Goal: Information Seeking & Learning: Compare options

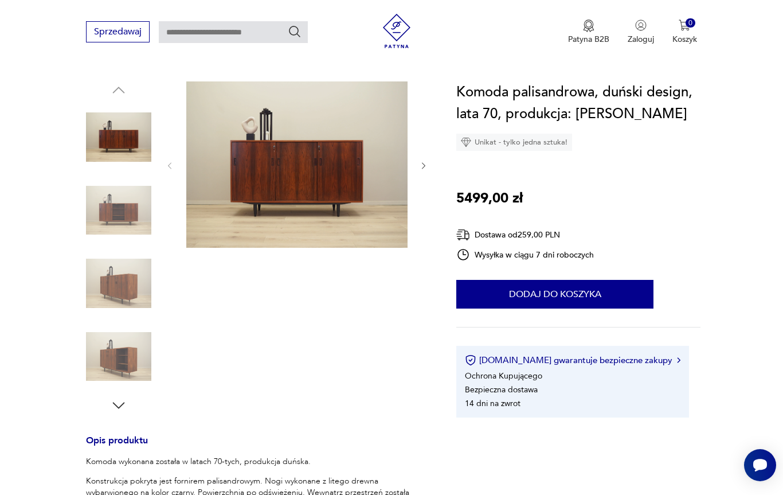
click at [356, 226] on img at bounding box center [296, 164] width 221 height 166
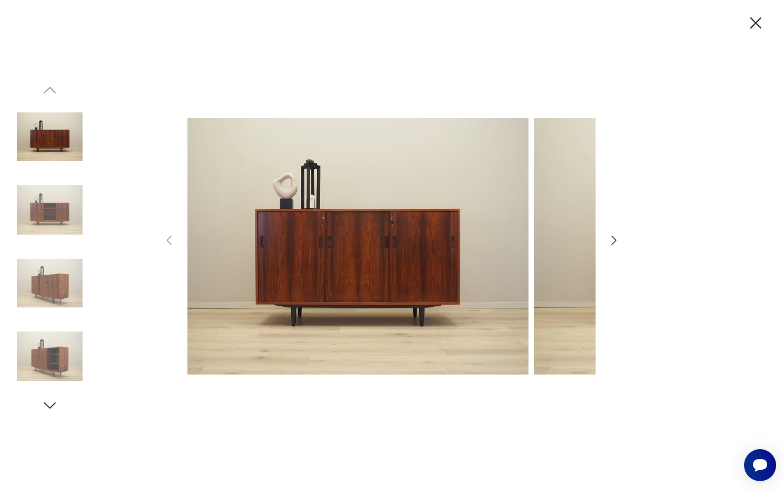
click at [437, 170] on img at bounding box center [357, 245] width 341 height 395
click at [618, 238] on icon "button" at bounding box center [614, 240] width 14 height 14
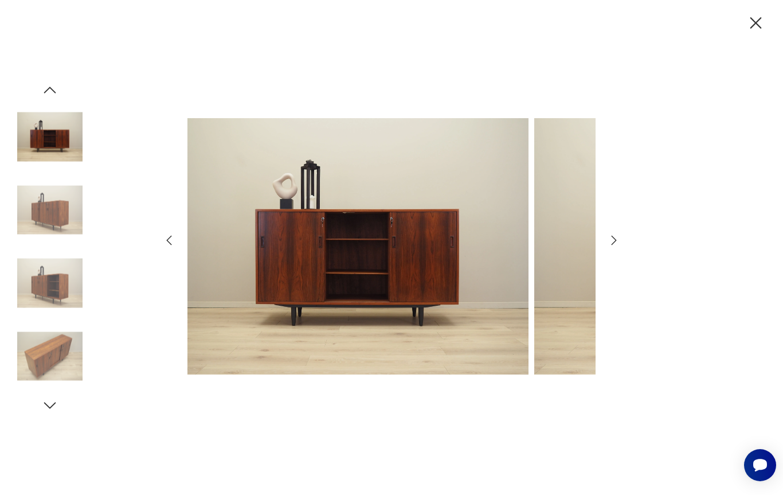
click at [614, 242] on icon "button" at bounding box center [614, 240] width 5 height 9
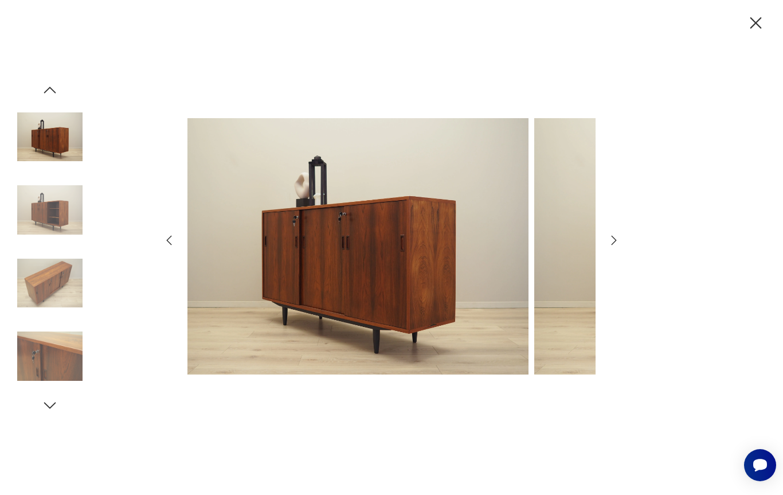
click at [616, 240] on icon "button" at bounding box center [614, 240] width 5 height 9
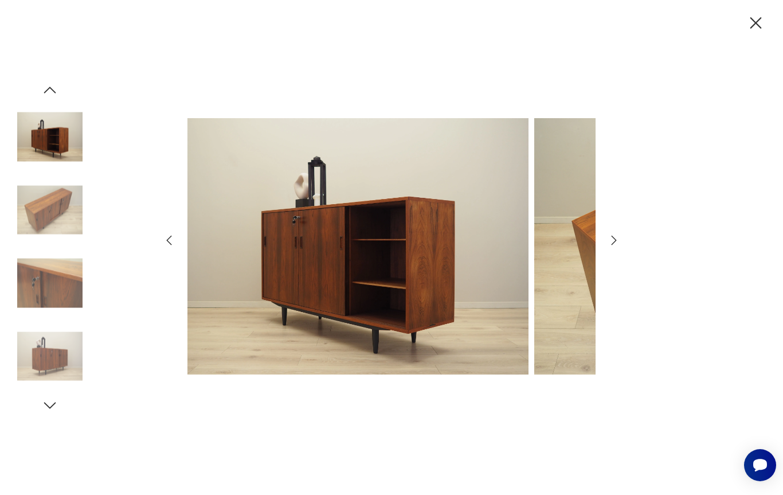
click at [611, 242] on icon "button" at bounding box center [614, 240] width 14 height 14
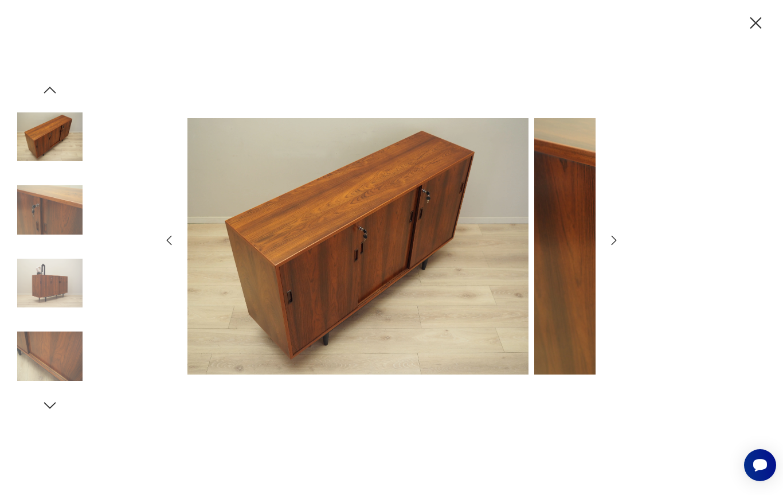
click at [613, 241] on icon "button" at bounding box center [614, 240] width 14 height 14
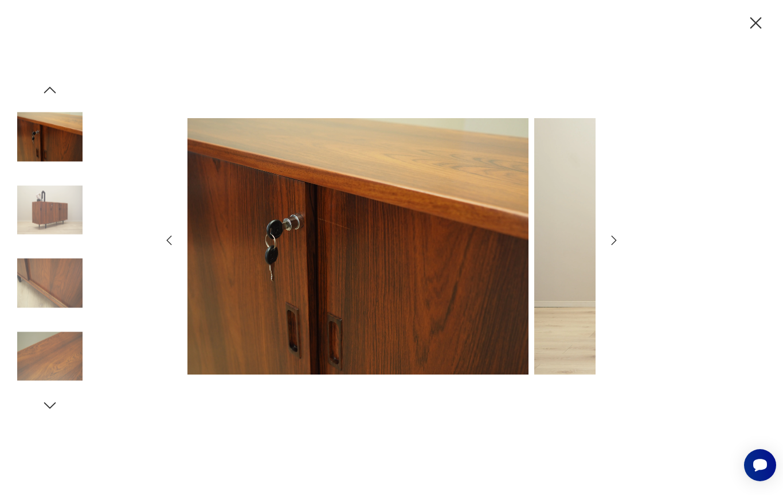
click at [620, 238] on icon "button" at bounding box center [614, 240] width 14 height 14
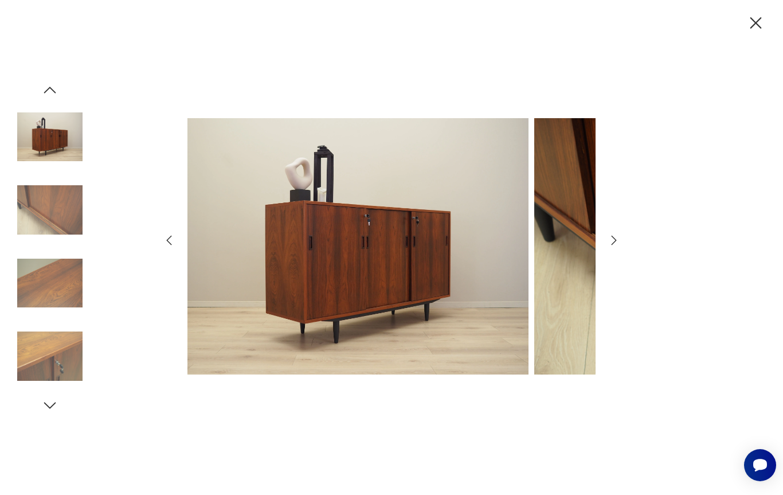
click at [613, 244] on icon "button" at bounding box center [614, 240] width 5 height 9
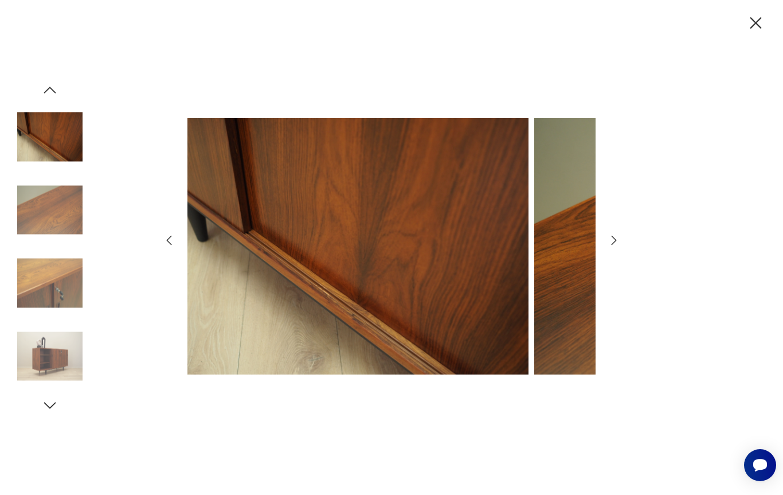
click at [614, 244] on icon "button" at bounding box center [614, 240] width 14 height 14
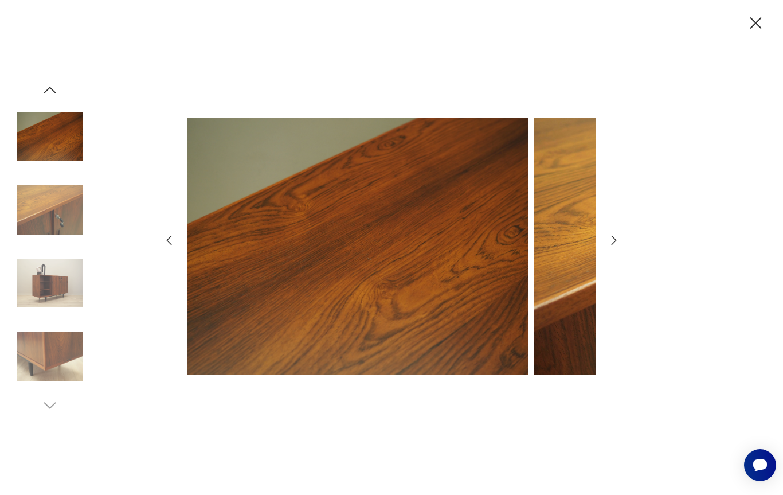
click at [618, 245] on icon "button" at bounding box center [614, 240] width 14 height 14
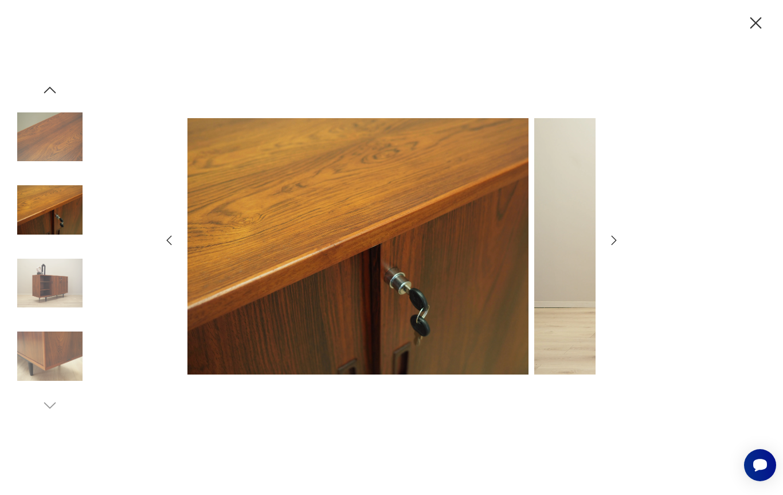
click at [616, 244] on icon "button" at bounding box center [614, 240] width 14 height 14
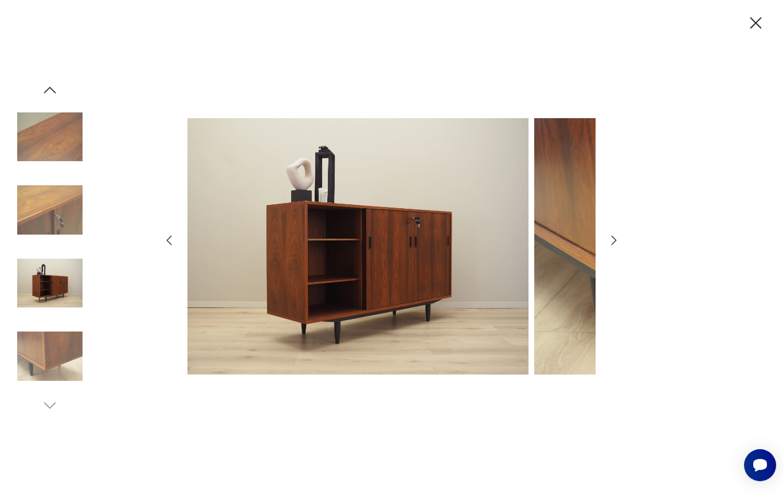
click at [616, 240] on icon "button" at bounding box center [614, 240] width 5 height 9
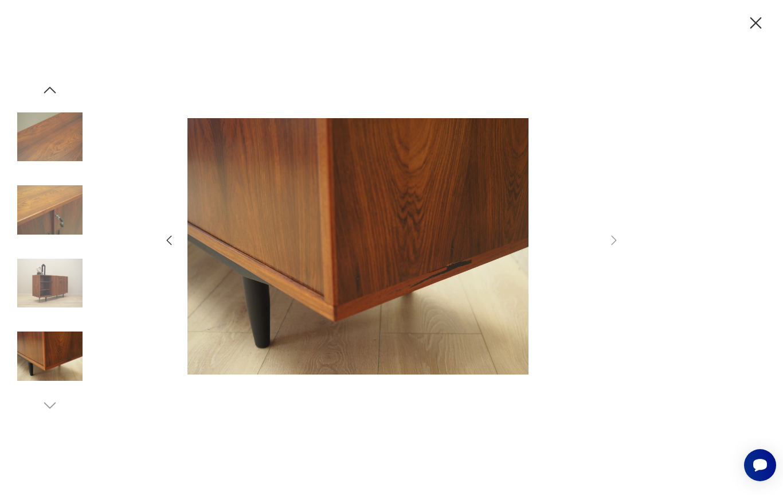
click at [475, 273] on img at bounding box center [357, 245] width 341 height 395
click at [475, 272] on img at bounding box center [357, 245] width 341 height 395
click at [475, 270] on img at bounding box center [357, 245] width 341 height 395
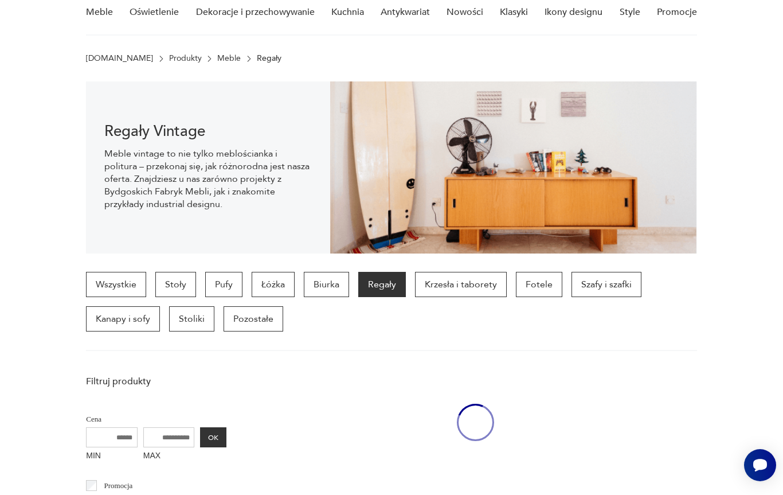
scroll to position [305, 0]
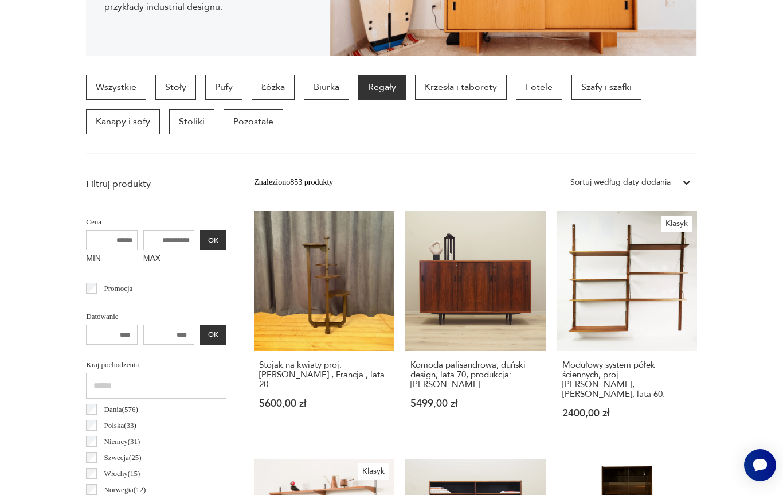
click at [489, 320] on link "Komoda palisandrowa, duński design, lata 70, produkcja: [PERSON_NAME] 5499,00 zł" at bounding box center [475, 325] width 140 height 229
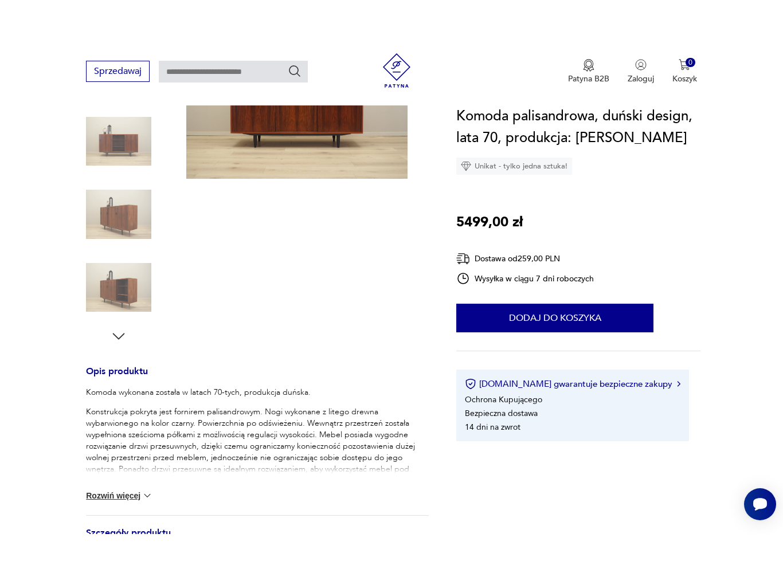
scroll to position [268, 0]
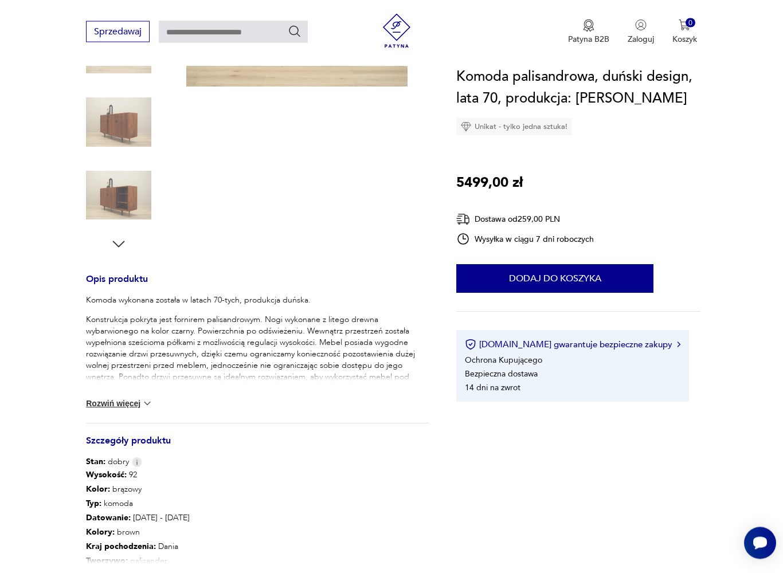
click at [67, 343] on section "Opis produktu Komoda wykonana została w latach 70-tych, produkcja duńska. Konst…" at bounding box center [391, 305] width 783 height 769
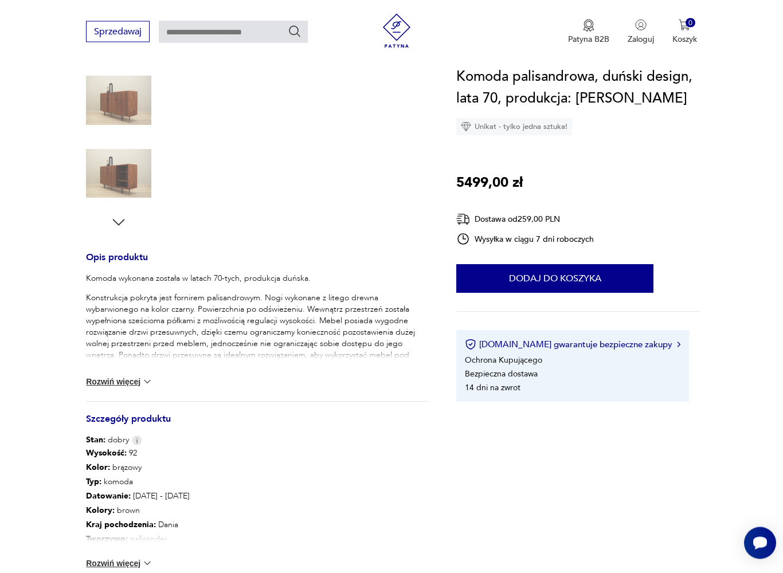
scroll to position [292, 0]
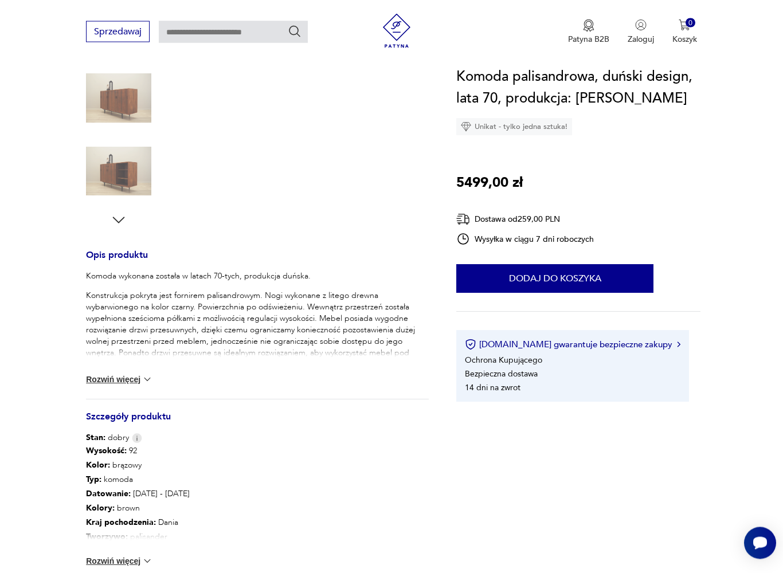
click at [138, 382] on button "Rozwiń więcej" at bounding box center [119, 379] width 66 height 11
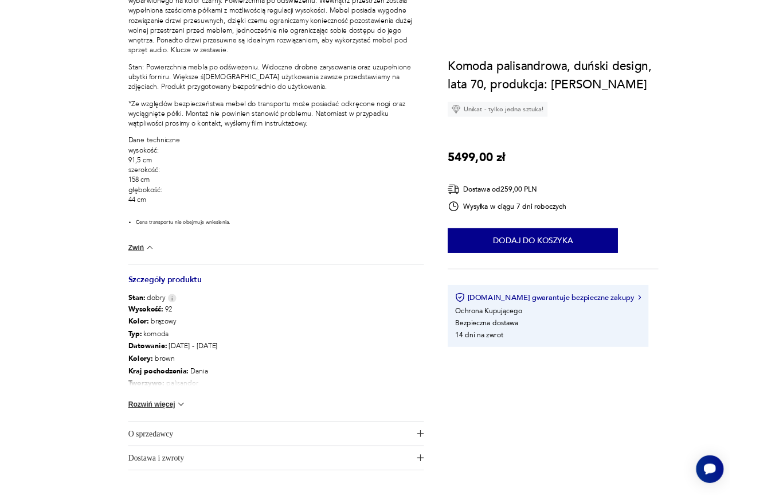
scroll to position [0, 0]
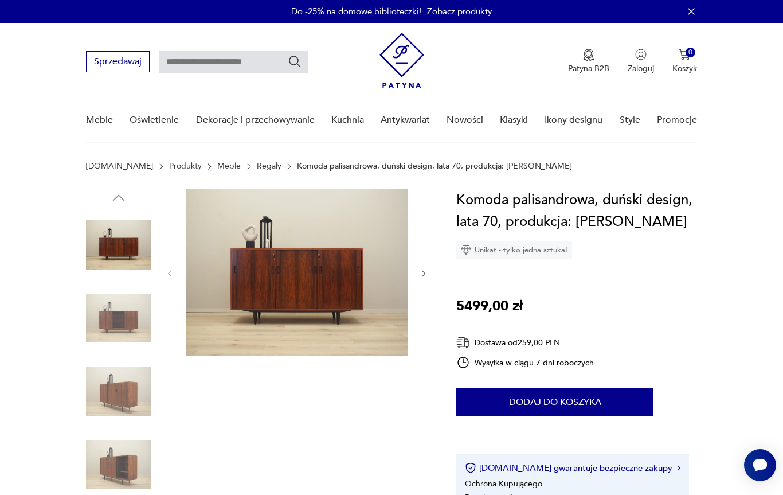
click at [132, 398] on img at bounding box center [118, 390] width 65 height 65
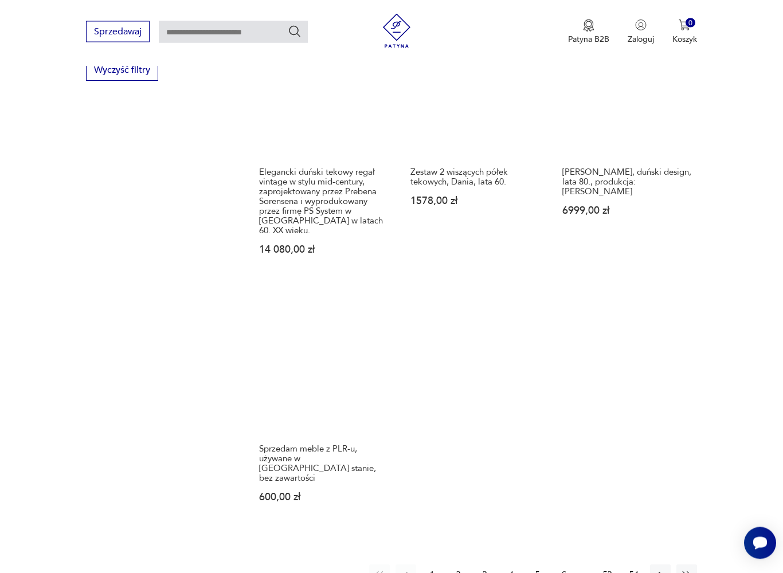
scroll to position [1528, 0]
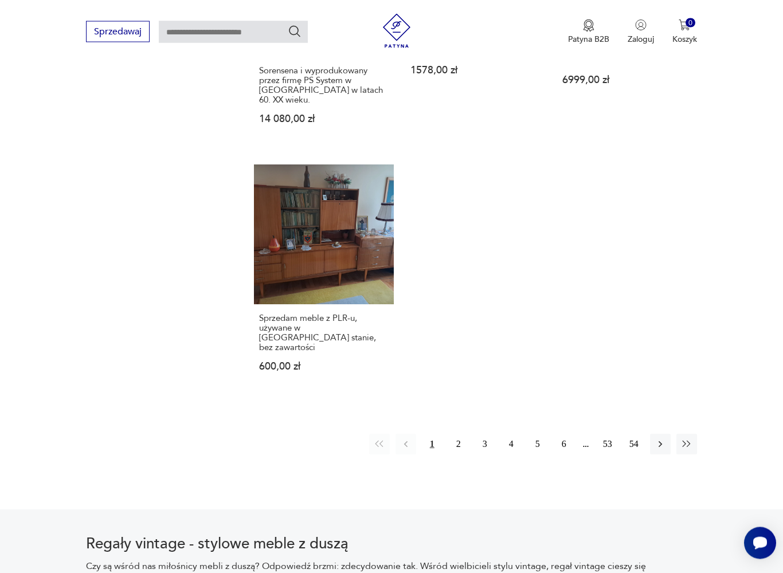
click at [459, 434] on button "2" at bounding box center [458, 444] width 21 height 21
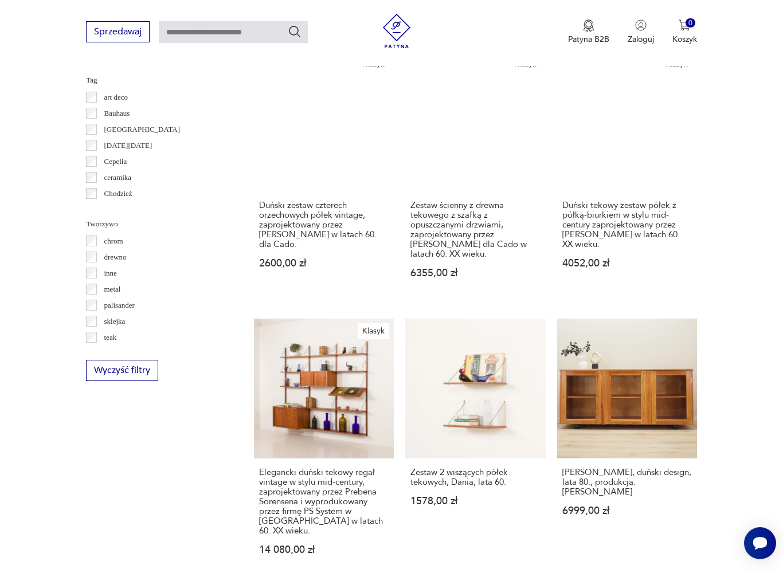
scroll to position [305, 0]
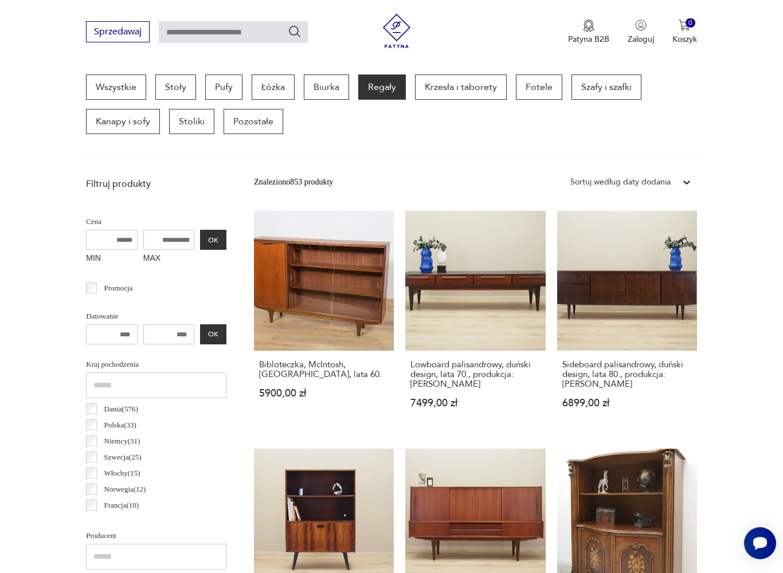
click at [647, 302] on link "Sideboard palisandrowy, duński design, lata 80., produkcja: [PERSON_NAME] 6899,…" at bounding box center [627, 321] width 140 height 220
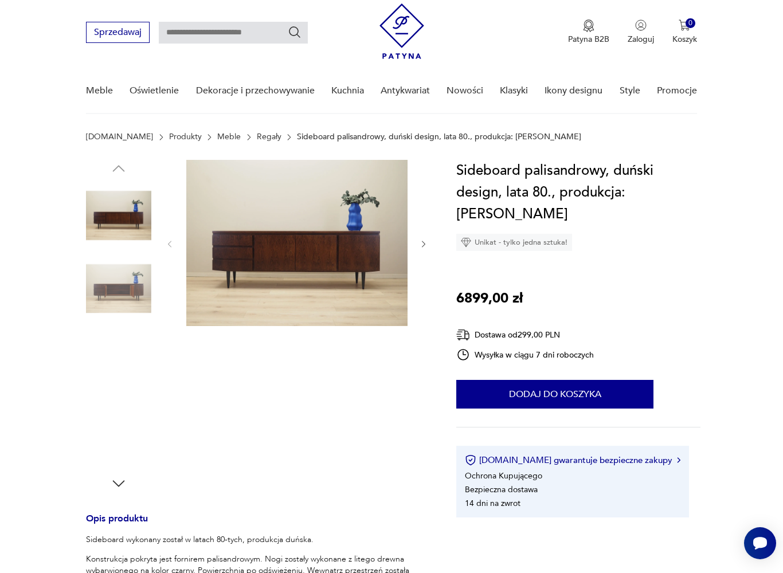
click at [130, 293] on img at bounding box center [118, 288] width 65 height 65
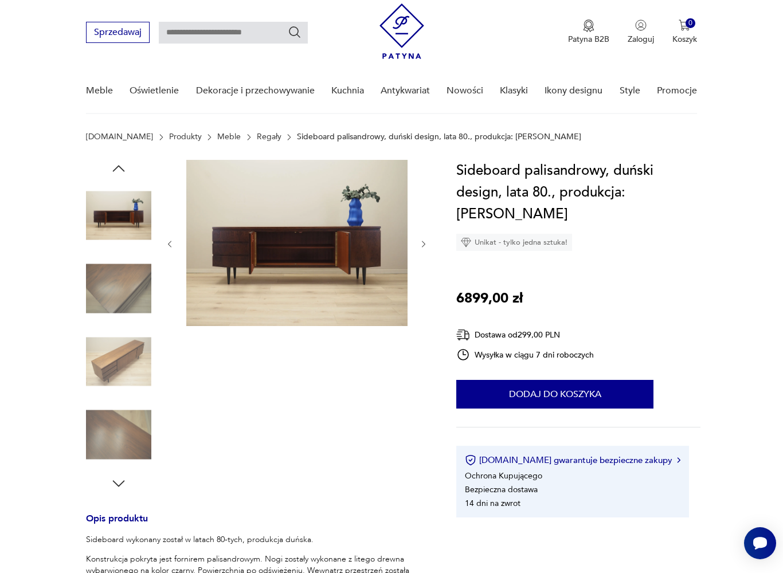
click at [127, 357] on img at bounding box center [118, 361] width 65 height 65
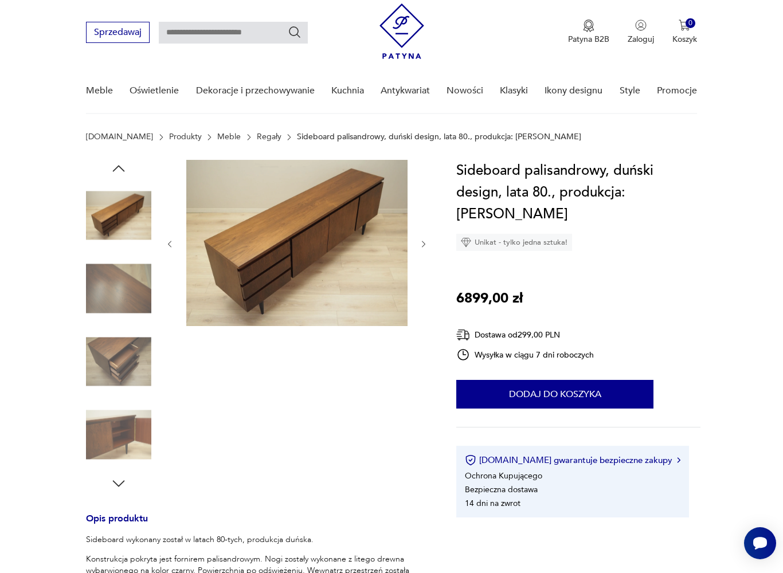
click at [117, 437] on img at bounding box center [118, 434] width 65 height 65
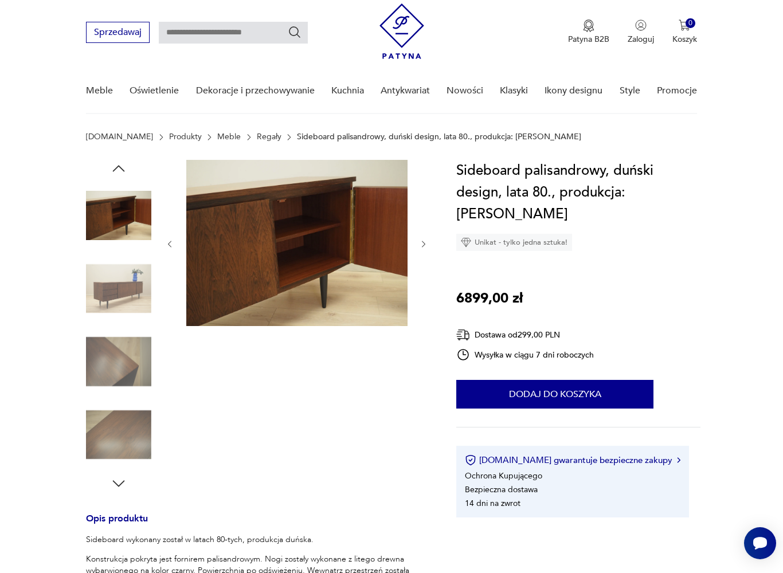
click at [124, 365] on img at bounding box center [118, 361] width 65 height 65
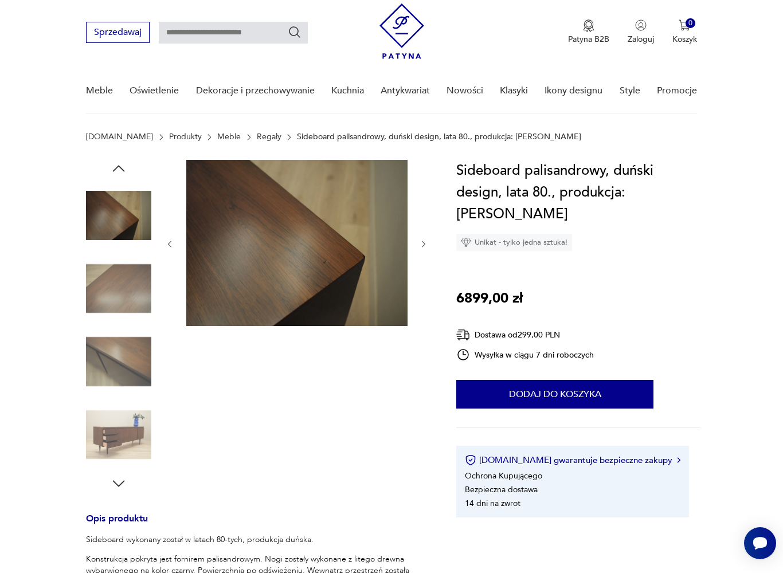
click at [125, 475] on icon "button" at bounding box center [118, 483] width 17 height 17
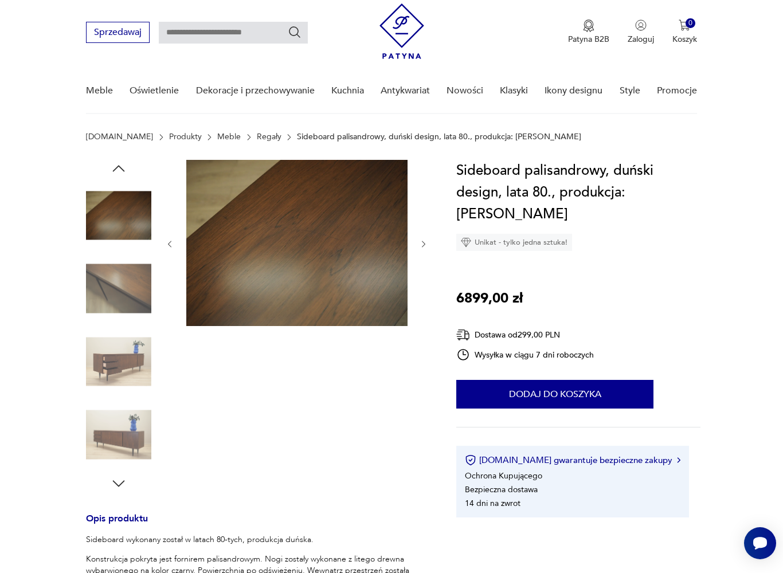
click at [117, 480] on icon "button" at bounding box center [118, 483] width 17 height 17
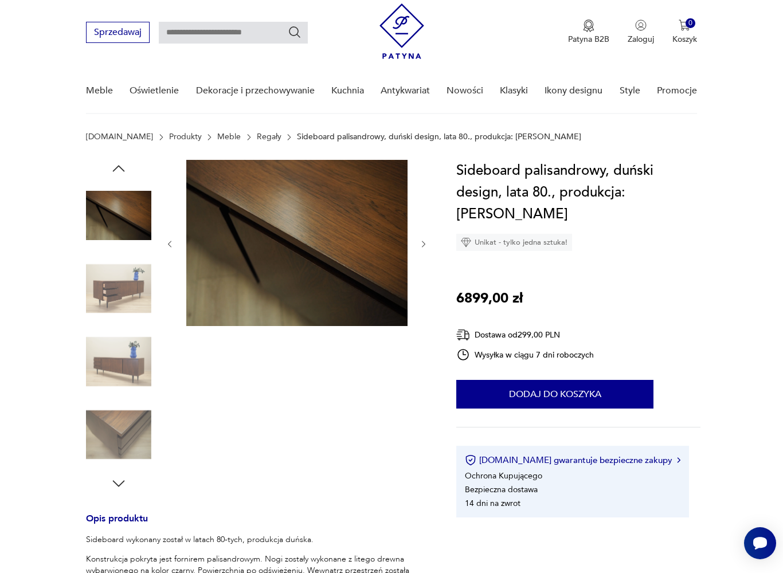
click at [122, 480] on icon "button" at bounding box center [118, 483] width 17 height 17
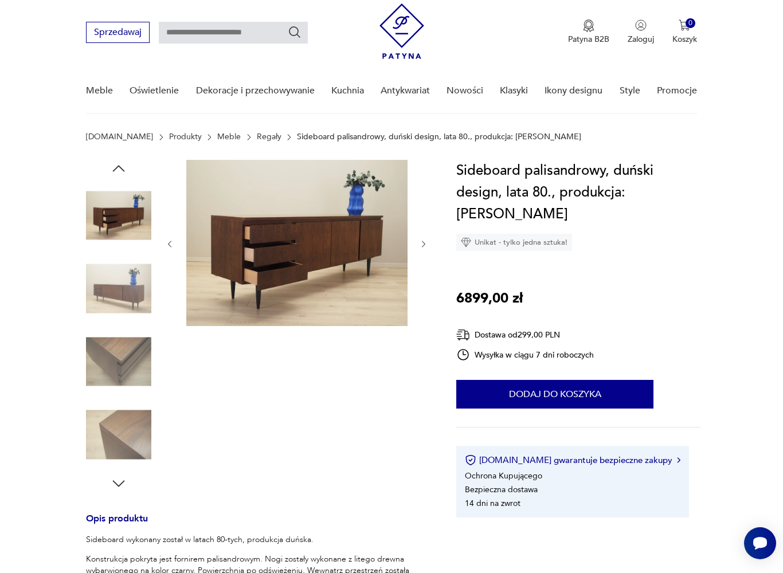
click at [120, 481] on icon "button" at bounding box center [118, 483] width 17 height 17
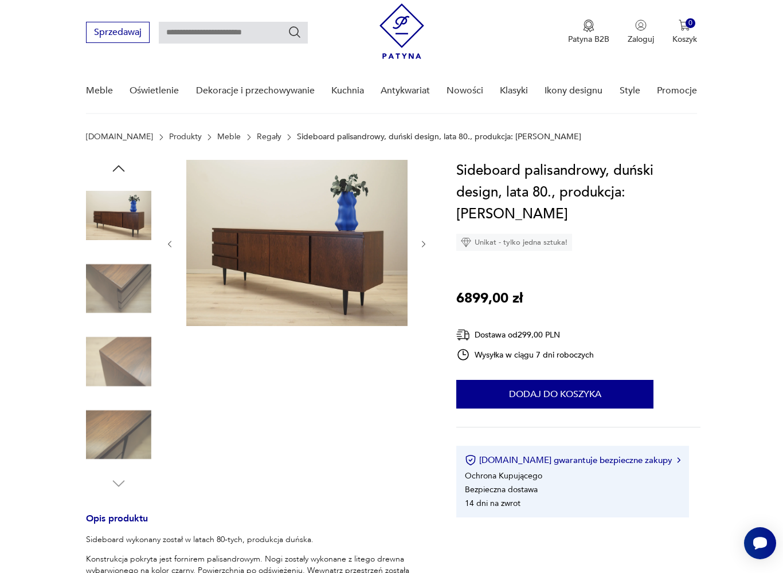
click at [429, 247] on icon "button" at bounding box center [424, 245] width 10 height 10
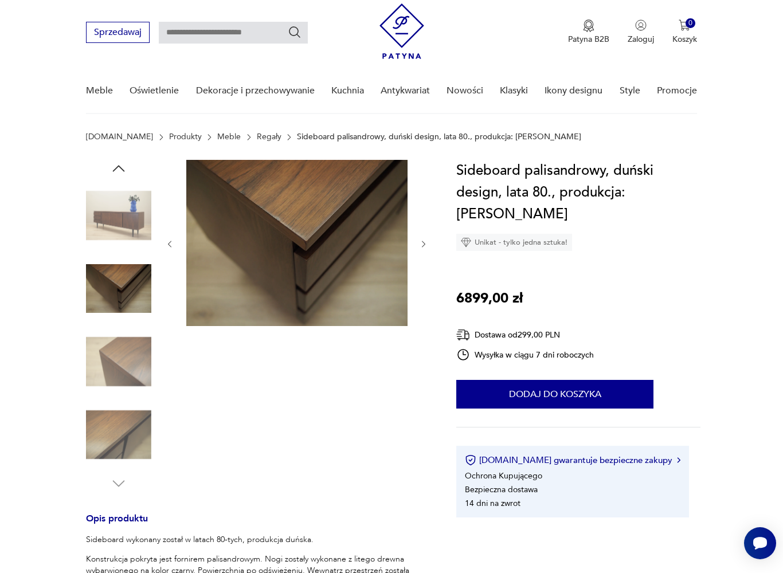
click at [428, 240] on icon "button" at bounding box center [424, 245] width 10 height 10
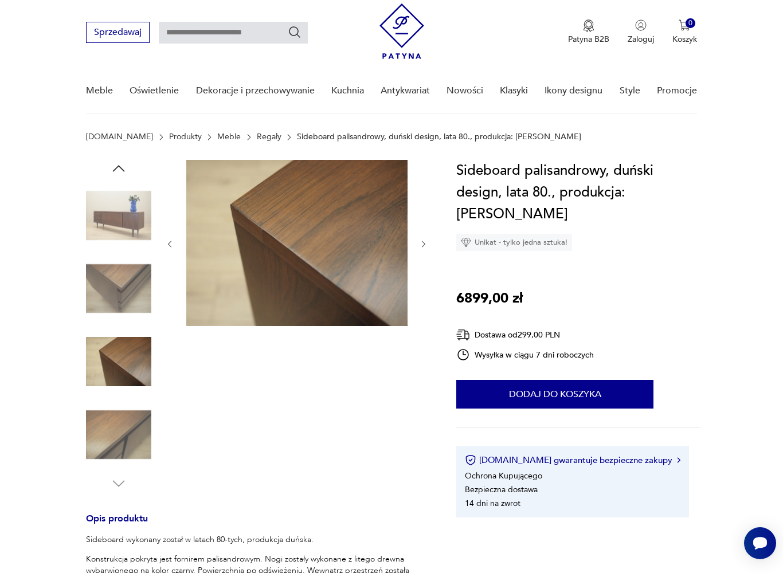
click at [424, 246] on icon "button" at bounding box center [424, 245] width 10 height 10
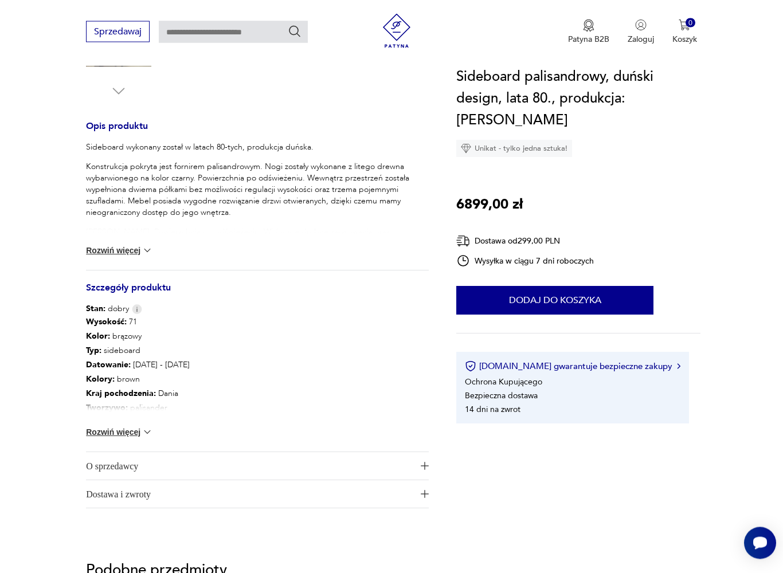
scroll to position [422, 0]
click at [139, 433] on button "Rozwiń więcej" at bounding box center [119, 431] width 66 height 11
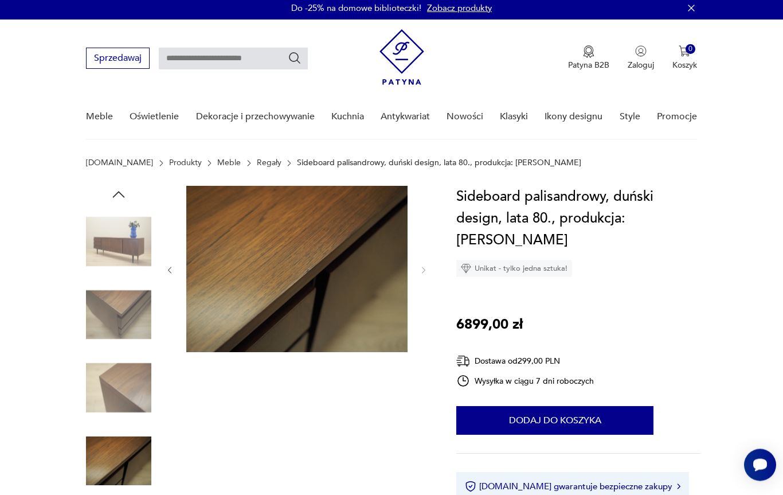
scroll to position [0, 0]
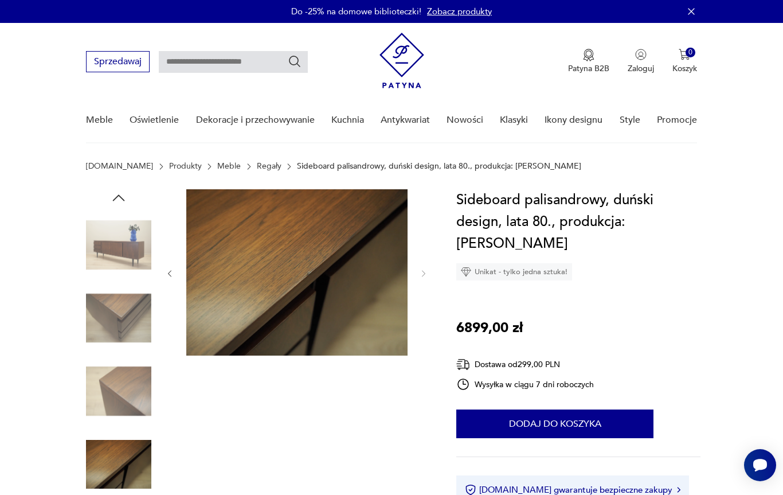
click at [123, 245] on img at bounding box center [118, 244] width 65 height 65
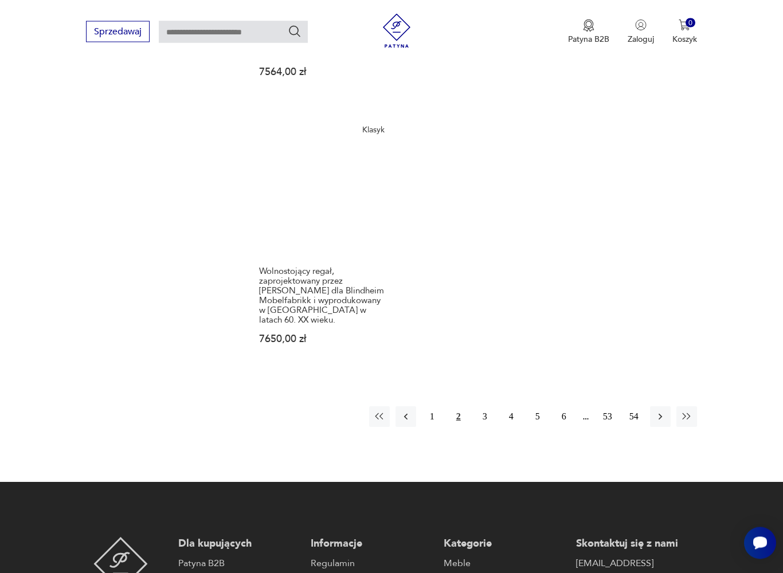
scroll to position [1676, 0]
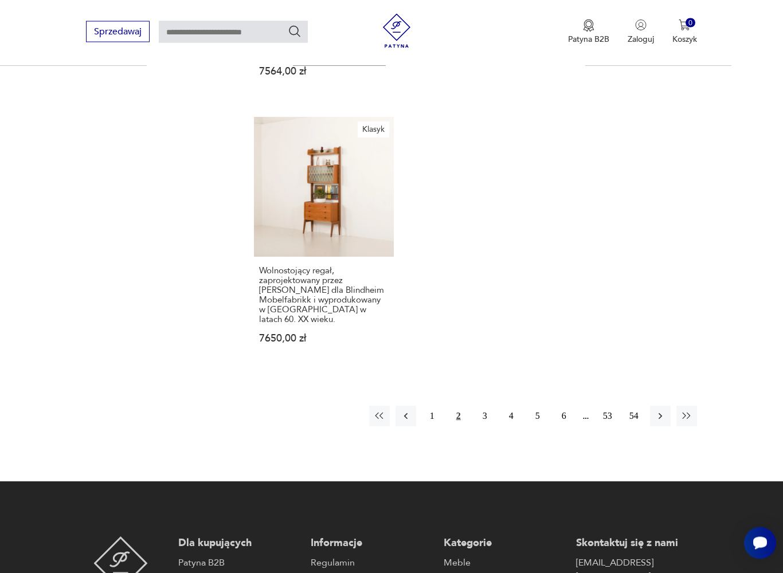
click at [486, 409] on button "3" at bounding box center [485, 416] width 21 height 21
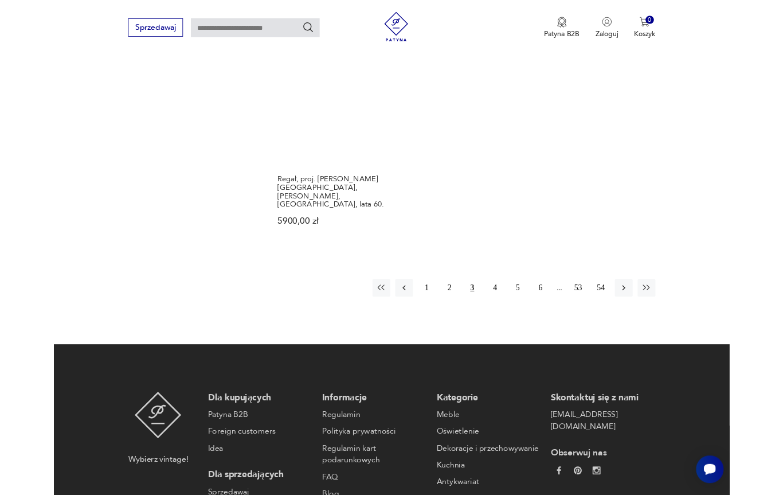
scroll to position [1699, 0]
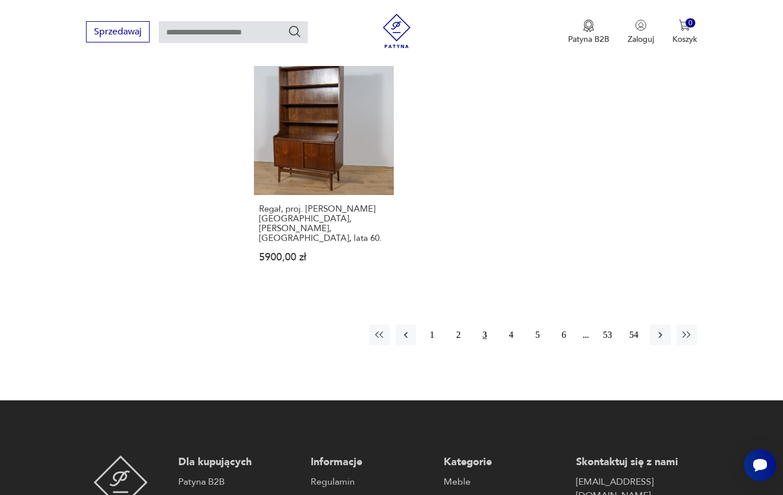
click at [510, 345] on button "4" at bounding box center [511, 334] width 21 height 21
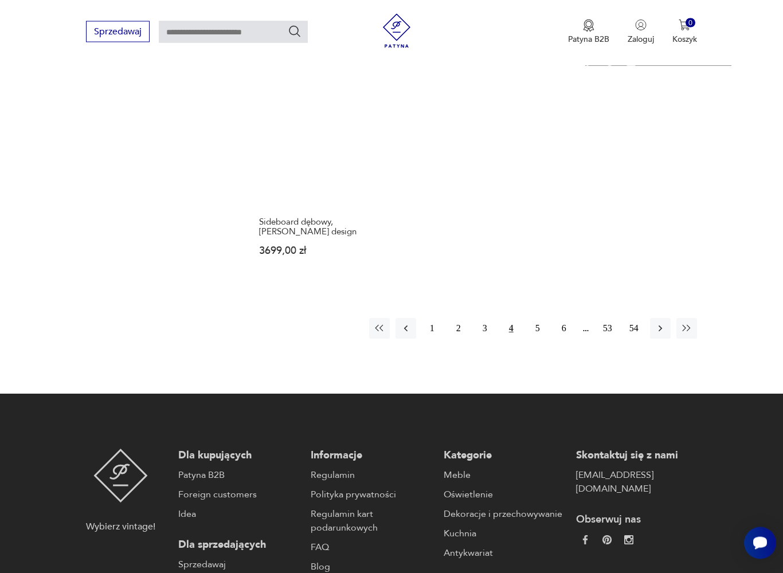
scroll to position [1667, 0]
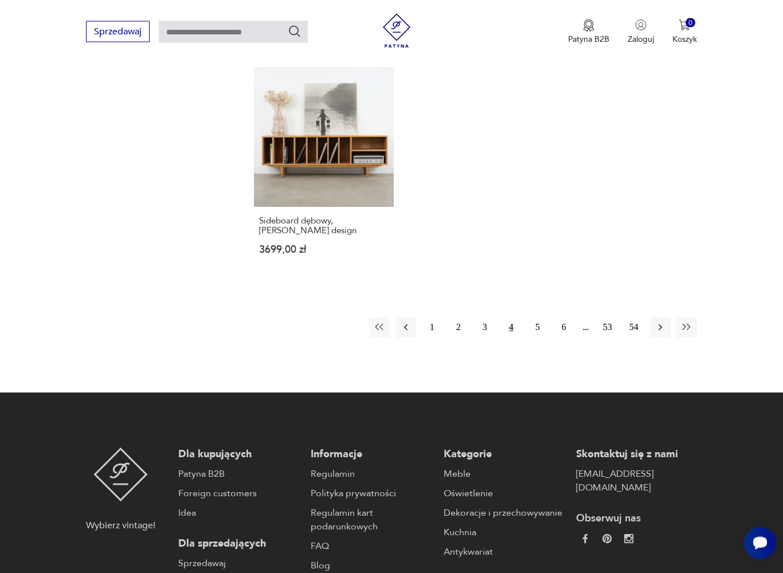
click at [543, 338] on button "5" at bounding box center [537, 328] width 21 height 21
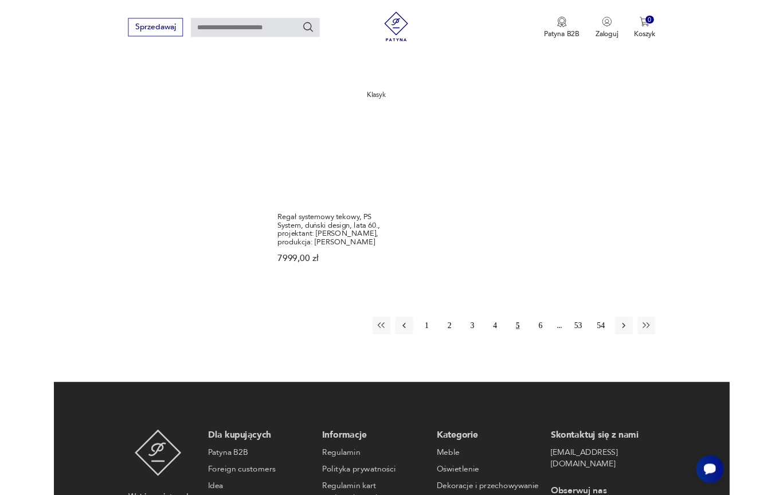
scroll to position [1607, 0]
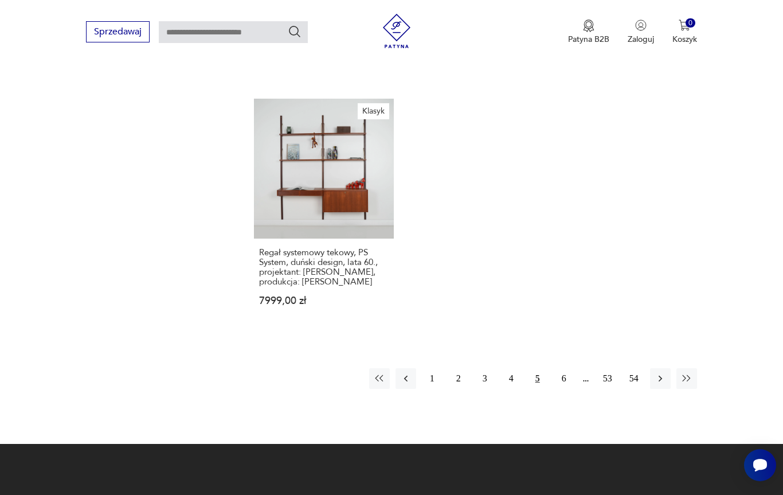
click at [561, 389] on button "6" at bounding box center [564, 378] width 21 height 21
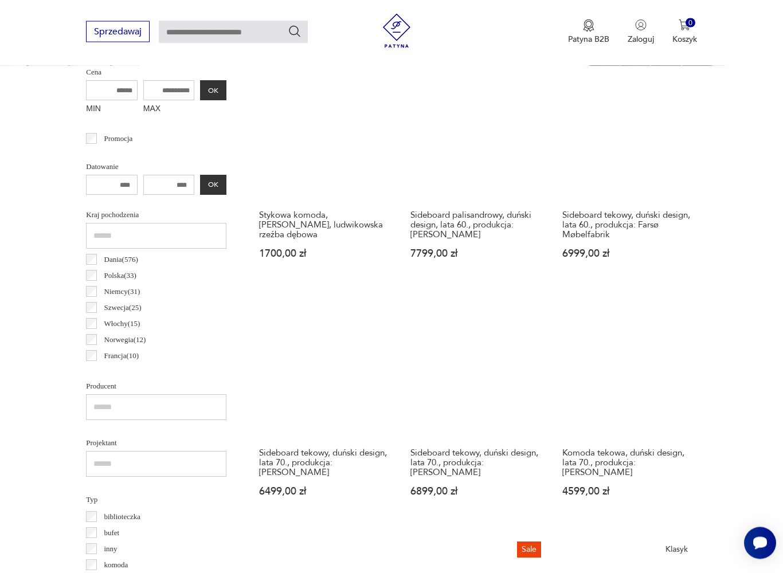
scroll to position [456, 0]
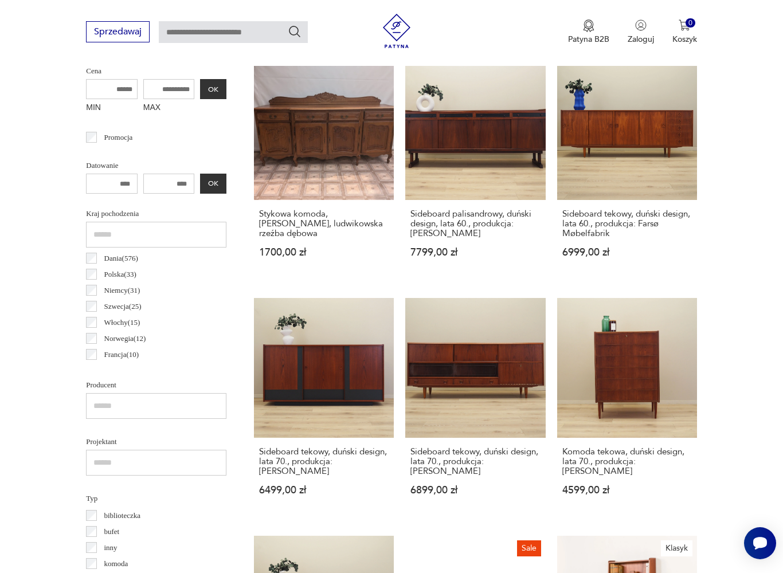
click at [484, 133] on link "Sideboard palisandrowy, duński design, lata 60., produkcja: [PERSON_NAME] 7799,…" at bounding box center [475, 170] width 140 height 220
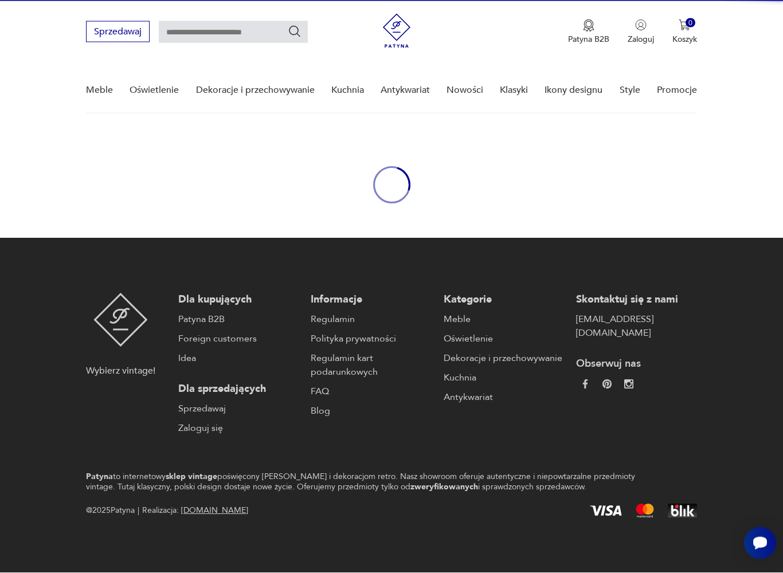
scroll to position [29, 0]
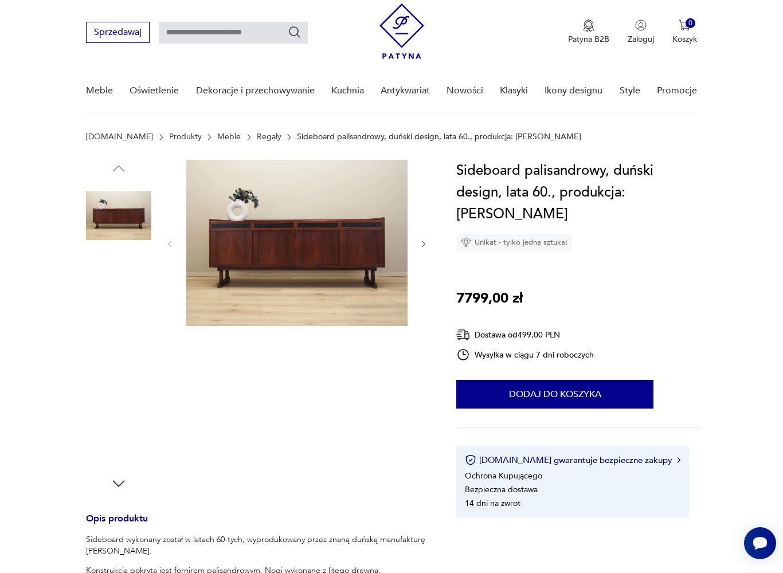
click at [111, 314] on img at bounding box center [118, 288] width 65 height 65
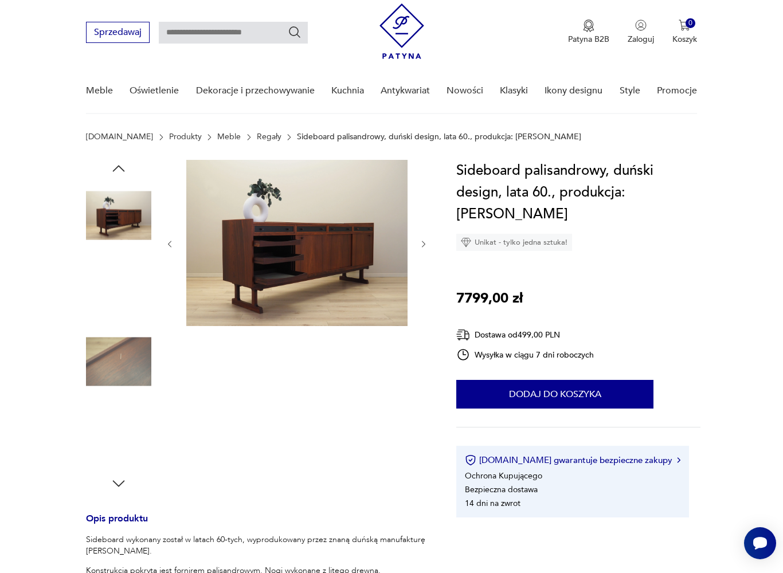
click at [119, 362] on img at bounding box center [118, 361] width 65 height 65
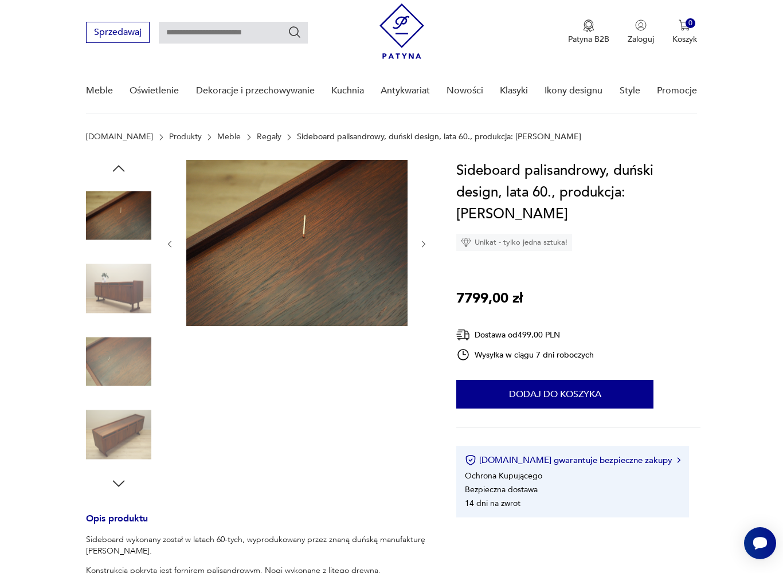
click at [124, 430] on img at bounding box center [118, 434] width 65 height 65
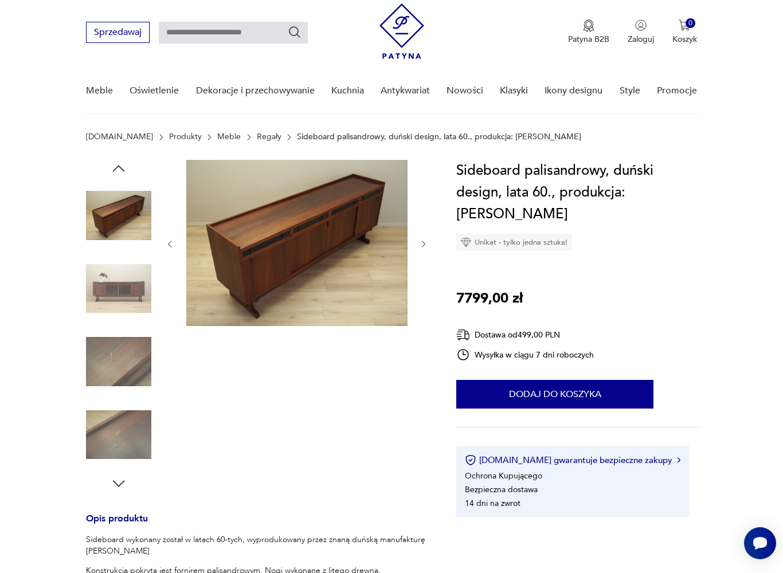
click at [119, 486] on icon "button" at bounding box center [119, 483] width 12 height 6
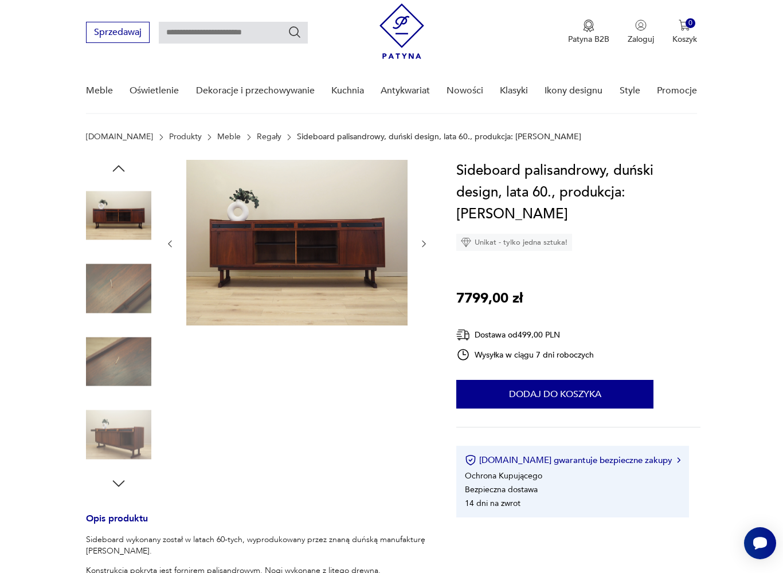
click at [126, 477] on icon "button" at bounding box center [118, 483] width 17 height 17
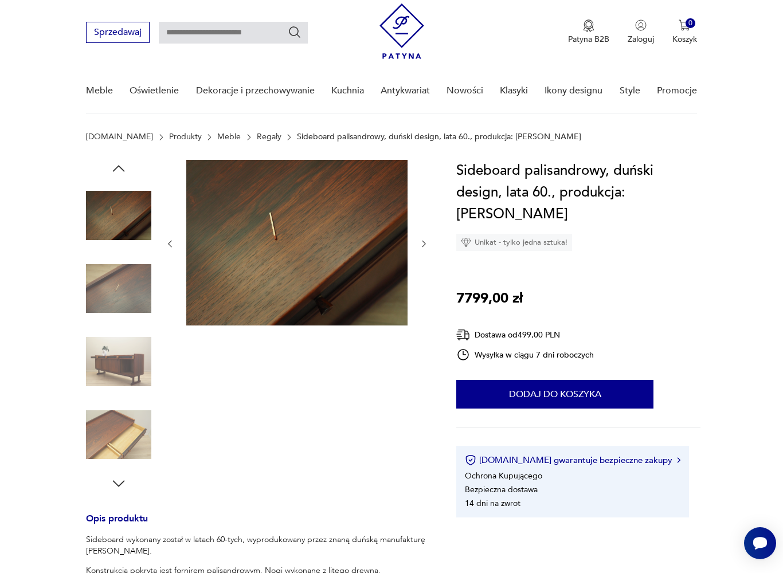
click at [126, 480] on icon "button" at bounding box center [118, 483] width 17 height 17
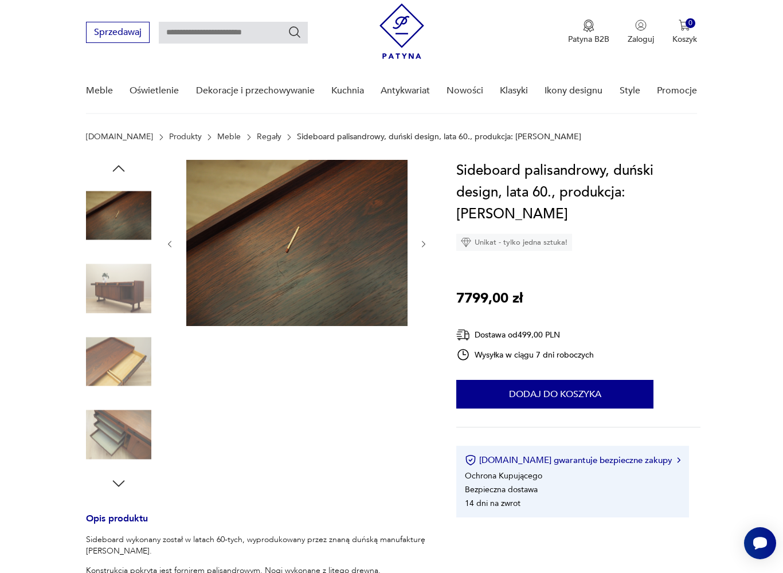
click at [125, 485] on icon "button" at bounding box center [118, 483] width 17 height 17
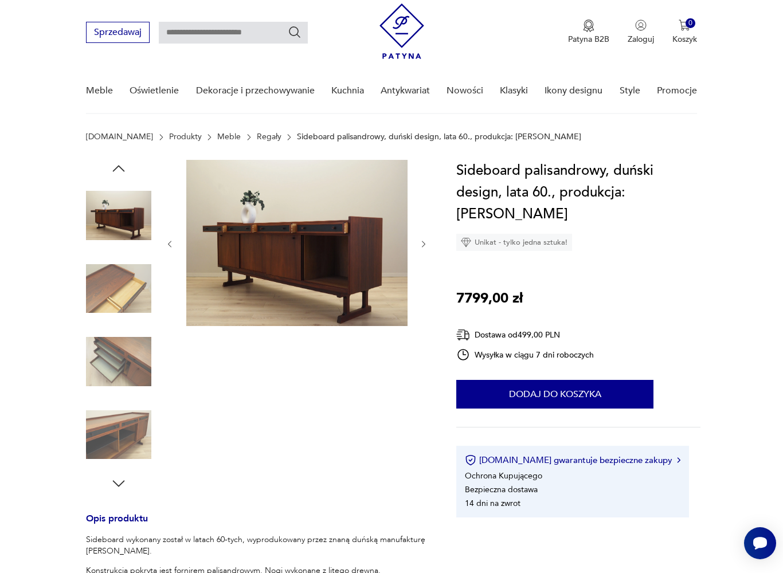
click at [120, 487] on icon "button" at bounding box center [118, 483] width 17 height 17
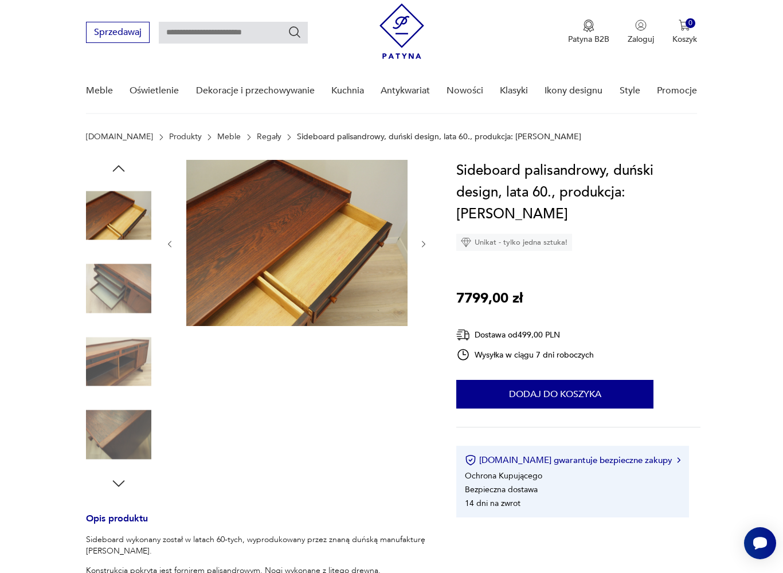
click at [123, 483] on icon "button" at bounding box center [119, 483] width 12 height 6
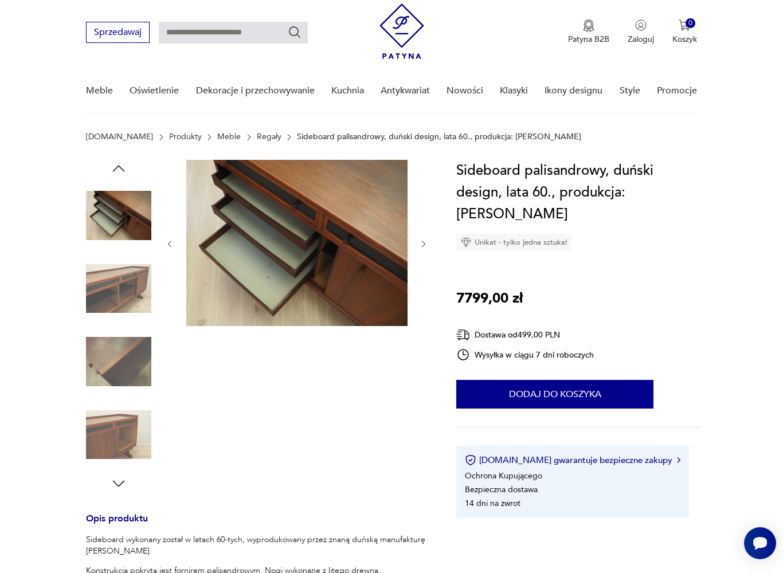
click at [118, 483] on icon "button" at bounding box center [118, 483] width 17 height 17
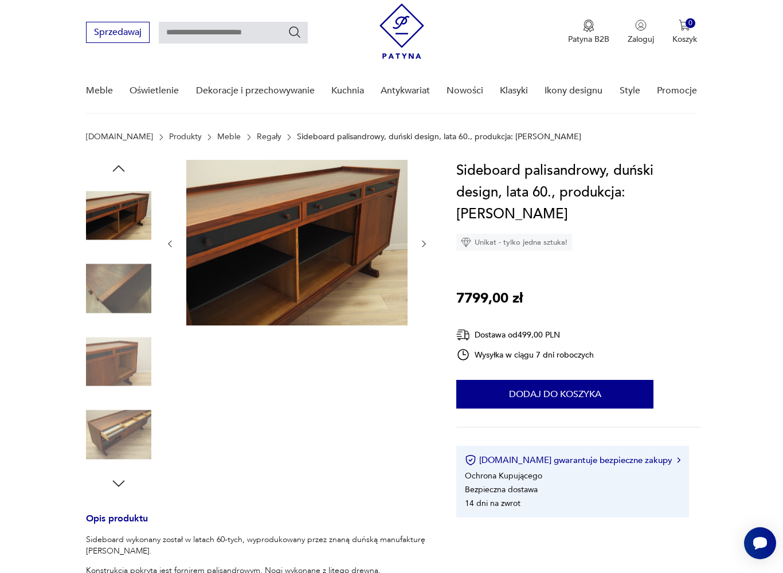
click at [120, 486] on icon "button" at bounding box center [118, 483] width 17 height 17
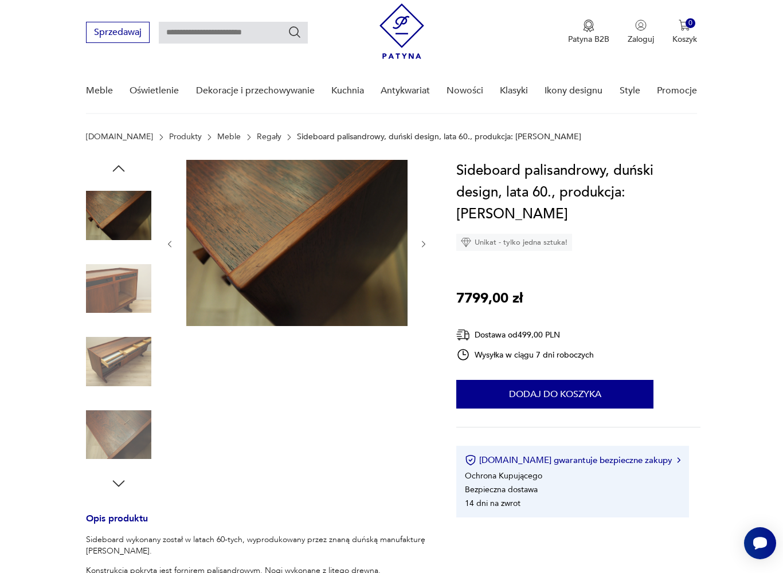
click at [120, 485] on icon "button" at bounding box center [119, 483] width 12 height 6
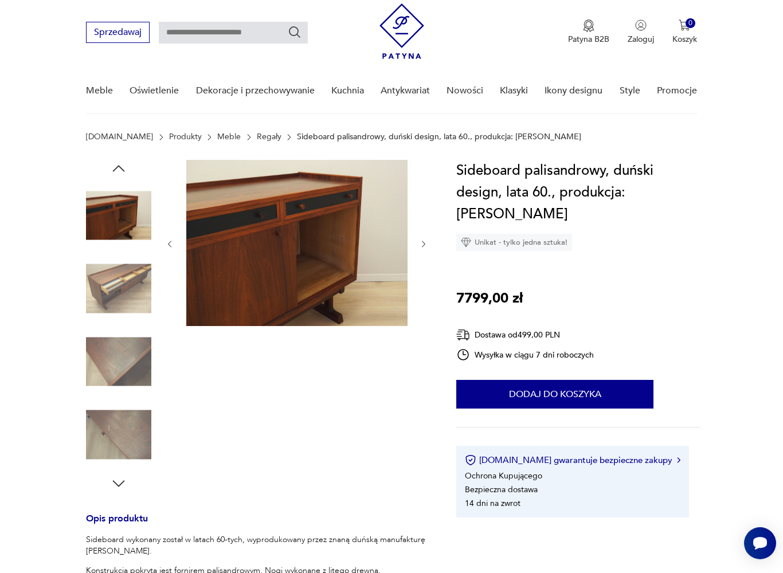
click at [119, 485] on icon "button" at bounding box center [119, 483] width 12 height 6
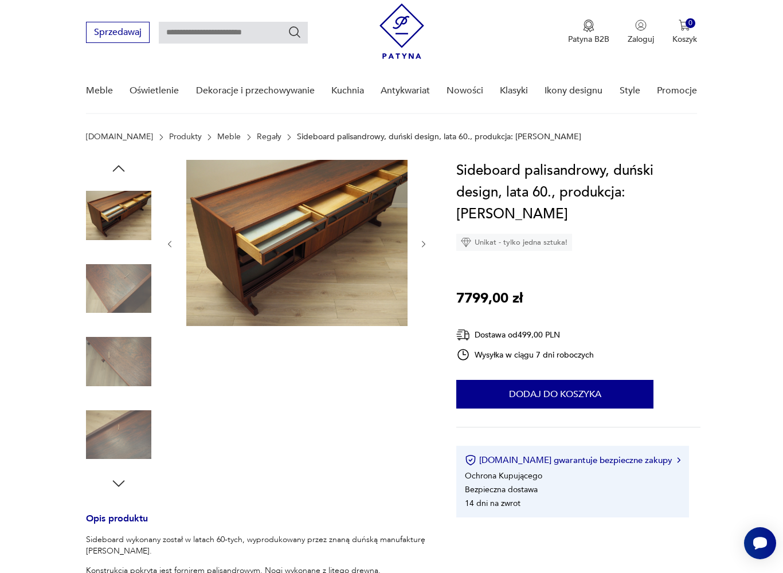
click at [122, 481] on icon "button" at bounding box center [118, 483] width 17 height 17
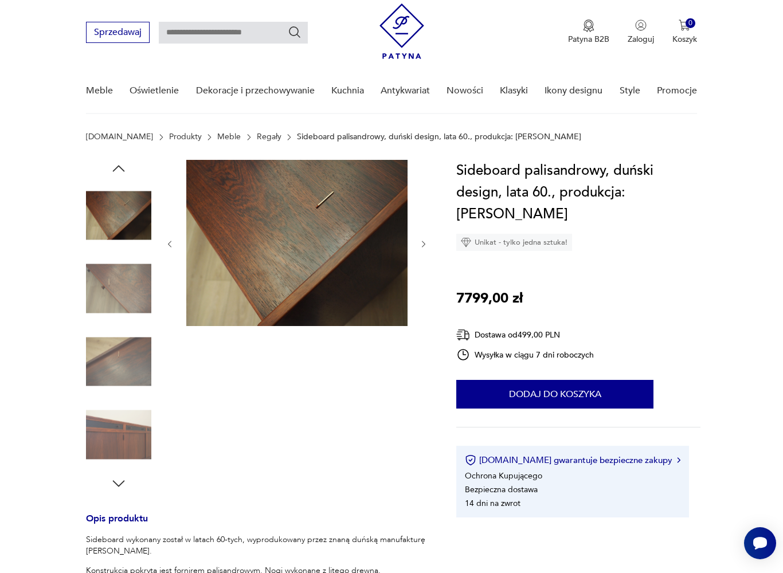
click at [120, 480] on icon "button" at bounding box center [118, 483] width 17 height 17
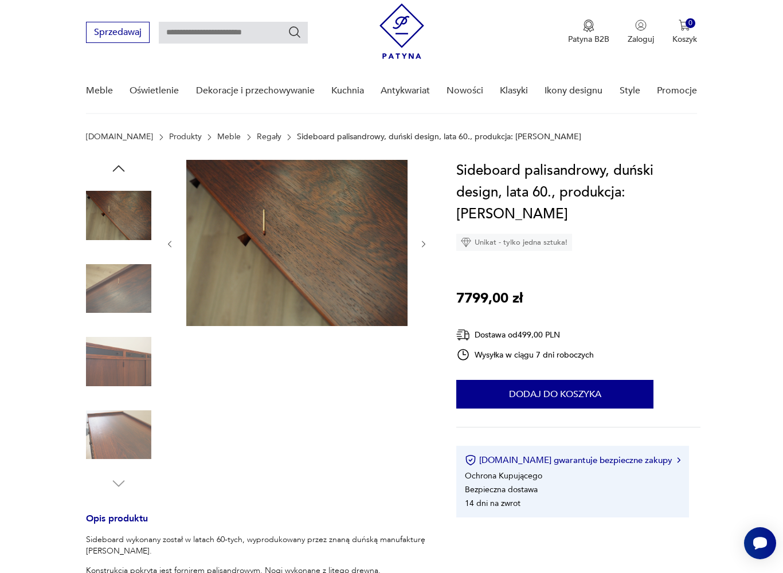
click at [422, 248] on icon "button" at bounding box center [424, 245] width 10 height 10
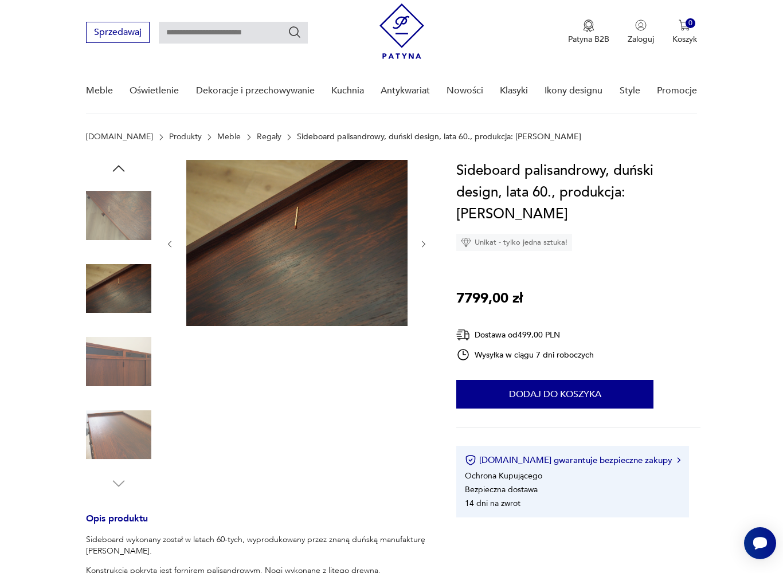
click at [429, 246] on icon "button" at bounding box center [424, 245] width 10 height 10
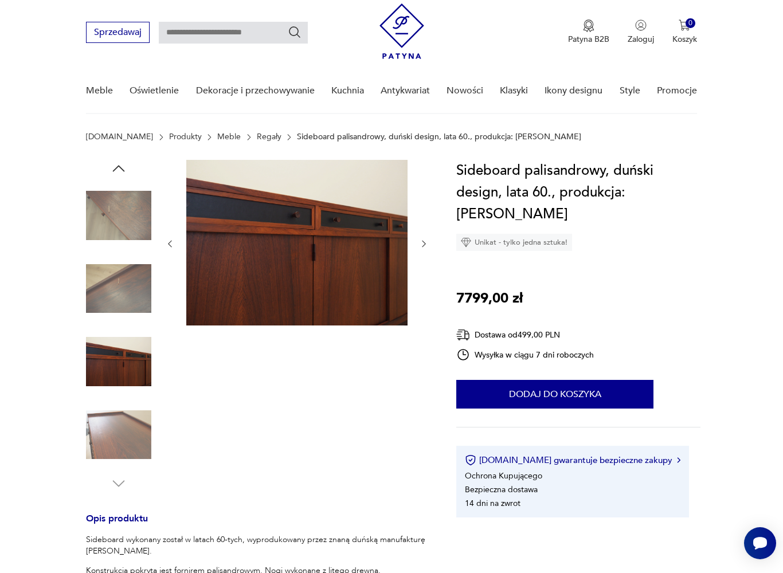
click at [428, 242] on icon "button" at bounding box center [424, 244] width 10 height 10
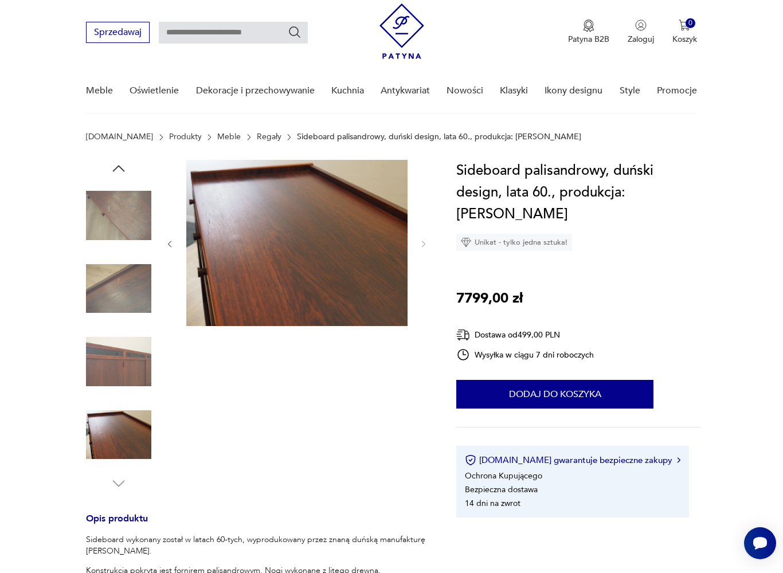
click at [432, 249] on section "Opis produktu Sideboard wykonany został w latach 60-tych, wyprodukowany przez z…" at bounding box center [391, 544] width 783 height 769
click at [433, 240] on section "Opis produktu Sideboard wykonany został w latach 60-tych, wyprodukowany przez z…" at bounding box center [391, 544] width 783 height 769
click at [109, 494] on div "Opis produktu Sideboard wykonany został w latach 60-tych, wyprodukowany przez z…" at bounding box center [257, 530] width 343 height 741
click at [126, 169] on icon "button" at bounding box center [118, 168] width 17 height 17
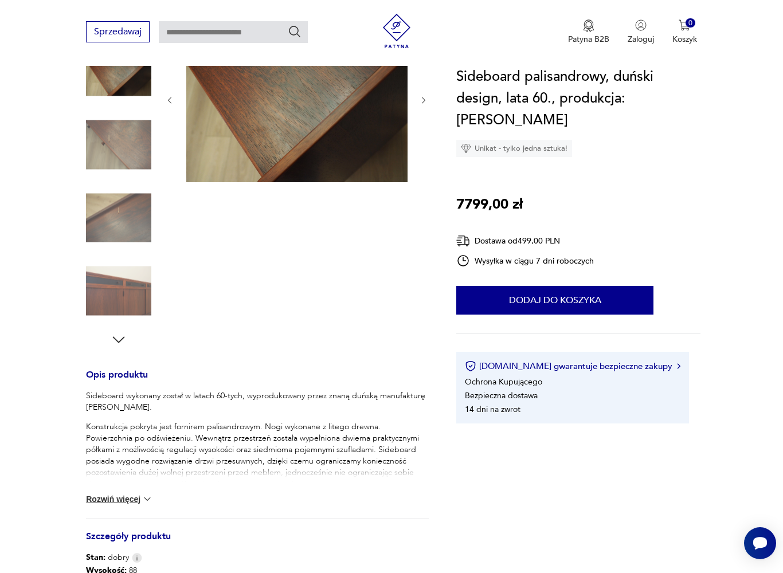
scroll to position [174, 0]
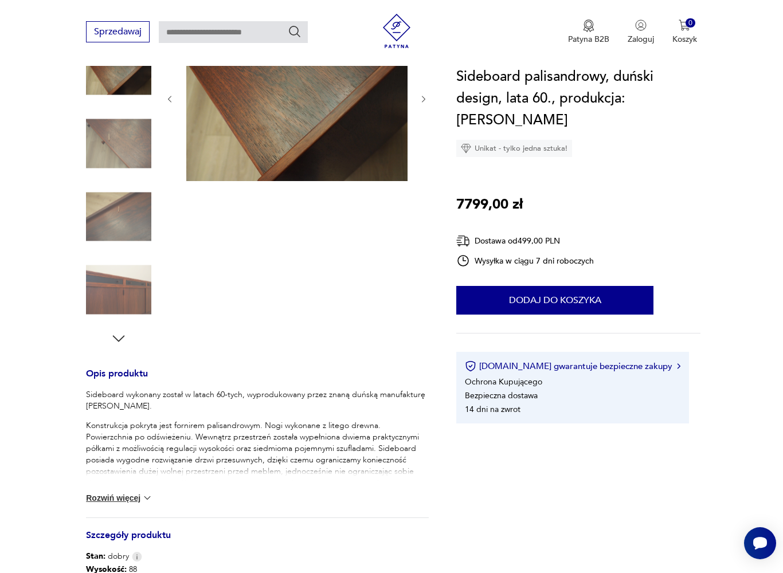
click at [152, 494] on img at bounding box center [147, 497] width 11 height 11
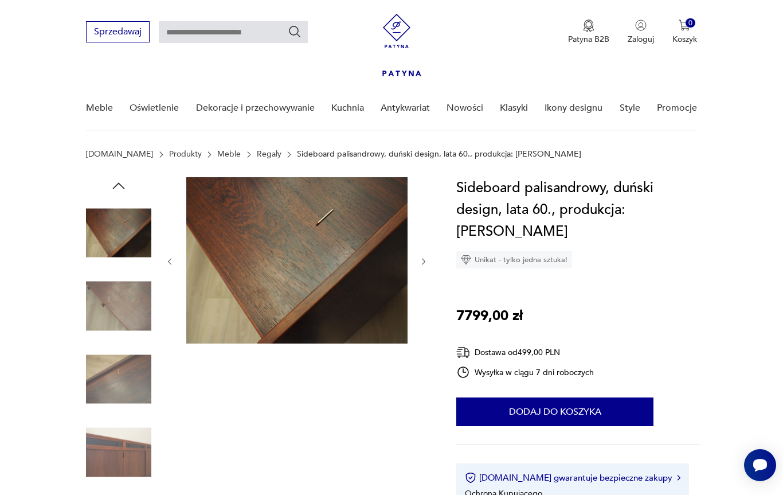
scroll to position [0, 0]
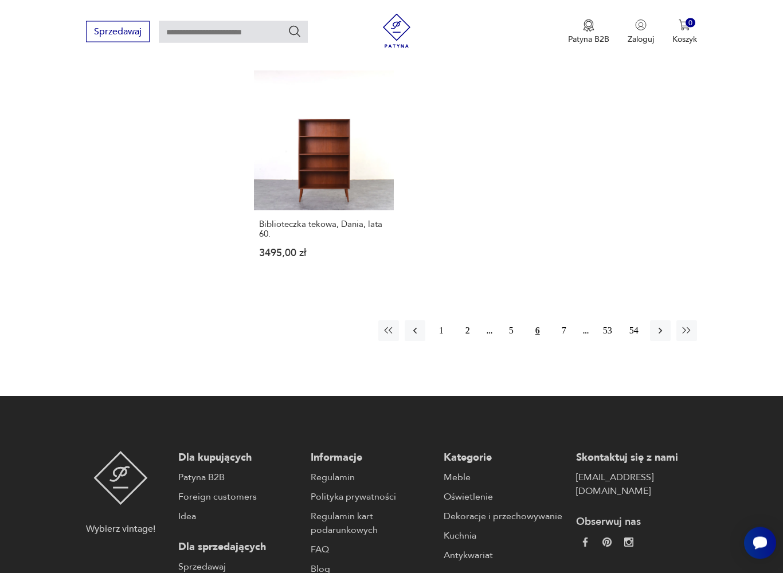
scroll to position [1659, 0]
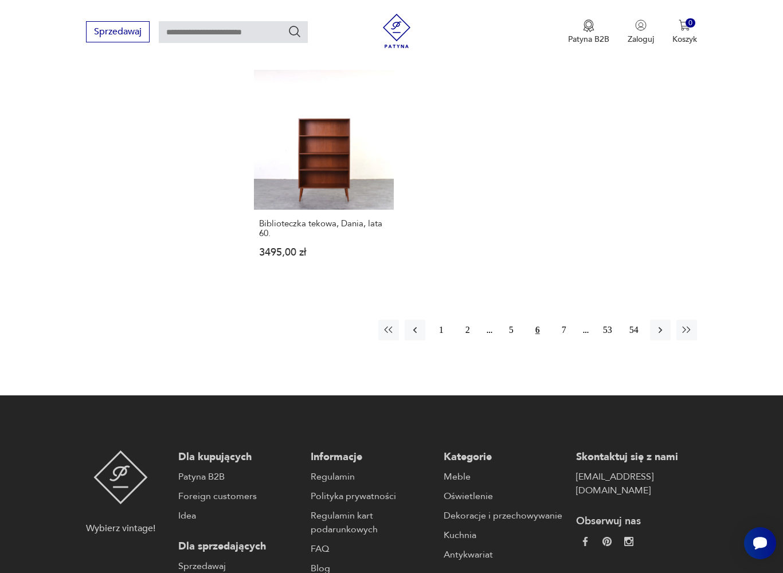
click at [566, 340] on button "7" at bounding box center [564, 330] width 21 height 21
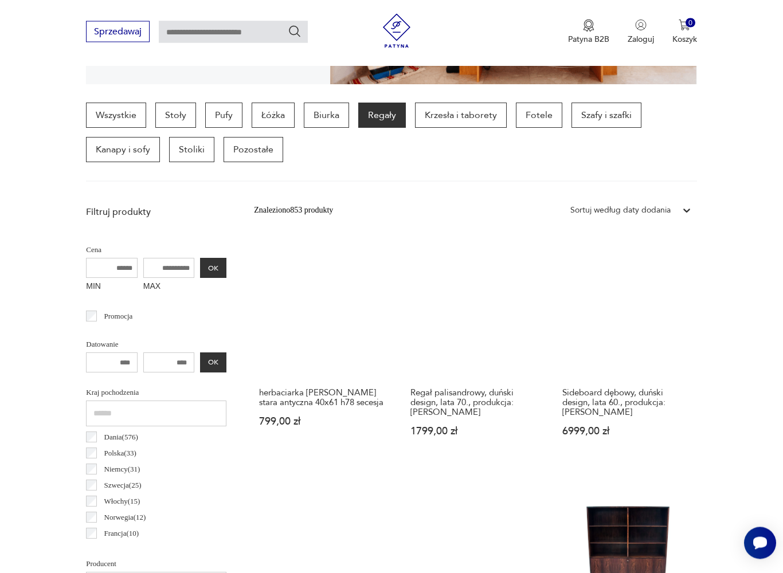
scroll to position [277, 0]
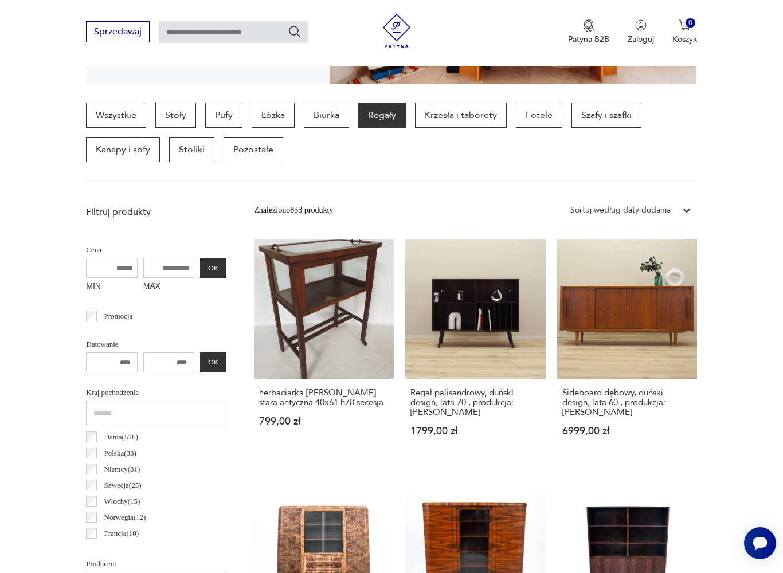
click at [99, 459] on label "Polska ( 33 )" at bounding box center [117, 453] width 40 height 16
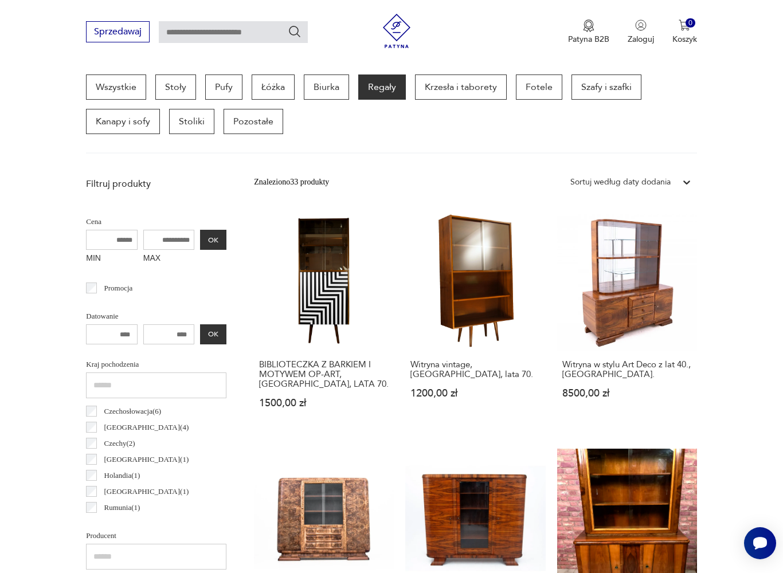
scroll to position [110, 0]
click at [135, 441] on p "Czechy ( 2 )" at bounding box center [119, 443] width 31 height 13
click at [97, 448] on label "Czechosłowacja ( 6 )" at bounding box center [129, 446] width 64 height 16
click at [142, 445] on p "Czechosłowacja ( 6 )" at bounding box center [132, 446] width 57 height 13
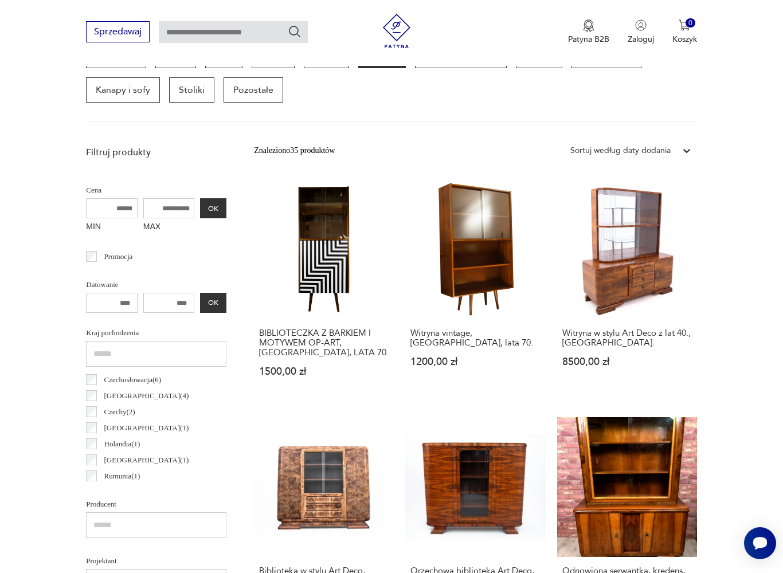
scroll to position [110, 0]
click at [97, 412] on label "Czechy ( 2 )" at bounding box center [116, 412] width 38 height 16
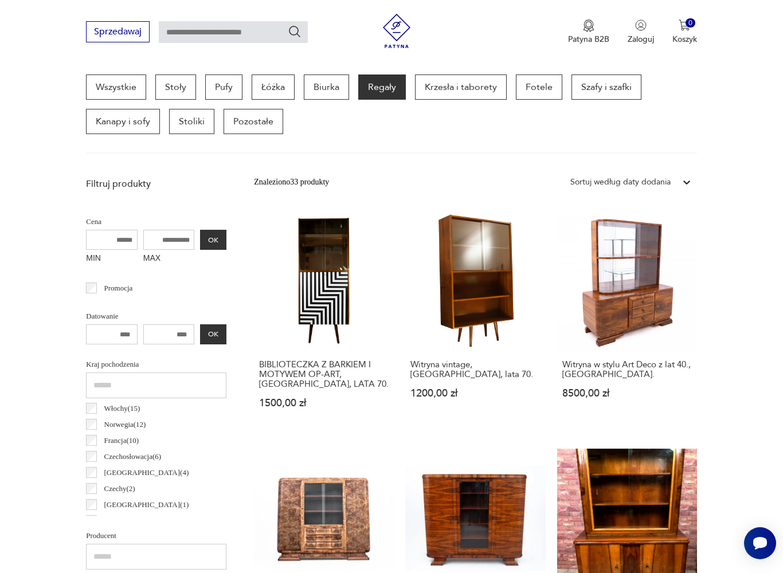
scroll to position [61, 0]
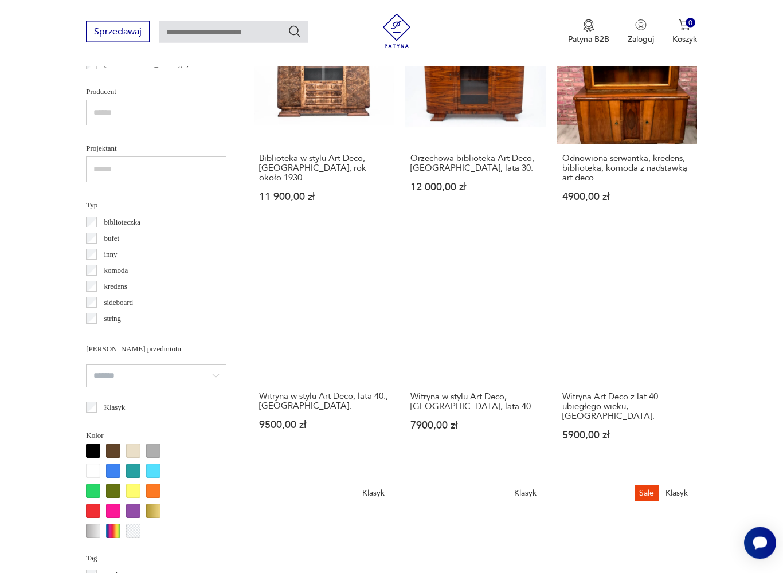
scroll to position [750, 0]
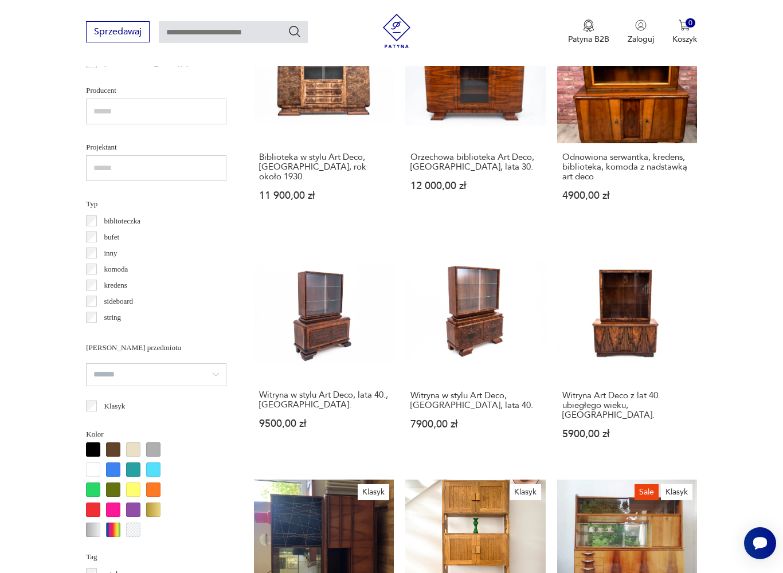
click at [127, 284] on p "kredens" at bounding box center [115, 285] width 23 height 13
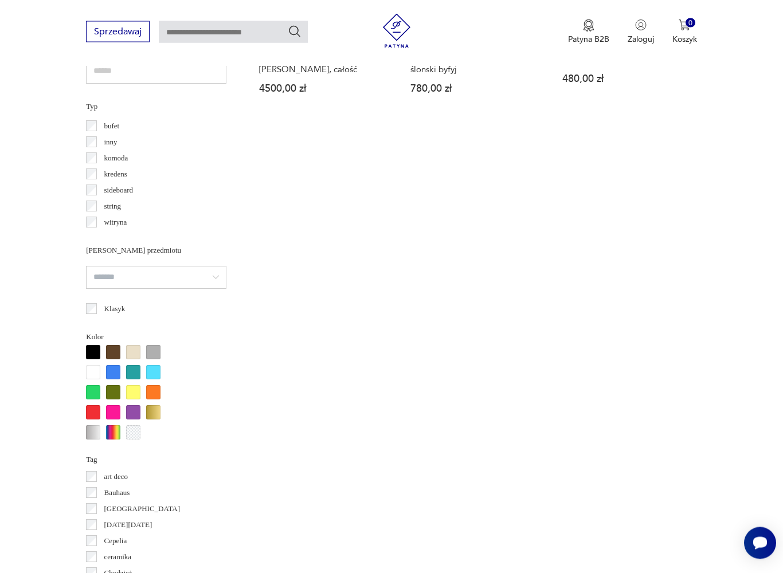
scroll to position [848, 0]
click at [187, 279] on input "search" at bounding box center [156, 276] width 140 height 23
type input "*********"
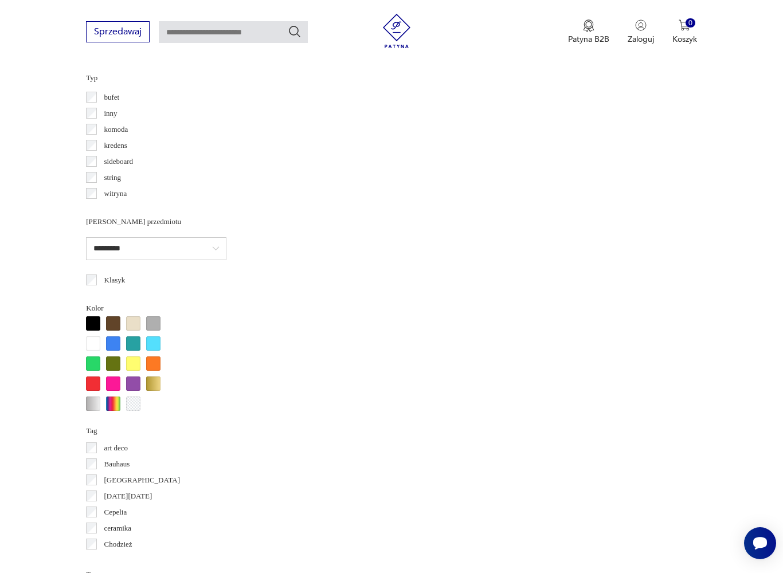
click at [117, 321] on div at bounding box center [113, 323] width 14 height 14
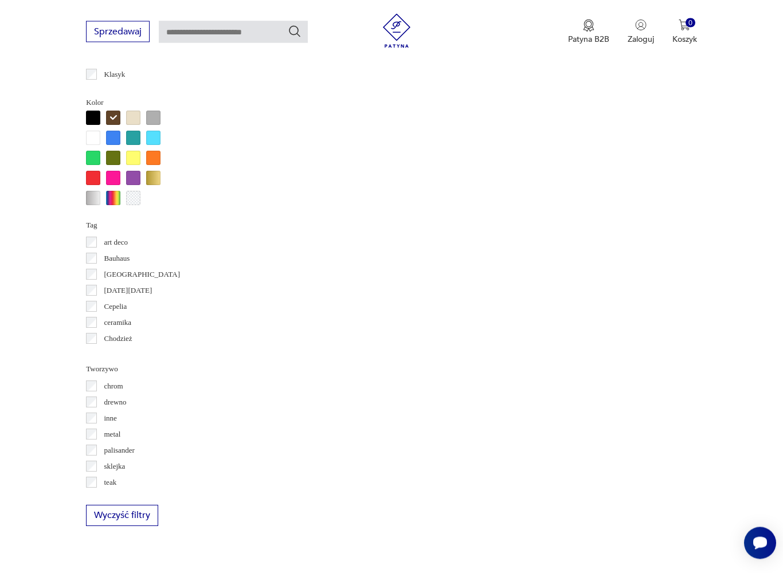
scroll to position [1082, 0]
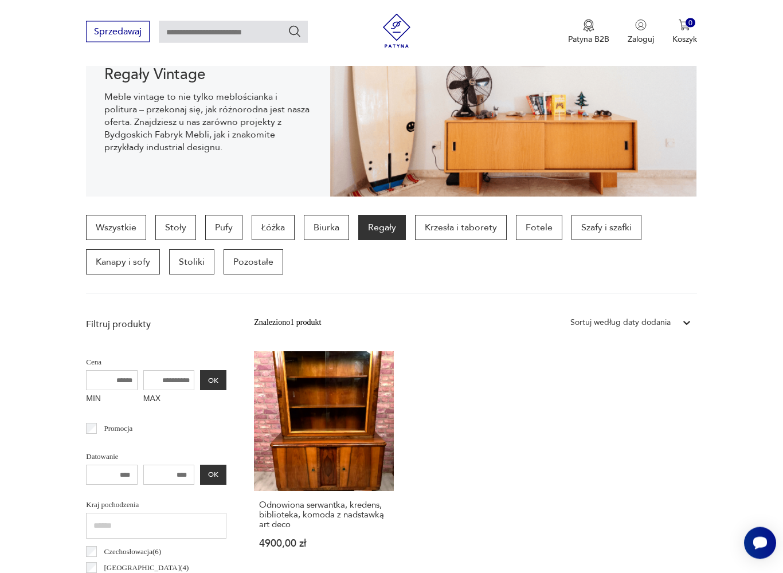
scroll to position [165, 0]
click at [311, 429] on link "Odnowiona serwantka, kredens, biblioteka, komoda z nadstawką art deco 4900,00 zł" at bounding box center [324, 461] width 140 height 220
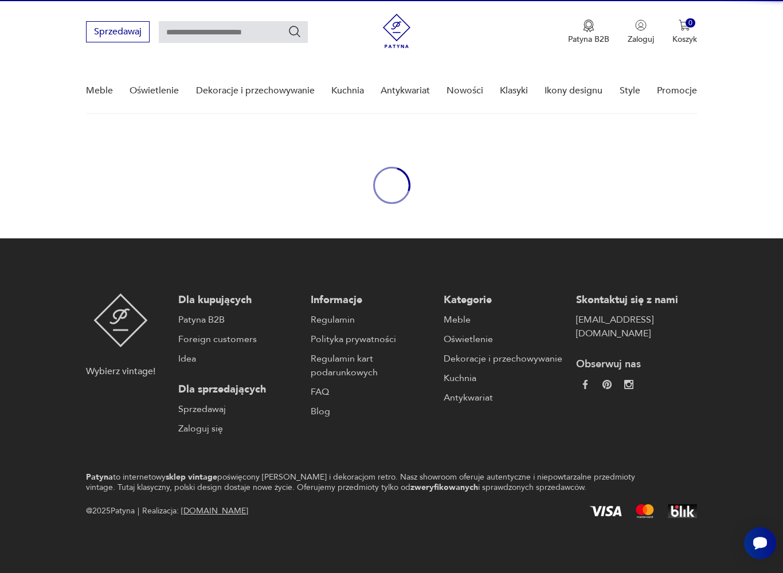
scroll to position [29, 0]
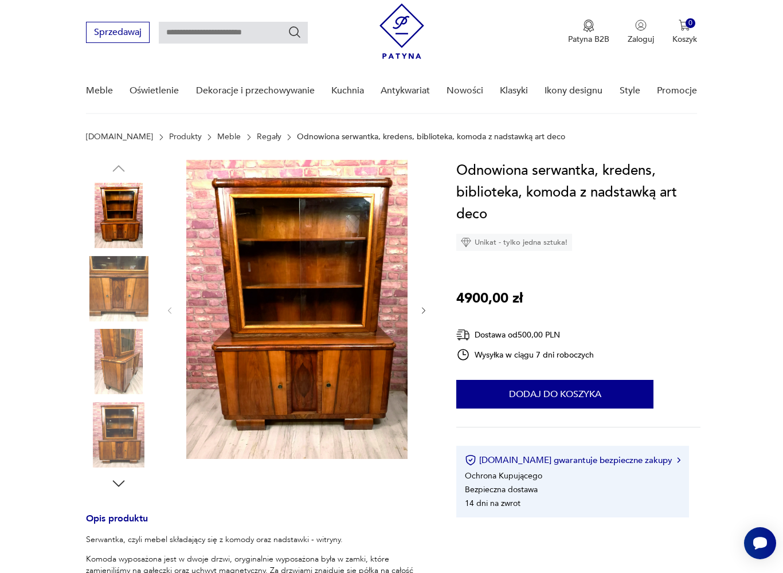
click at [423, 311] on icon "button" at bounding box center [424, 311] width 10 height 10
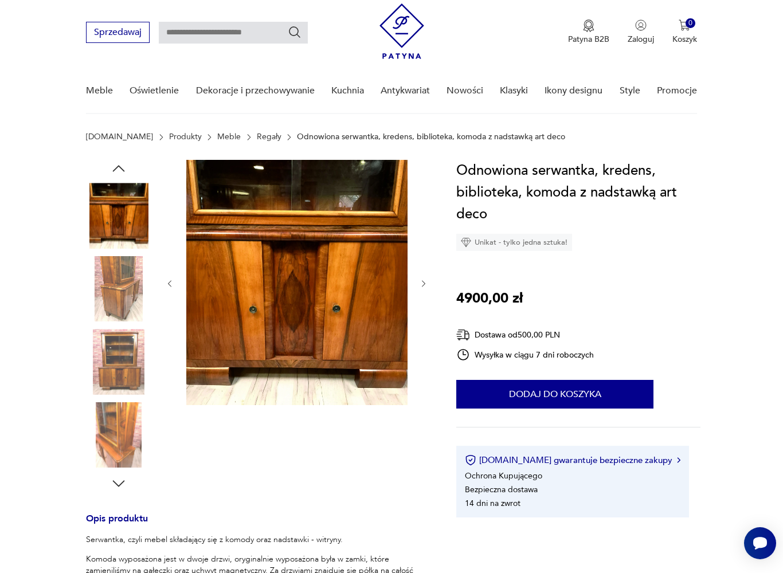
click at [426, 288] on icon "button" at bounding box center [424, 284] width 10 height 10
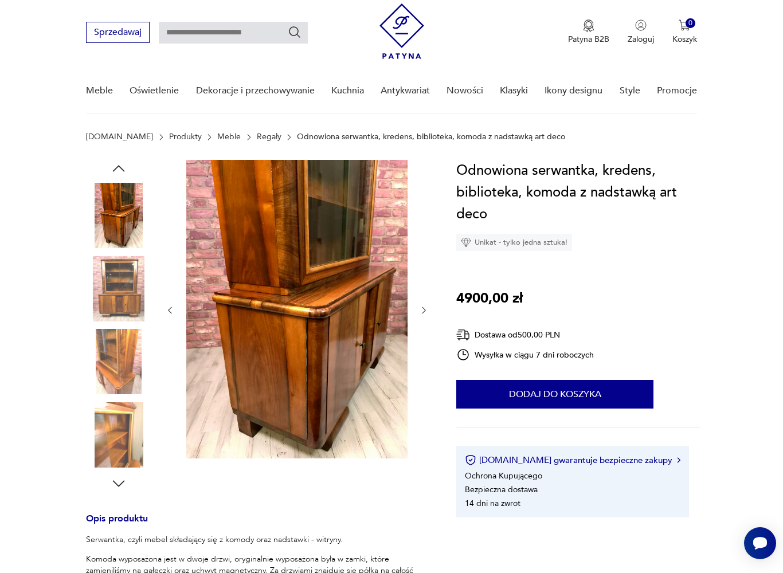
click at [422, 309] on icon "button" at bounding box center [424, 310] width 10 height 10
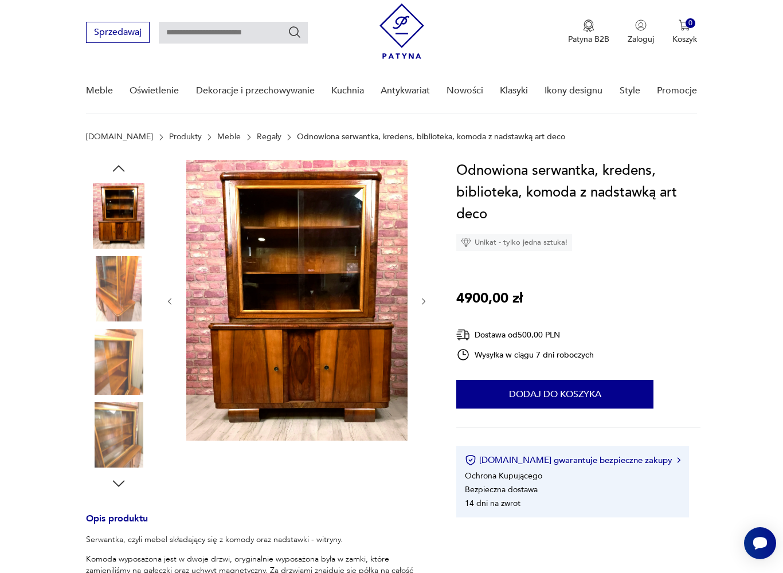
click at [427, 303] on icon "button" at bounding box center [424, 302] width 10 height 10
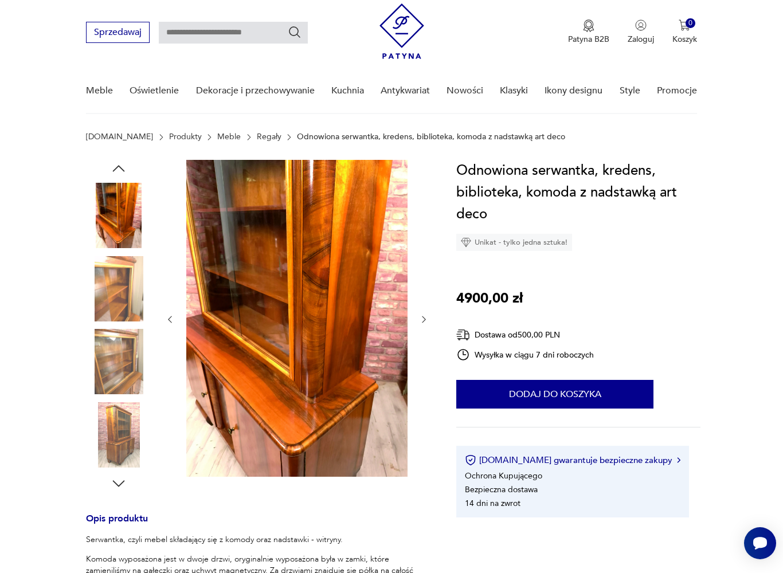
click at [428, 322] on icon "button" at bounding box center [424, 320] width 10 height 10
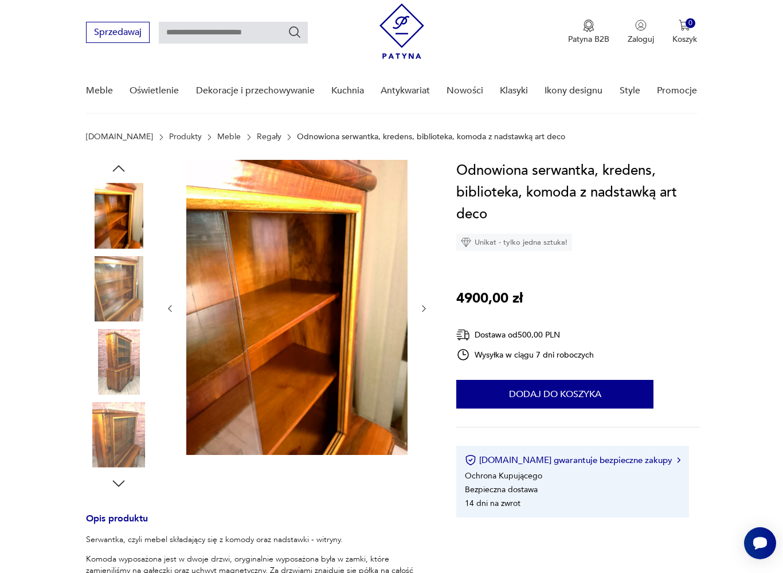
click at [428, 313] on icon "button" at bounding box center [424, 309] width 10 height 10
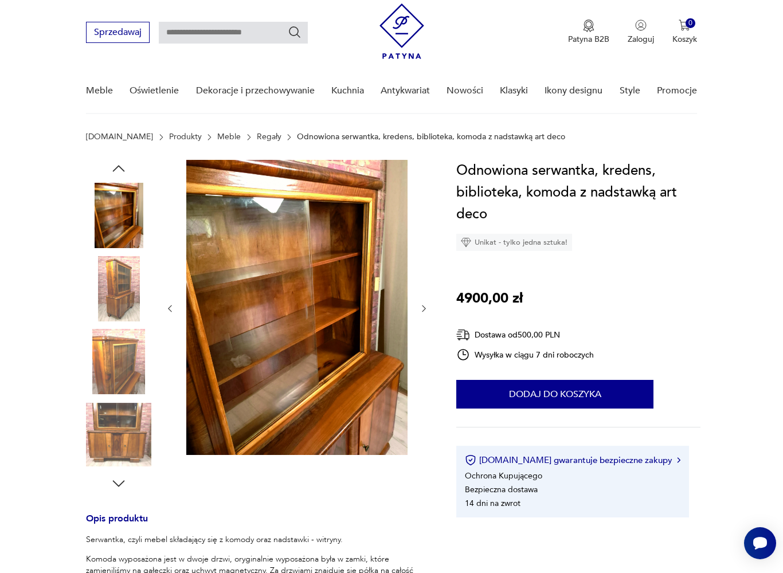
click at [422, 308] on icon "button" at bounding box center [424, 309] width 10 height 10
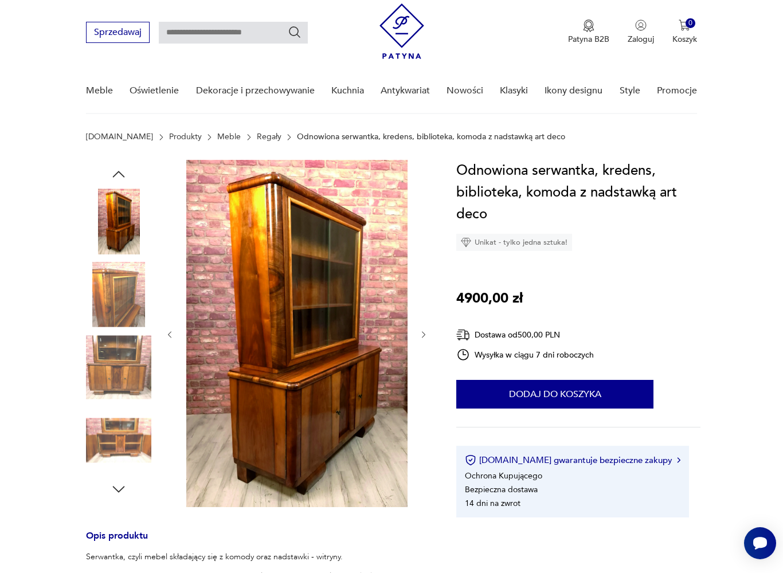
click at [425, 330] on icon "button" at bounding box center [424, 335] width 10 height 10
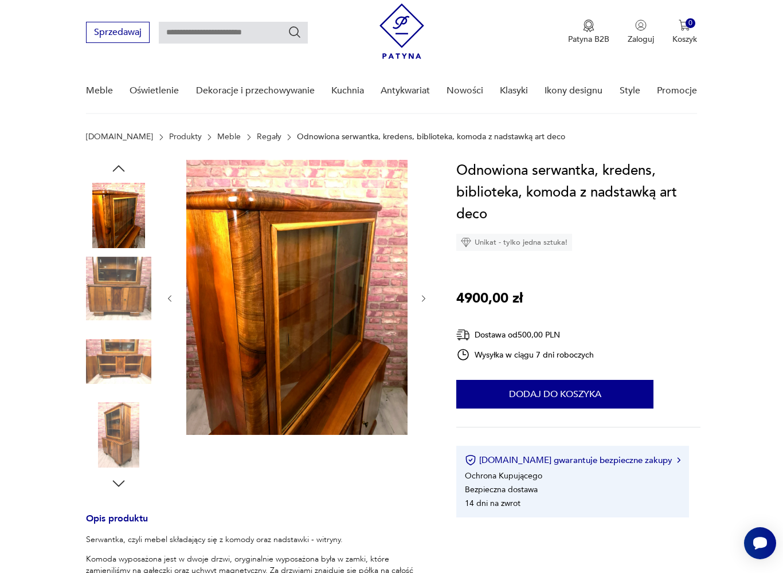
click at [422, 303] on icon "button" at bounding box center [424, 299] width 10 height 10
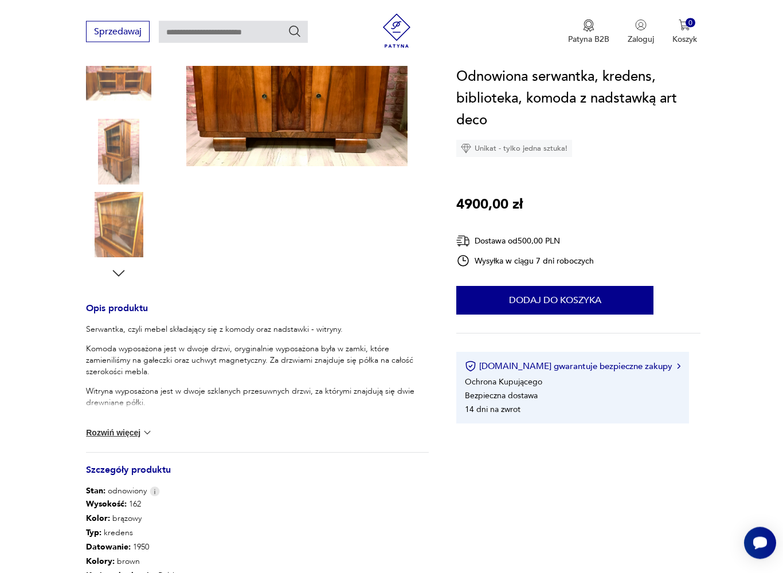
scroll to position [241, 0]
click at [142, 430] on img at bounding box center [147, 431] width 11 height 11
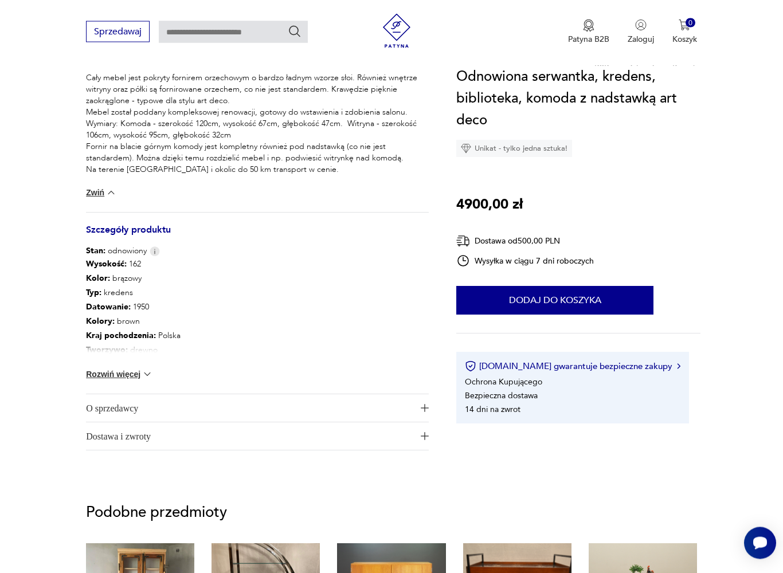
scroll to position [584, 0]
click at [147, 378] on img at bounding box center [147, 374] width 11 height 11
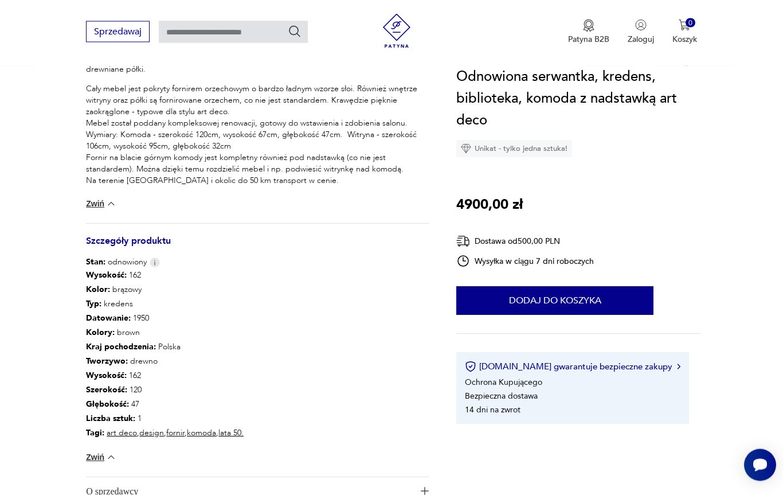
scroll to position [0, 0]
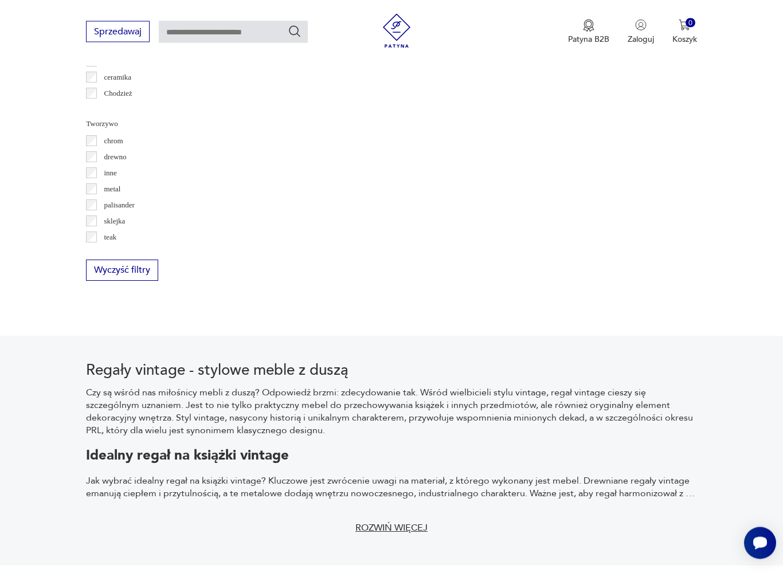
scroll to position [1329, 0]
click at [124, 273] on button "Wyczyść filtry" at bounding box center [122, 268] width 72 height 21
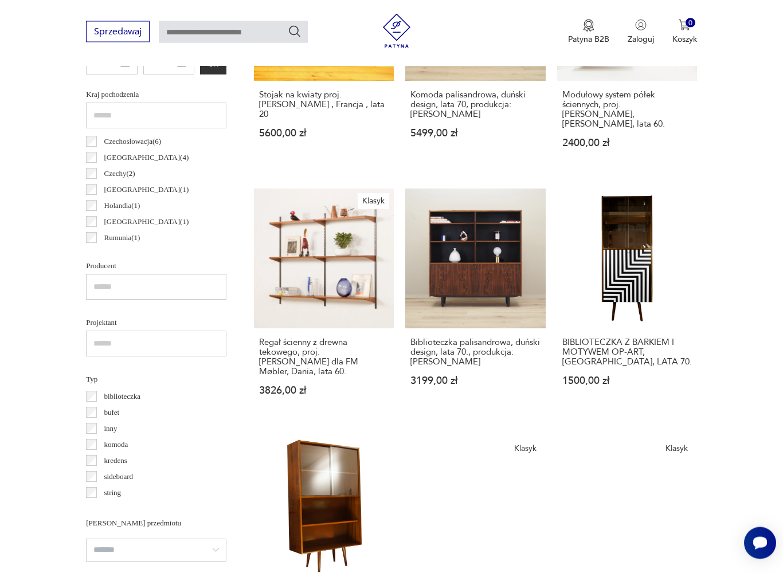
scroll to position [578, 0]
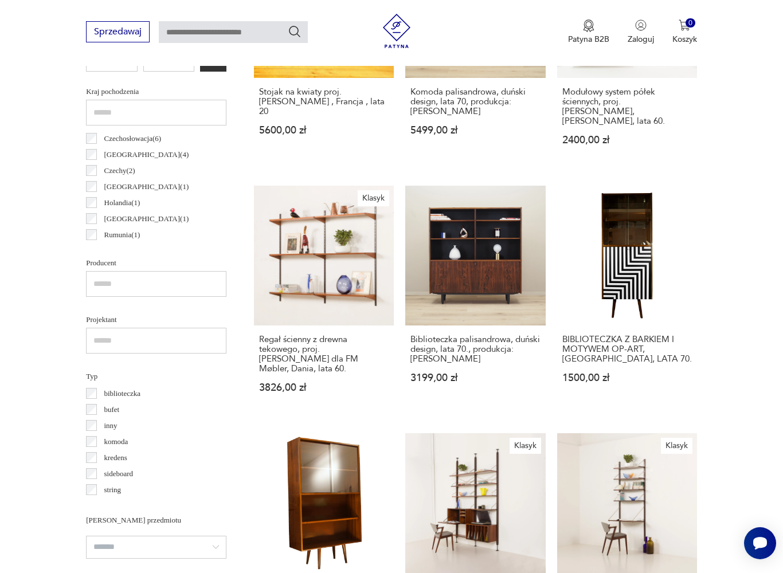
click at [103, 463] on label "kredens" at bounding box center [112, 458] width 30 height 16
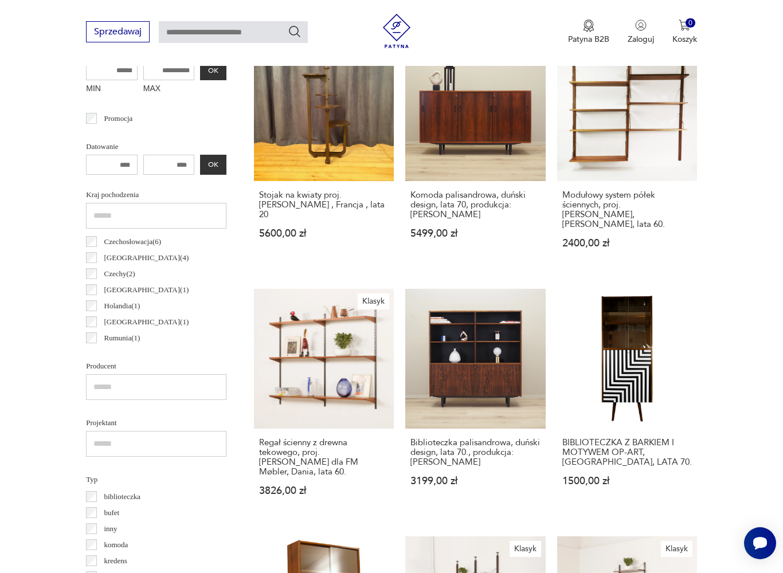
click at [130, 456] on input "text" at bounding box center [156, 444] width 140 height 26
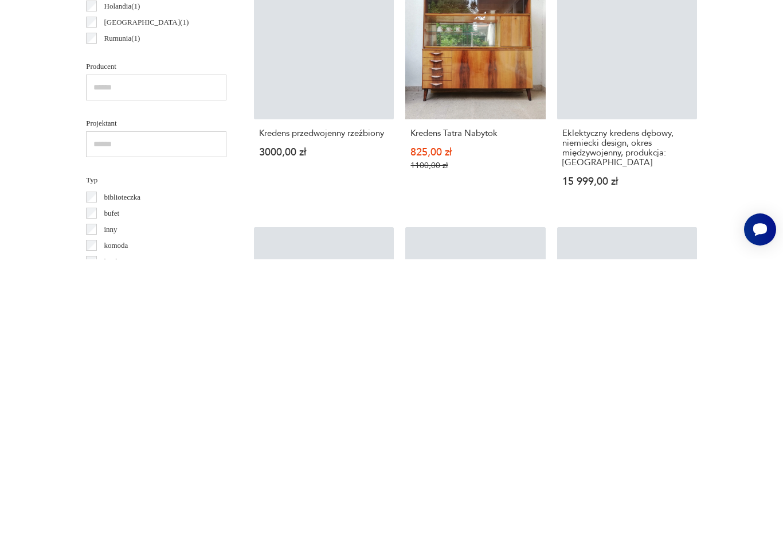
scroll to position [518, 0]
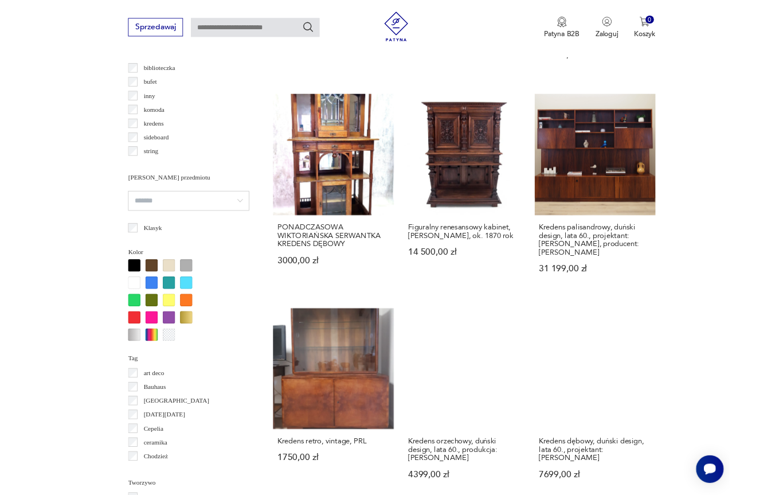
scroll to position [892, 0]
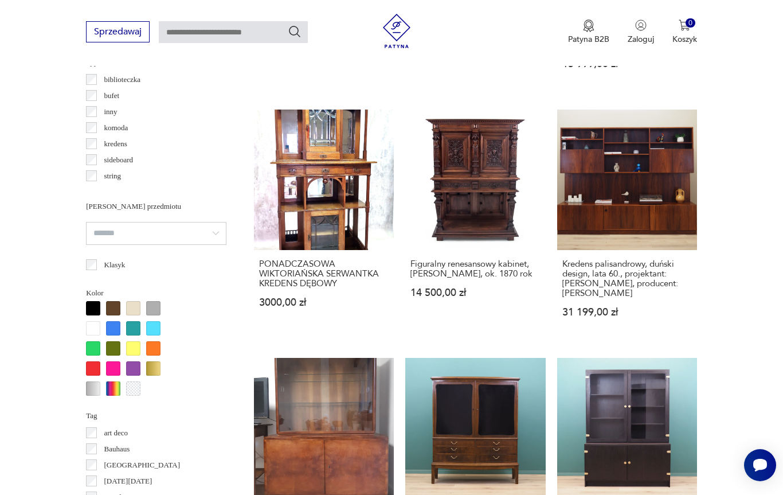
click at [192, 237] on input "search" at bounding box center [156, 233] width 140 height 23
type input "*********"
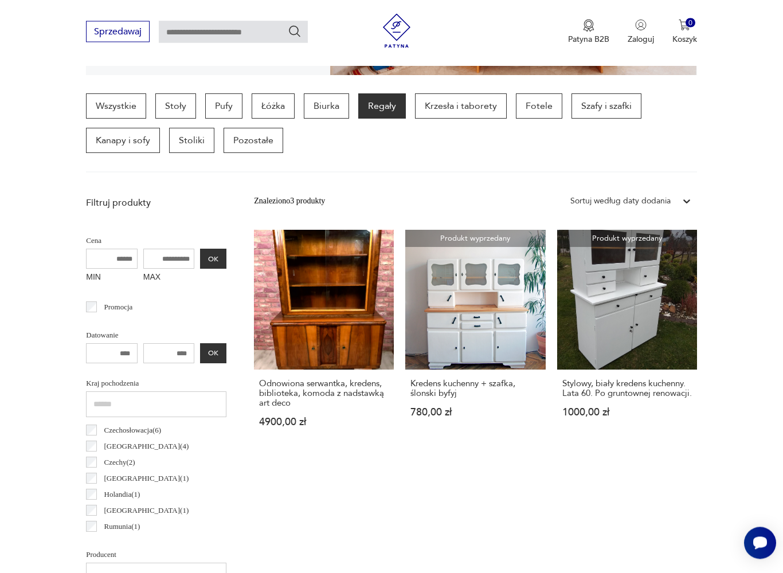
scroll to position [286, 0]
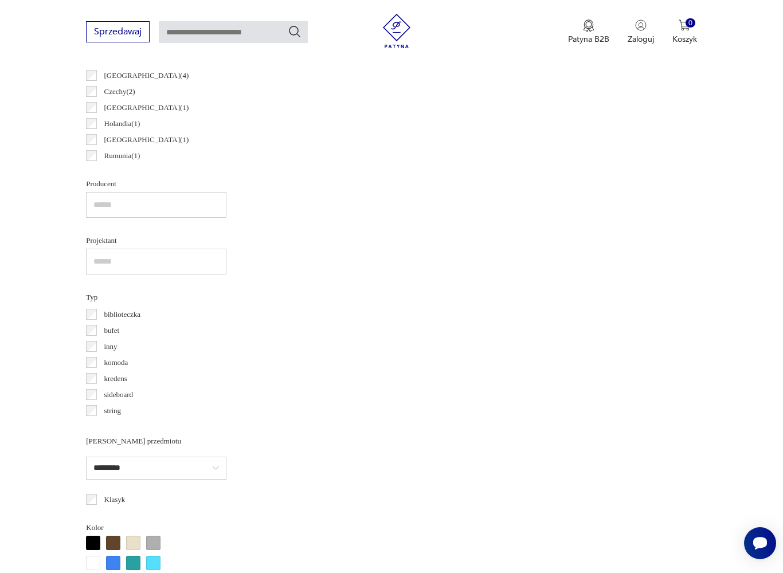
click at [104, 328] on p "bufet" at bounding box center [111, 330] width 15 height 13
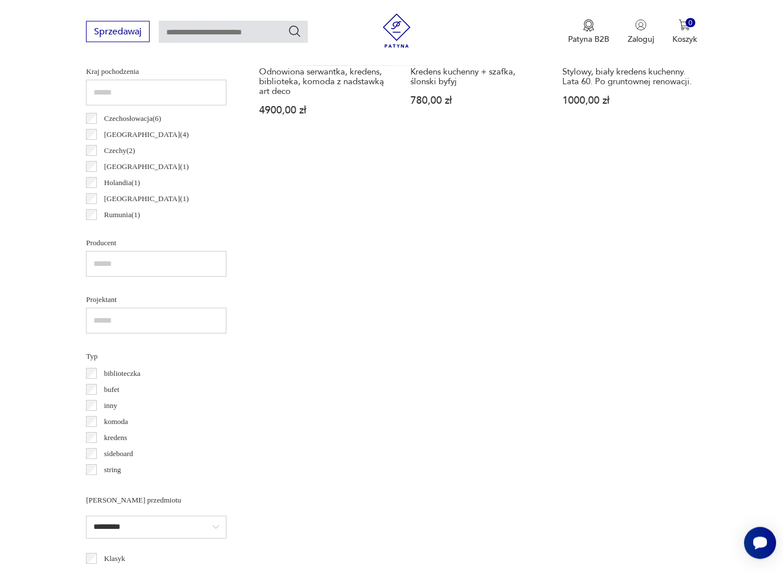
scroll to position [598, 0]
click at [104, 446] on label "sideboard" at bounding box center [115, 454] width 36 height 16
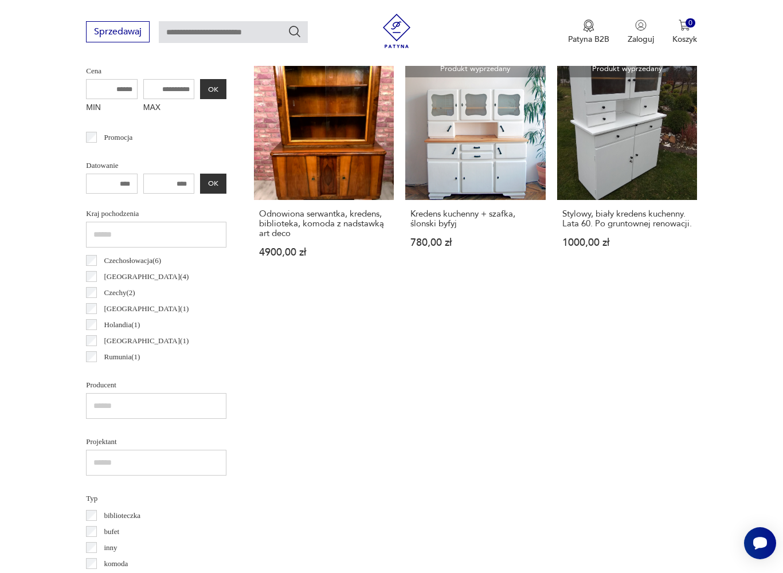
click at [136, 347] on p "Austria ( 1 )" at bounding box center [146, 341] width 85 height 13
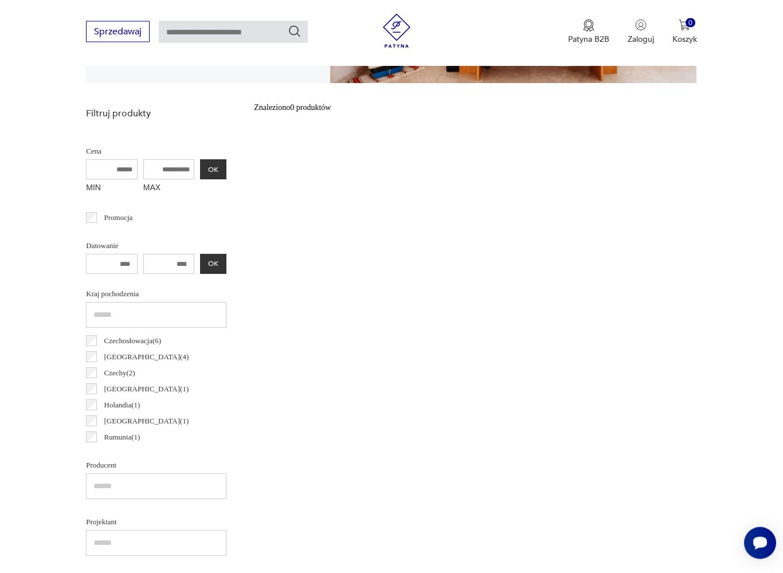
scroll to position [269, 0]
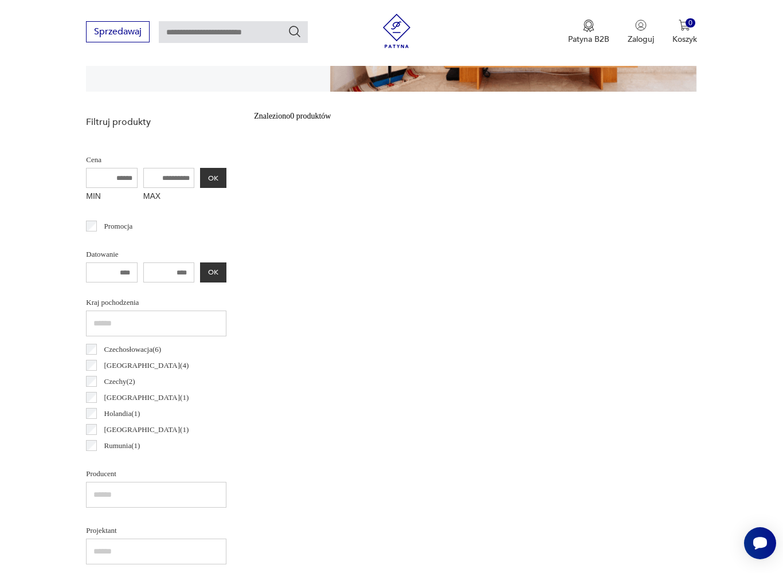
click at [103, 426] on label "Austria ( 1 )" at bounding box center [143, 430] width 92 height 16
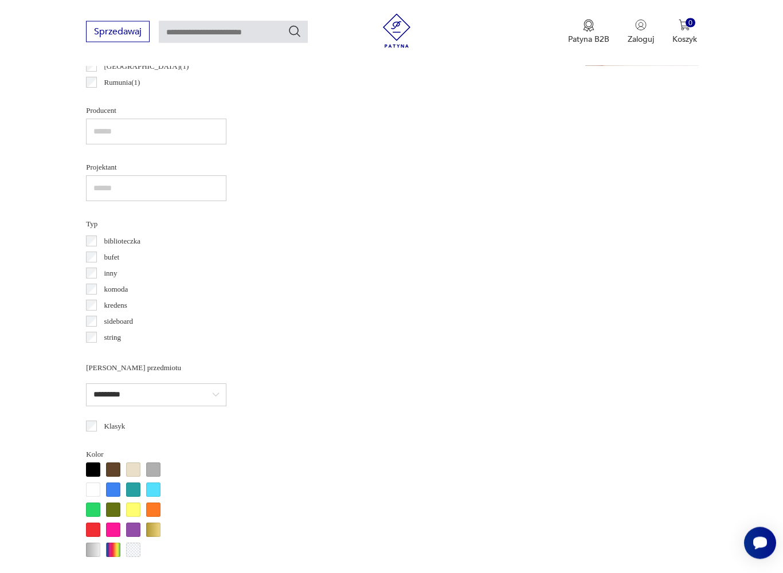
scroll to position [731, 0]
click at [99, 429] on label "Klasyk" at bounding box center [111, 426] width 28 height 16
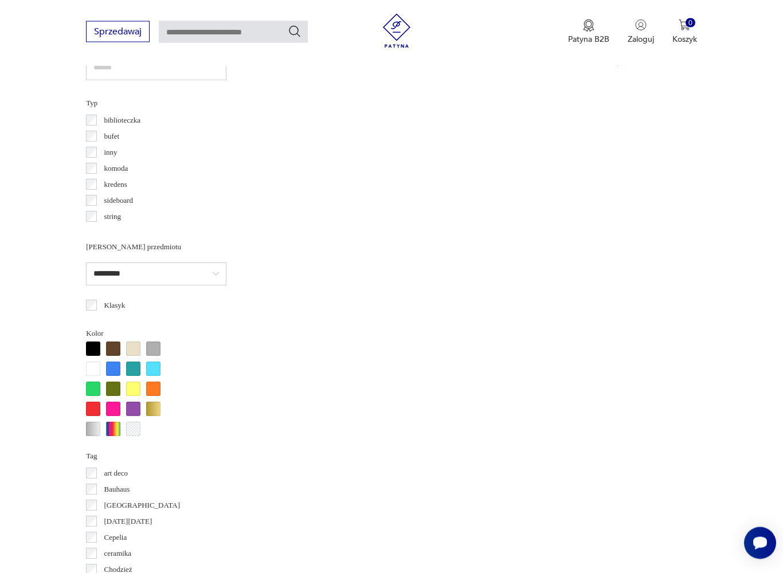
scroll to position [590, 0]
click at [97, 305] on label "Klasyk" at bounding box center [111, 305] width 28 height 16
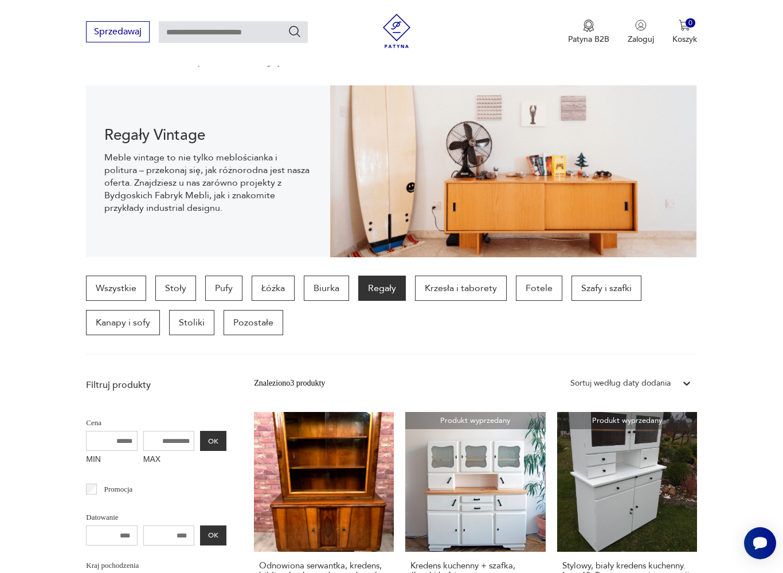
scroll to position [103, 0]
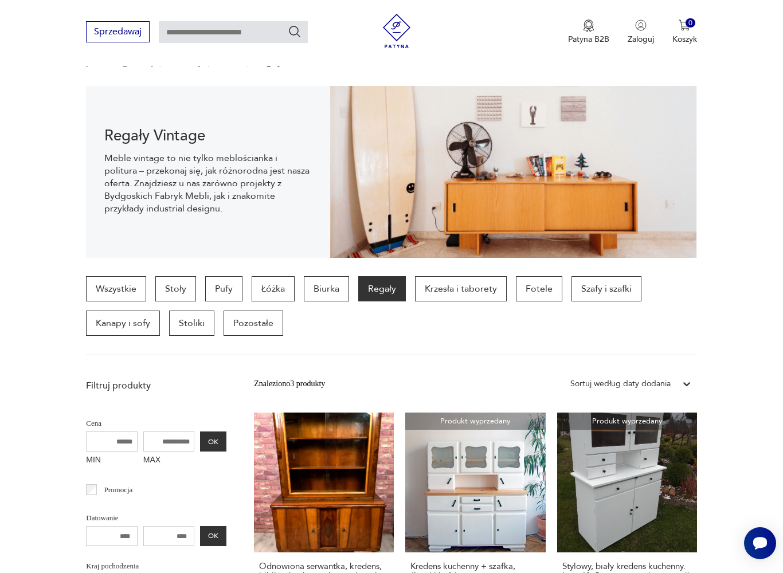
click at [122, 288] on link "Wszystkie" at bounding box center [116, 288] width 60 height 25
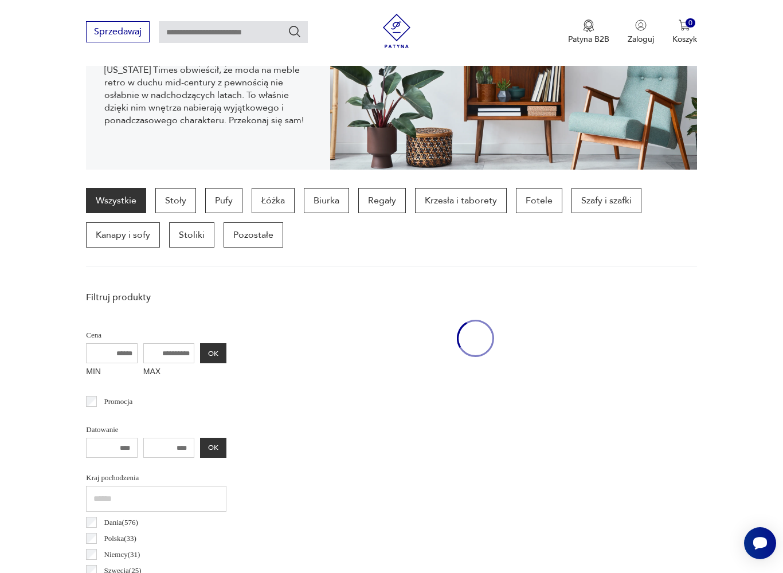
scroll to position [305, 0]
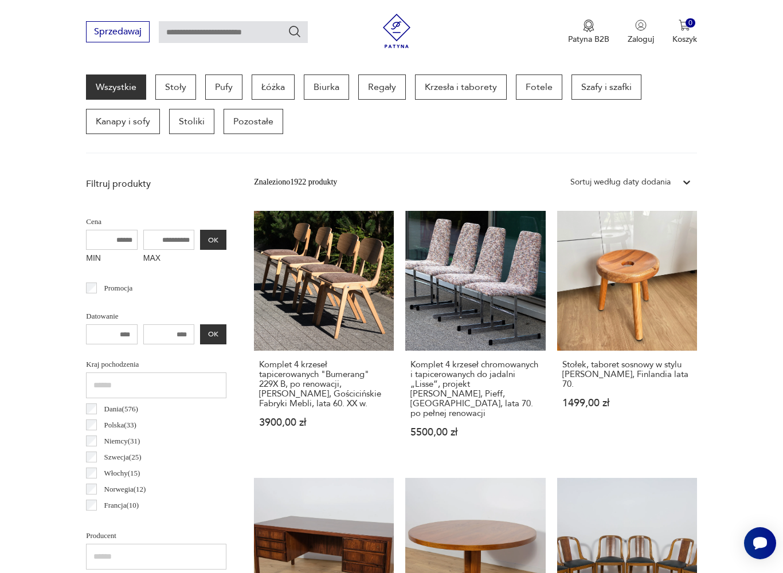
click at [612, 87] on p "Szafy i szafki" at bounding box center [606, 87] width 70 height 25
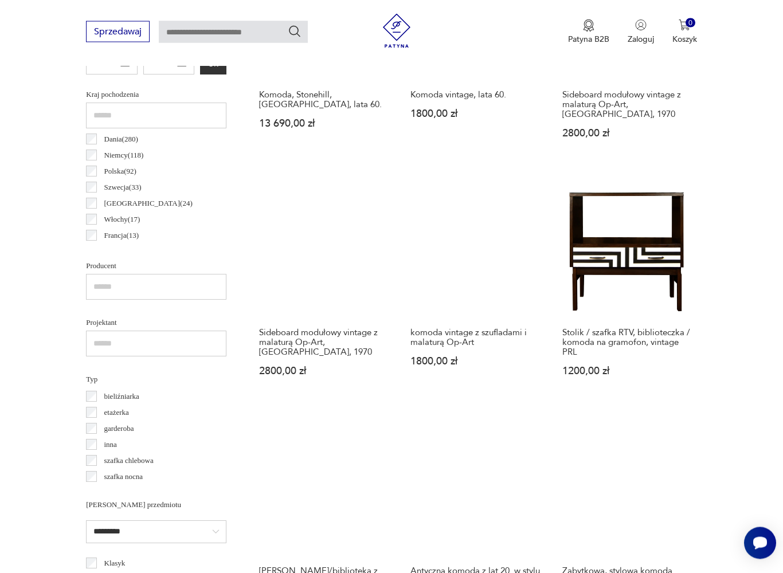
scroll to position [575, 0]
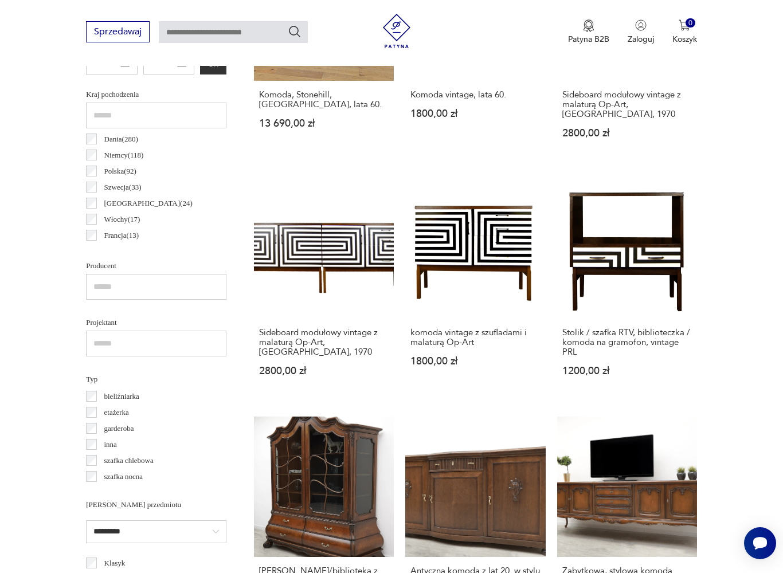
click at [102, 174] on label "Polska ( 92 )" at bounding box center [117, 171] width 40 height 16
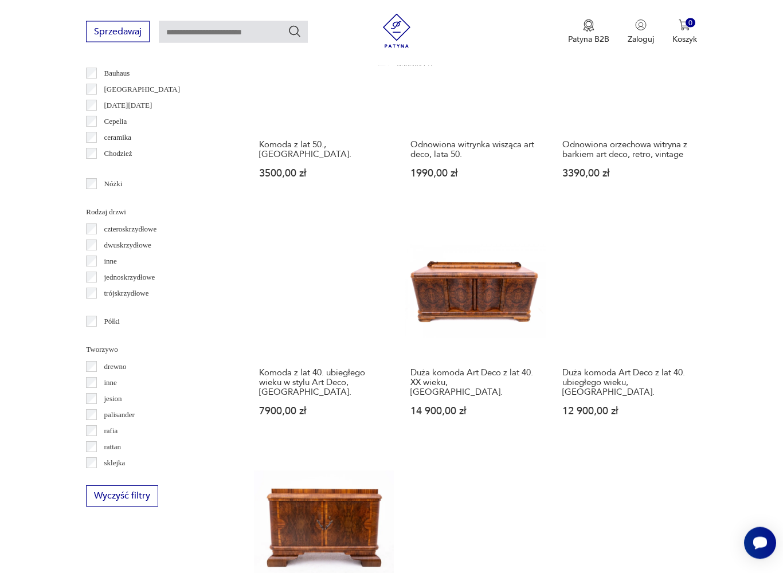
scroll to position [1249, 0]
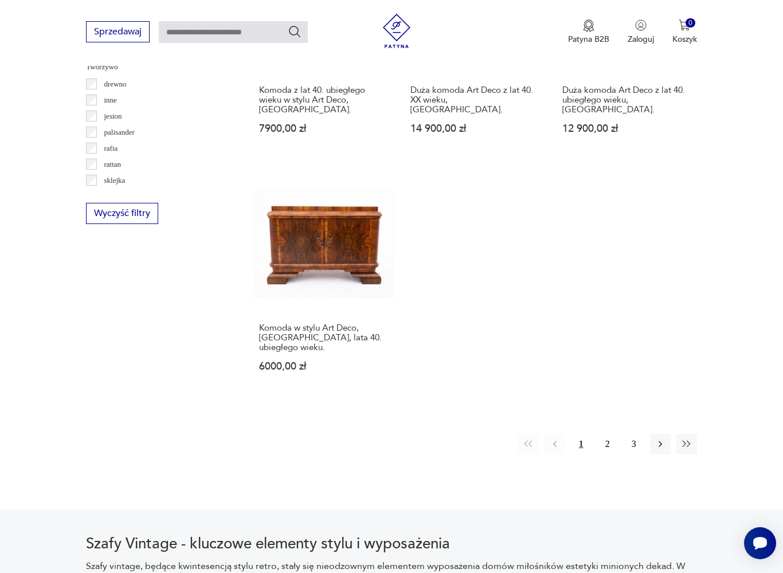
click at [603, 455] on button "2" at bounding box center [607, 444] width 21 height 21
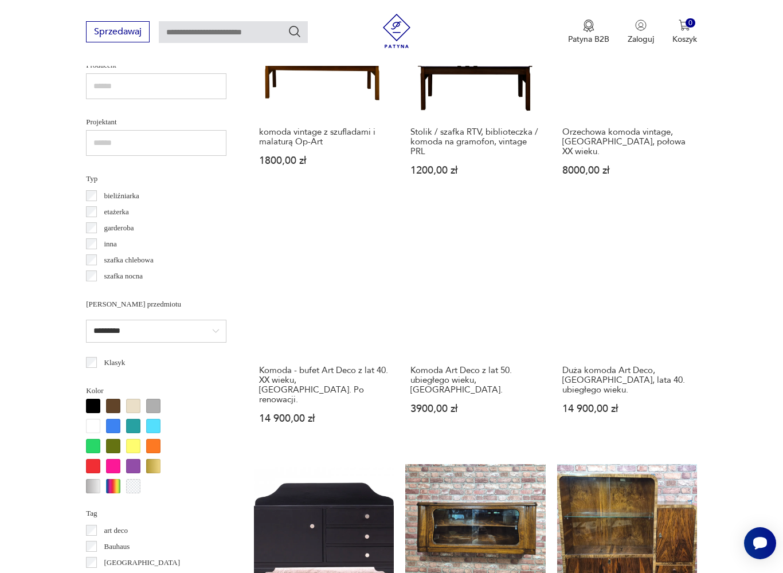
scroll to position [305, 0]
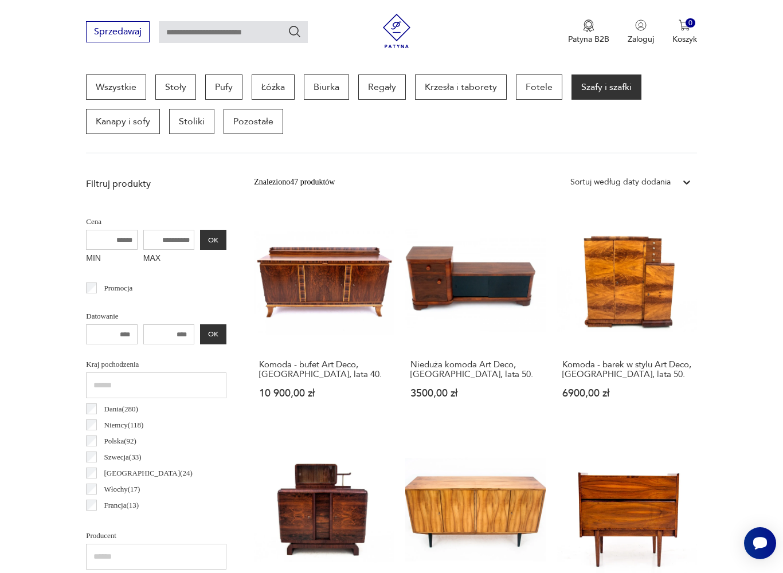
click at [471, 280] on link "Nieduża komoda Art Deco, [GEOGRAPHIC_DATA], lata 50. 3500,00 zł" at bounding box center [475, 316] width 140 height 210
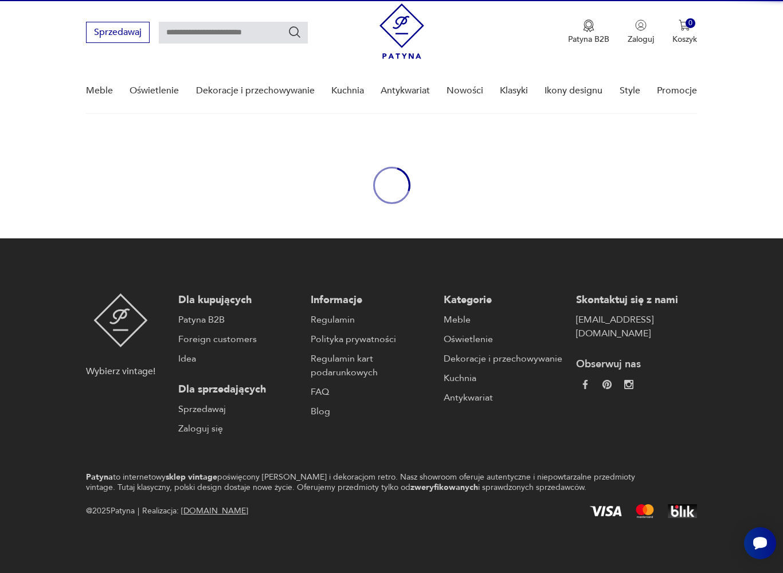
scroll to position [29, 0]
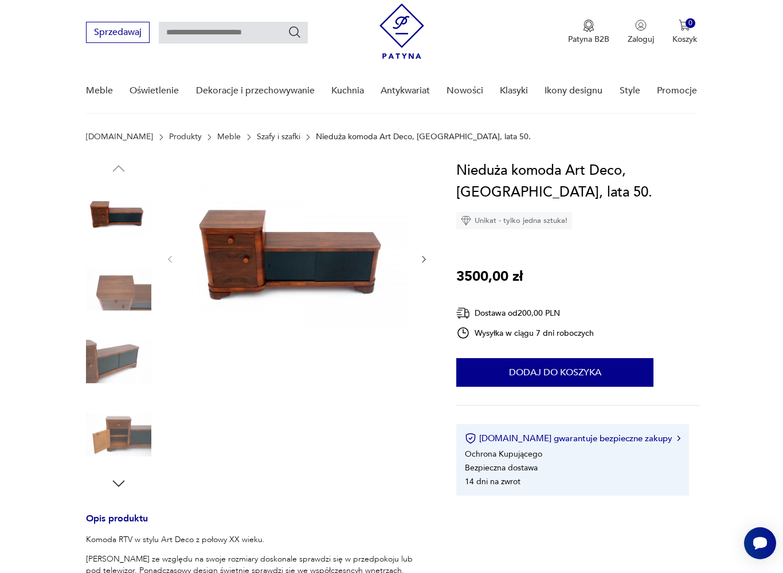
click at [416, 260] on div at bounding box center [297, 259] width 264 height 199
click at [428, 264] on button "button" at bounding box center [424, 259] width 10 height 11
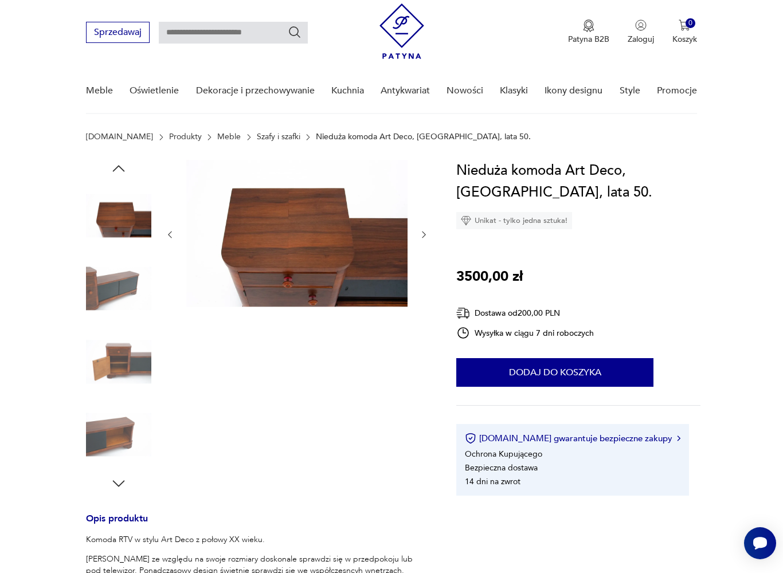
click at [420, 241] on div at bounding box center [297, 235] width 264 height 150
click at [428, 238] on icon "button" at bounding box center [424, 235] width 10 height 10
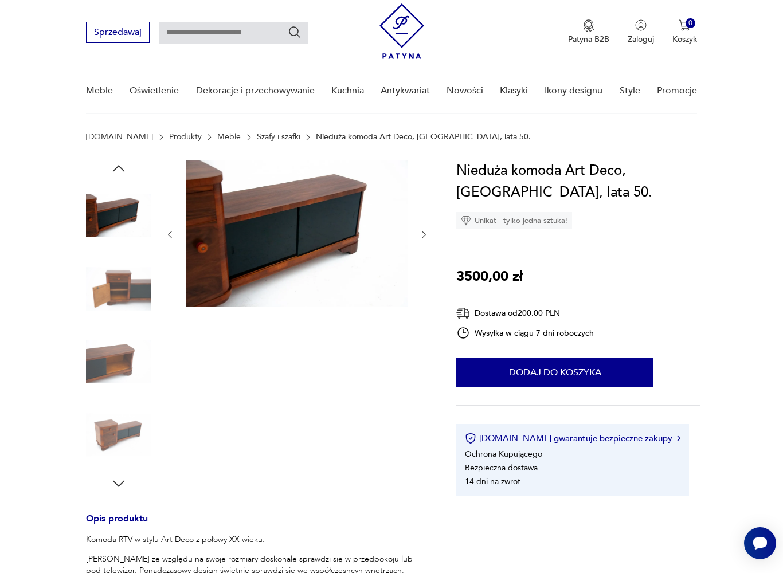
click at [424, 237] on icon "button" at bounding box center [423, 235] width 3 height 7
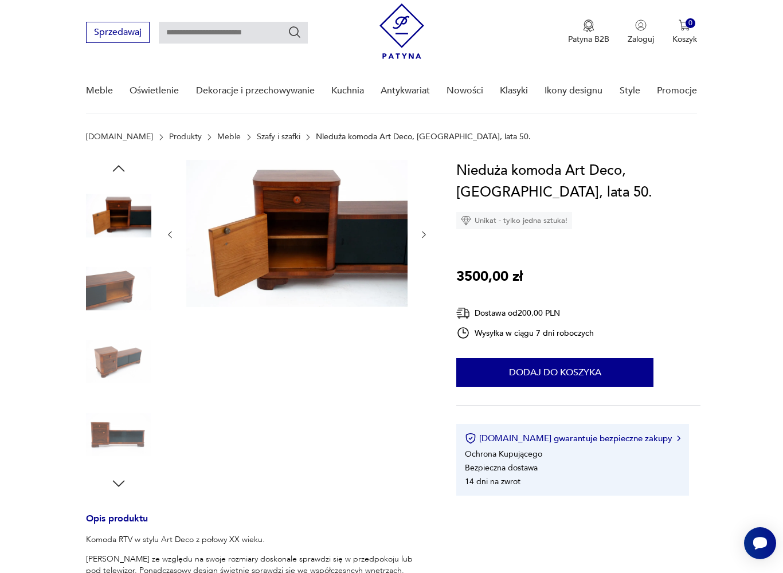
click at [165, 232] on icon "button" at bounding box center [170, 235] width 10 height 10
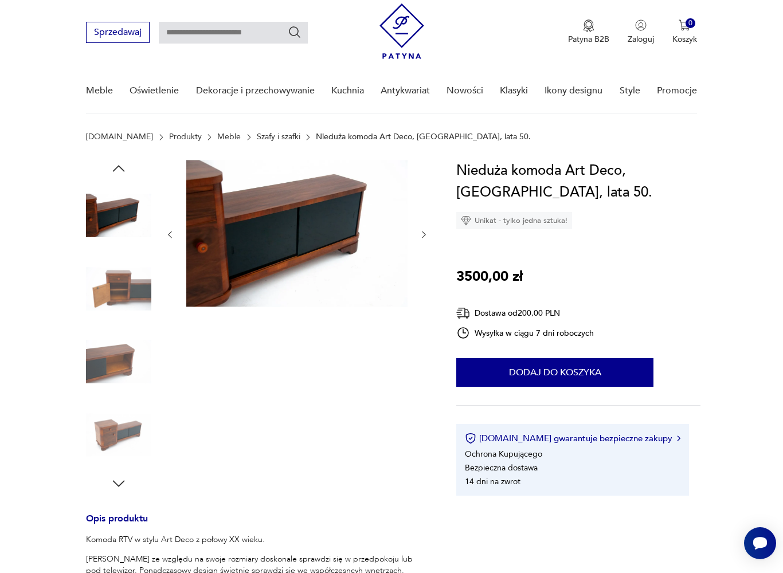
click at [423, 233] on icon "button" at bounding box center [423, 235] width 3 height 7
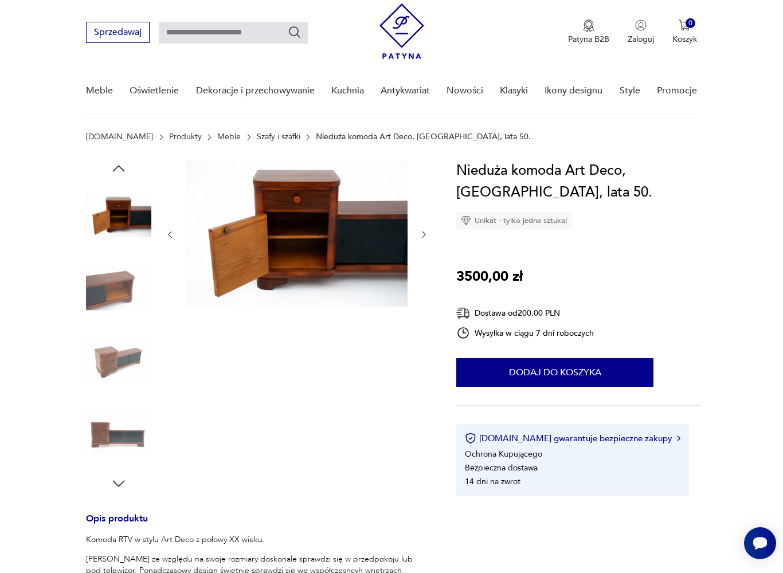
click at [426, 237] on icon "button" at bounding box center [424, 235] width 10 height 10
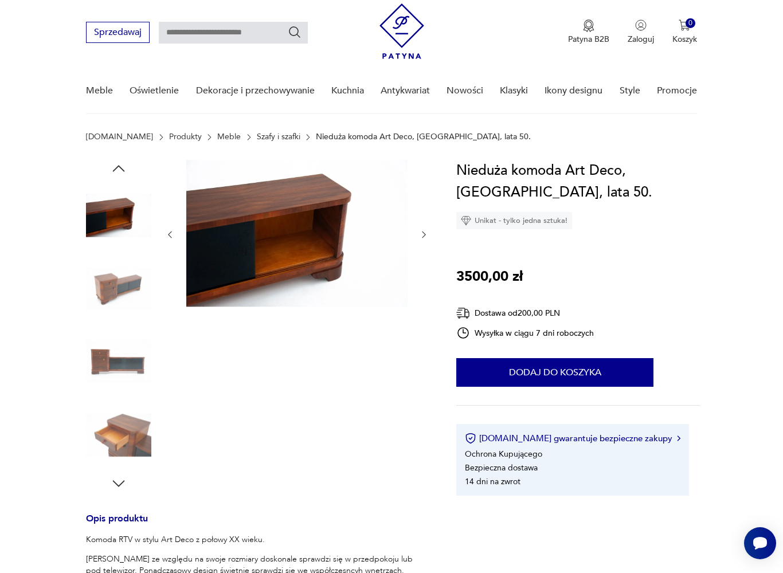
click at [425, 234] on icon "button" at bounding box center [423, 235] width 3 height 7
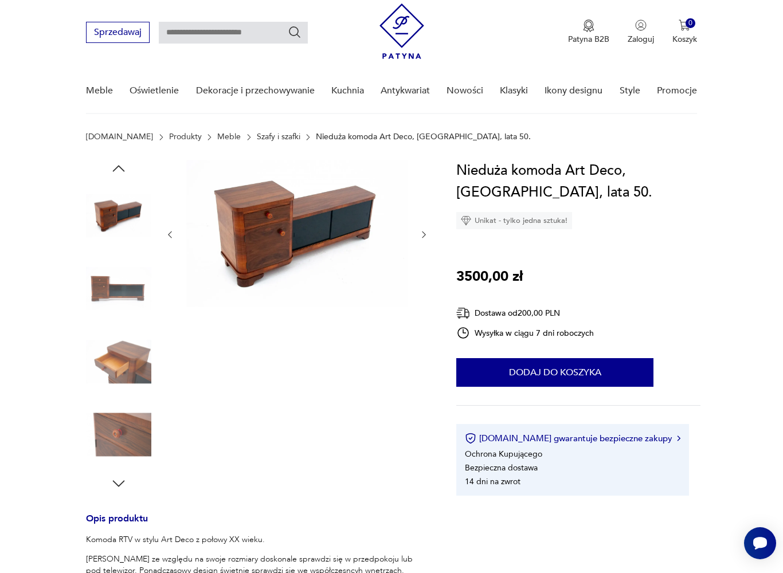
click at [142, 363] on img at bounding box center [118, 361] width 65 height 65
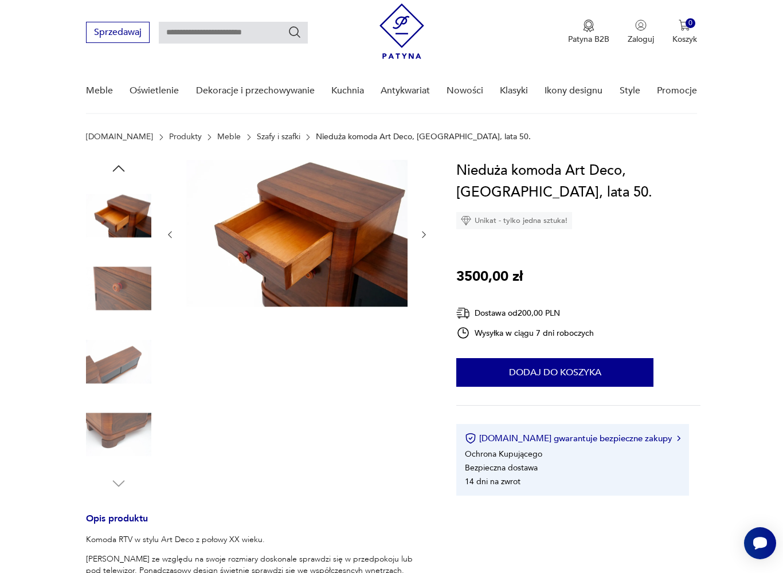
click at [132, 431] on img at bounding box center [118, 434] width 65 height 65
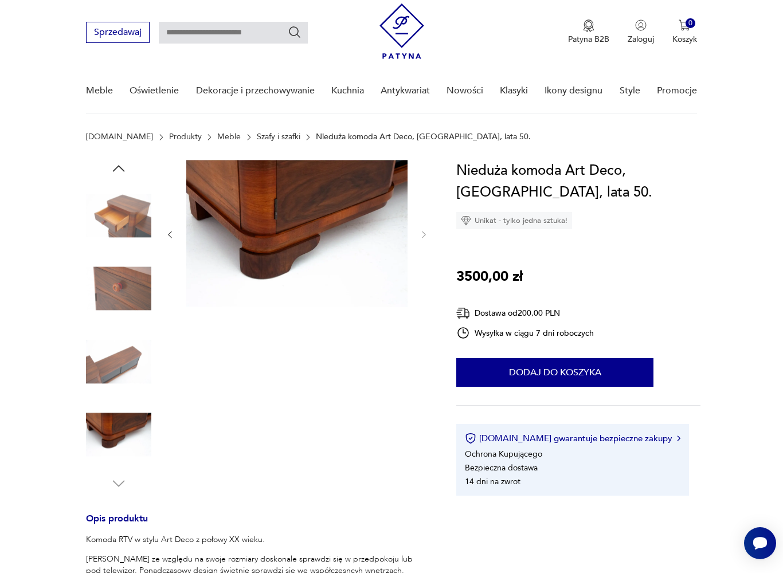
click at [178, 412] on div at bounding box center [297, 326] width 264 height 332
click at [133, 363] on img at bounding box center [118, 361] width 65 height 65
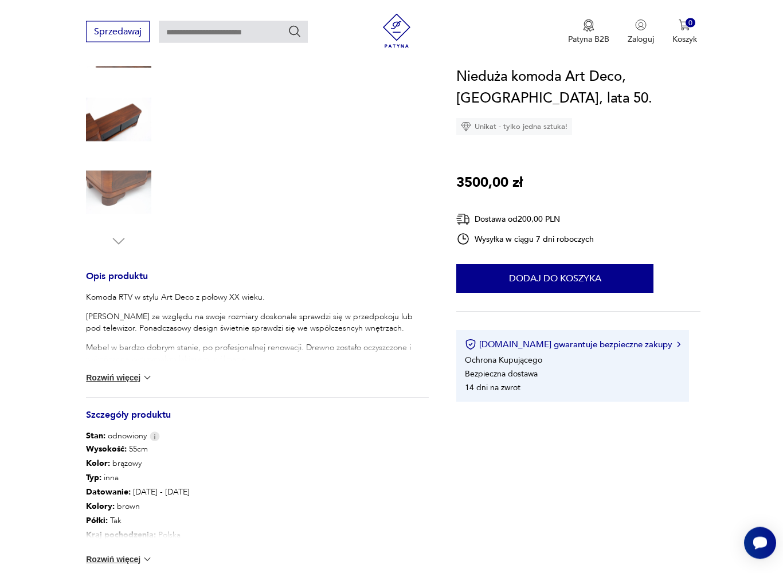
scroll to position [272, 0]
click at [144, 379] on img at bounding box center [147, 377] width 11 height 11
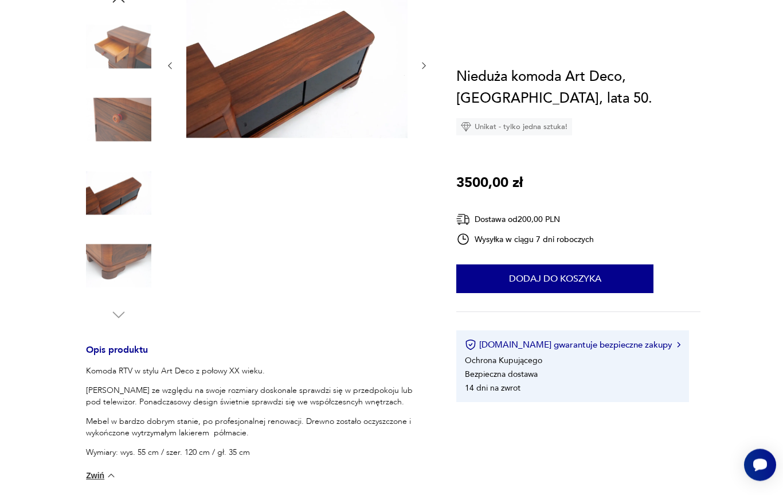
scroll to position [0, 0]
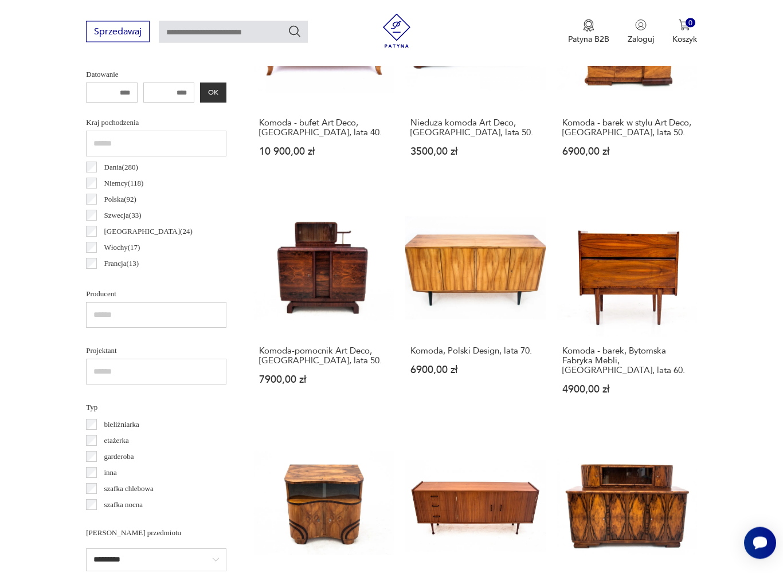
scroll to position [547, 0]
click at [487, 285] on link "Komoda, Polski Design, lata 70. 6900,00 zł" at bounding box center [475, 307] width 140 height 220
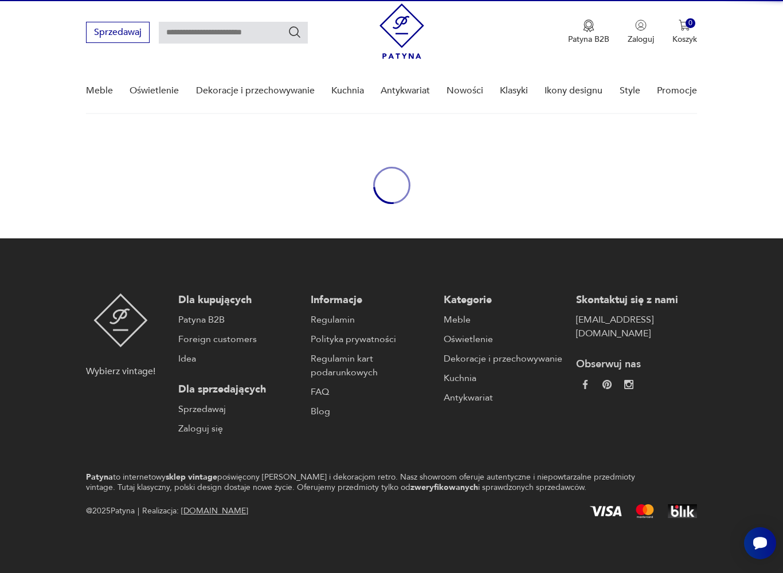
scroll to position [29, 0]
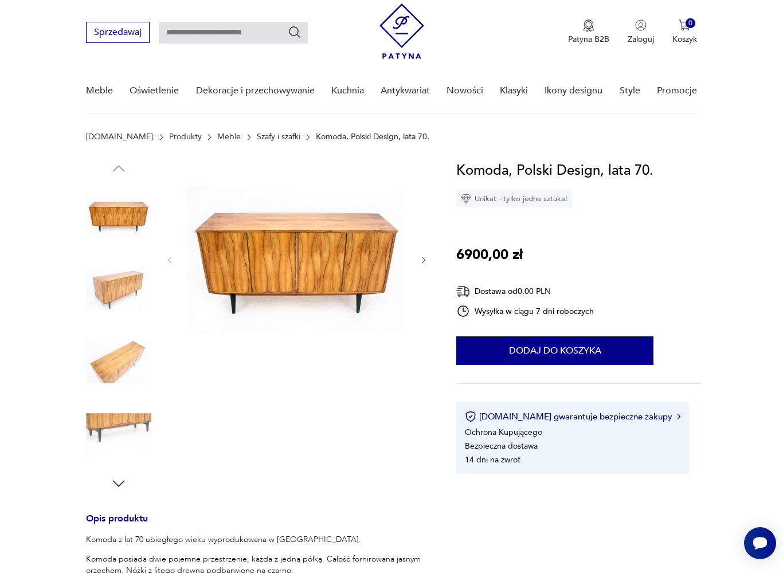
click at [420, 265] on icon "button" at bounding box center [424, 261] width 10 height 10
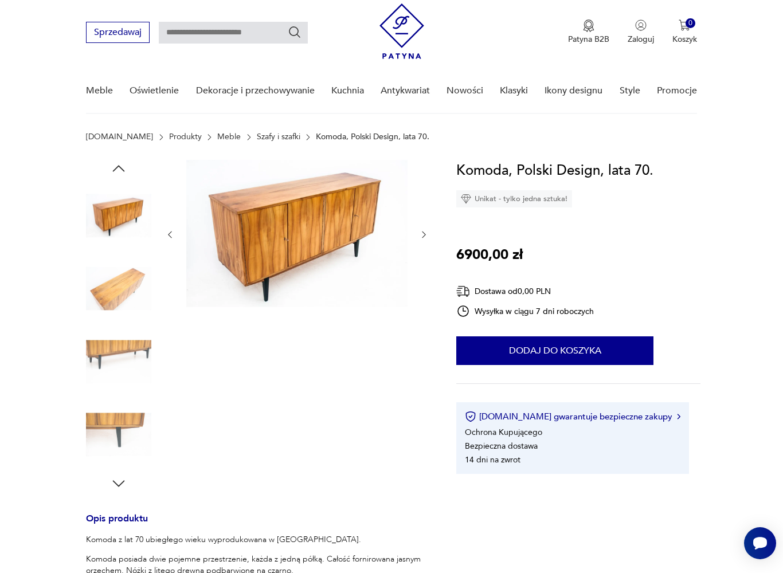
click at [421, 236] on icon "button" at bounding box center [424, 235] width 10 height 10
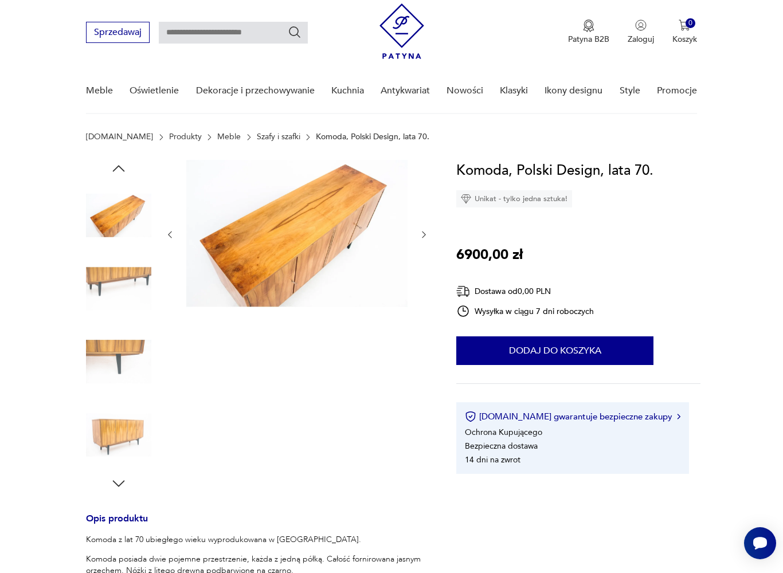
click at [422, 238] on icon "button" at bounding box center [423, 235] width 3 height 7
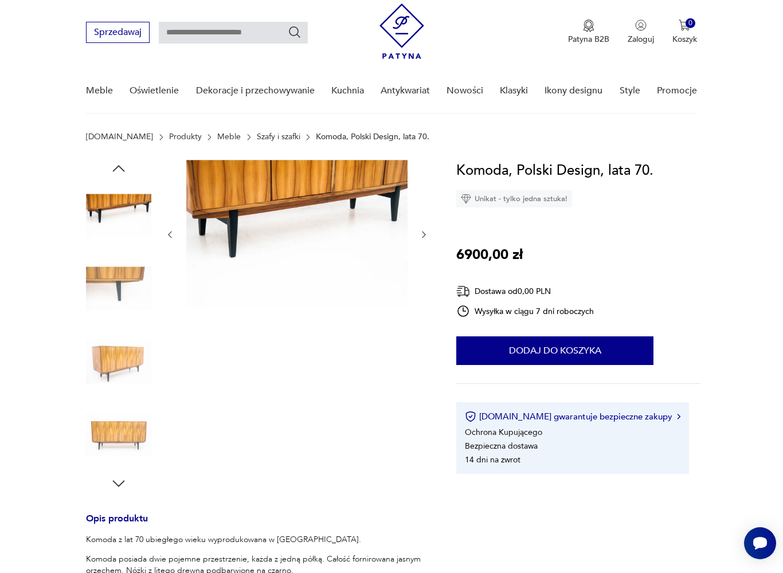
click at [428, 232] on icon "button" at bounding box center [424, 235] width 10 height 10
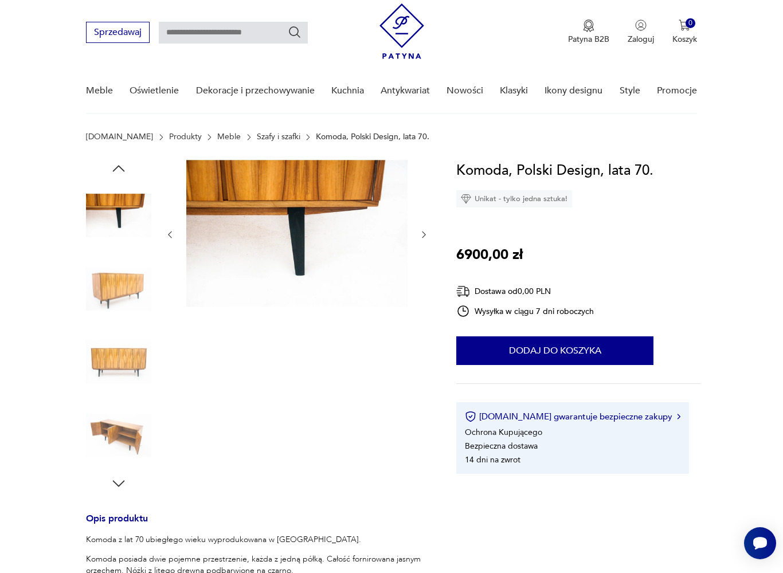
click at [429, 237] on icon "button" at bounding box center [424, 235] width 10 height 10
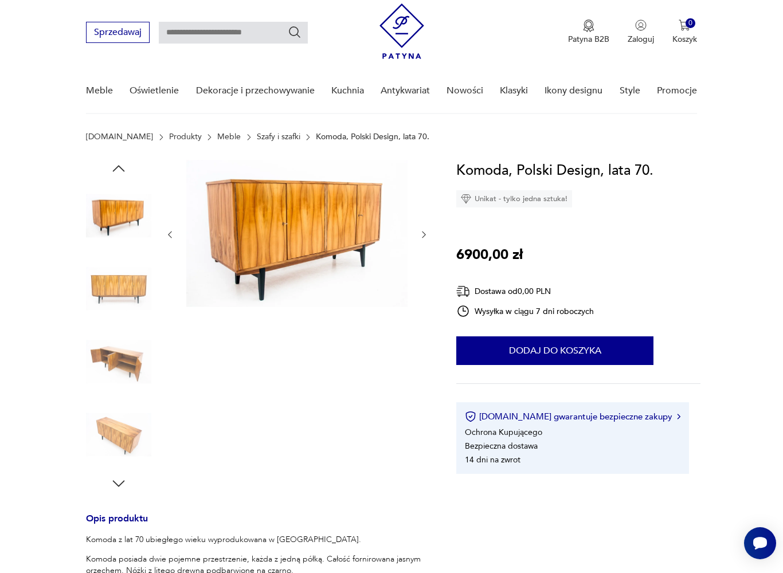
click at [429, 240] on button "button" at bounding box center [424, 234] width 10 height 11
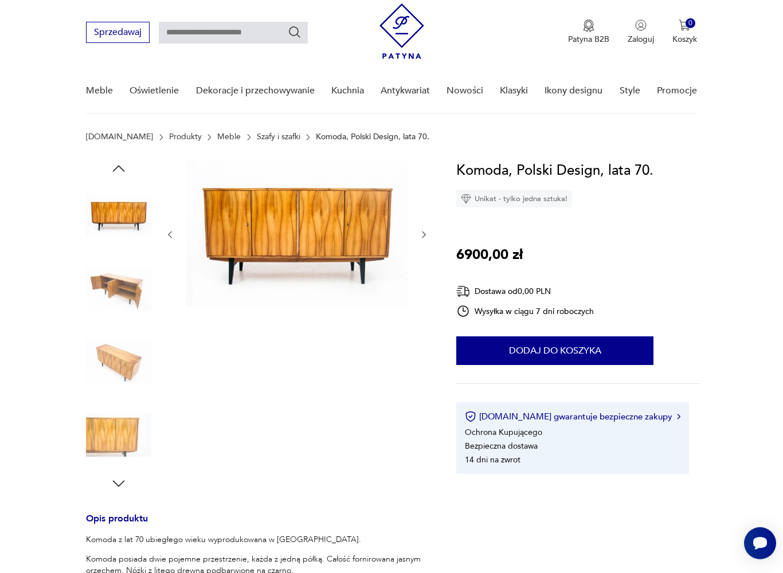
click at [421, 236] on icon "button" at bounding box center [424, 235] width 10 height 10
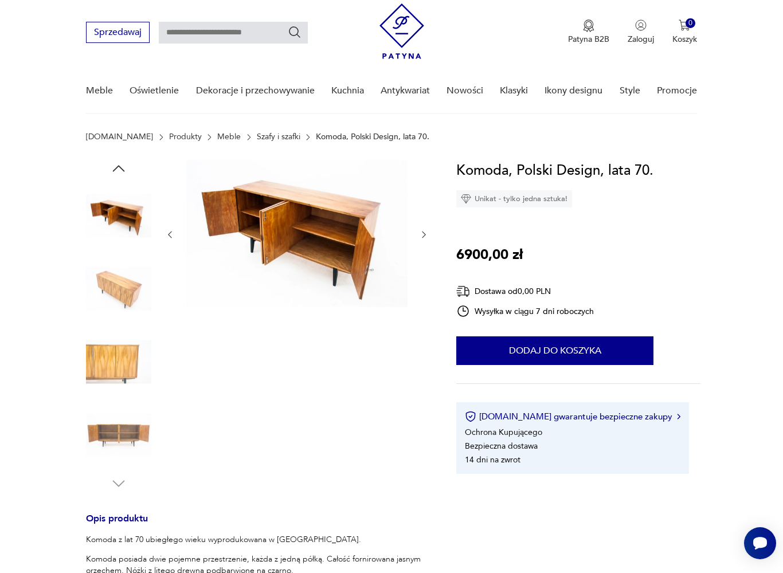
click at [426, 236] on icon "button" at bounding box center [424, 235] width 10 height 10
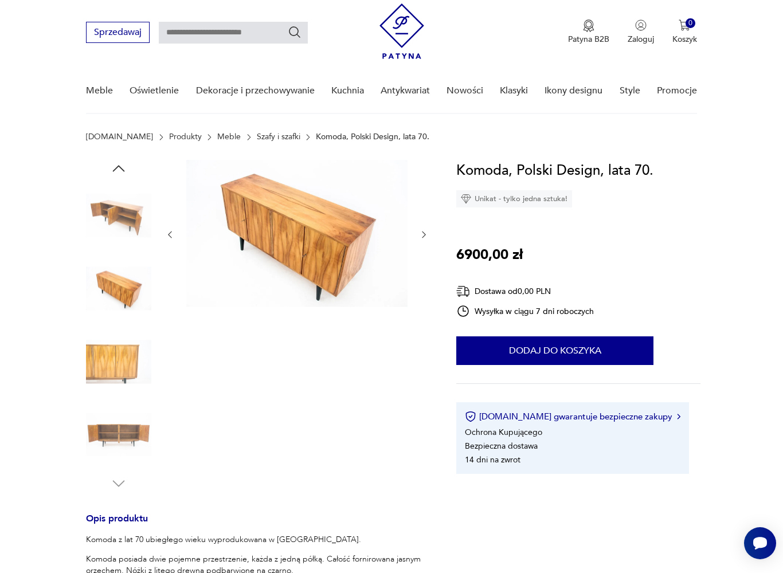
click at [422, 233] on icon "button" at bounding box center [424, 235] width 10 height 10
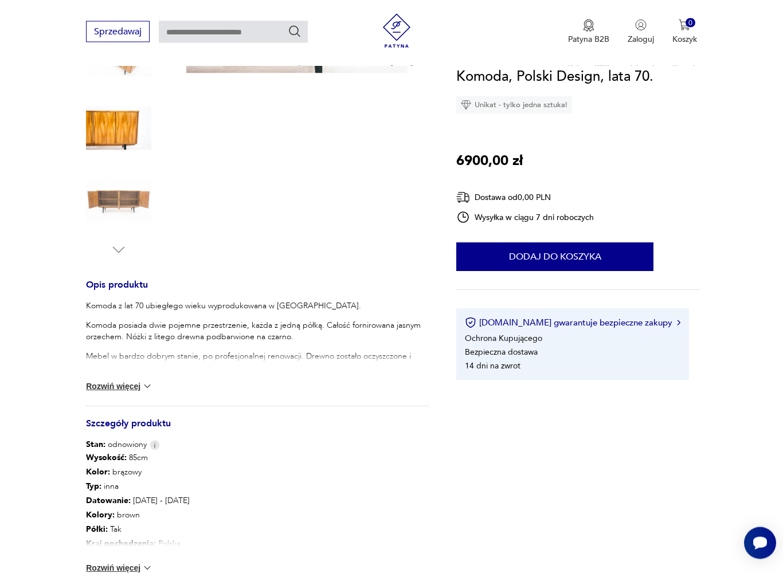
click at [152, 387] on img at bounding box center [147, 386] width 11 height 11
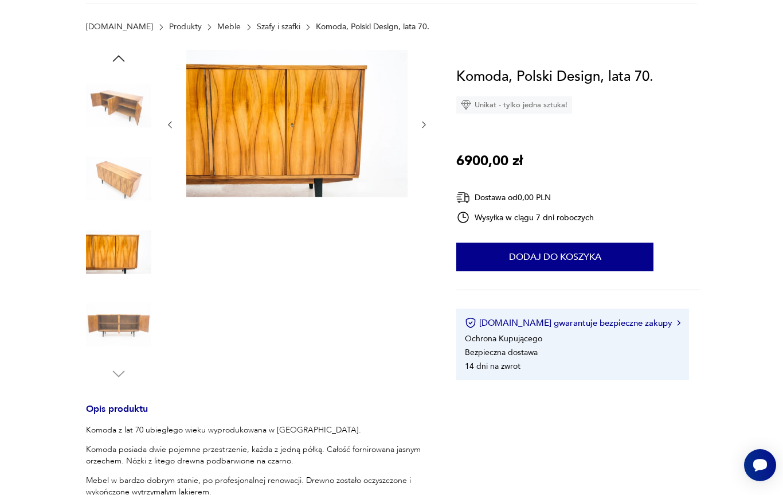
scroll to position [0, 0]
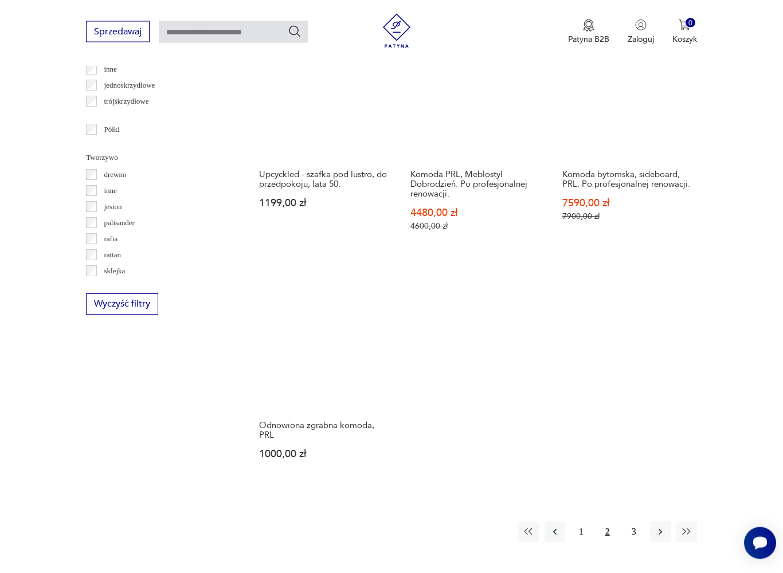
scroll to position [1442, 0]
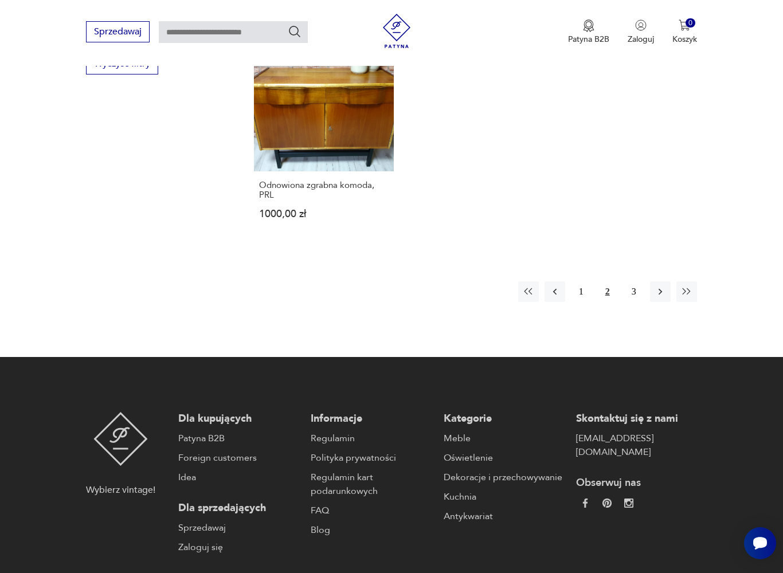
click at [633, 302] on button "3" at bounding box center [634, 291] width 21 height 21
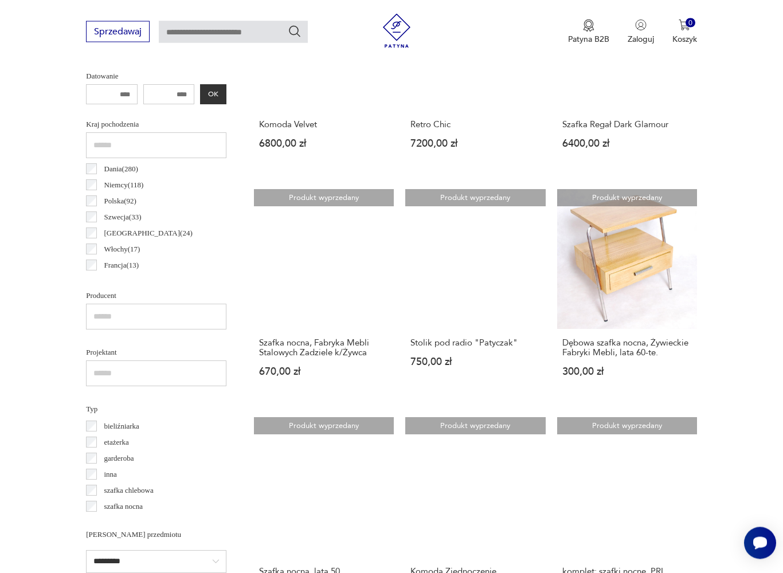
scroll to position [546, 0]
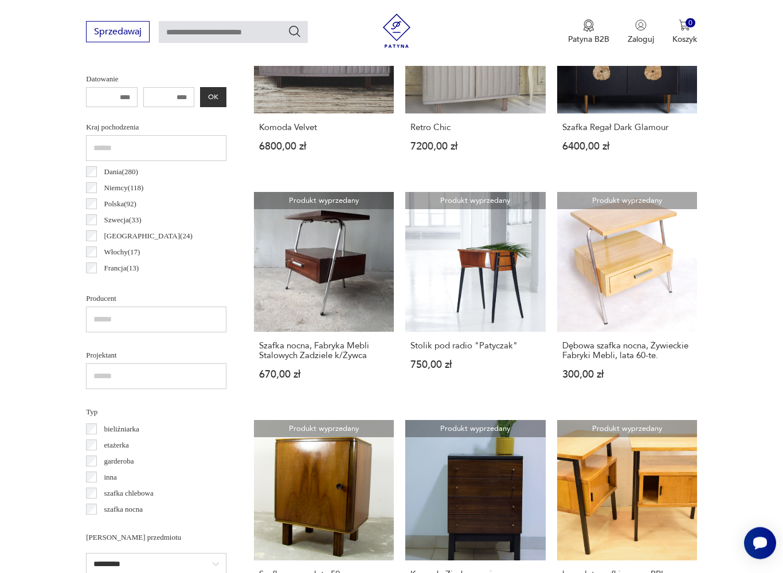
click at [472, 280] on link "Produkt wyprzedany Stolik pod radio "Patyczak" 750,00 zł" at bounding box center [475, 297] width 140 height 210
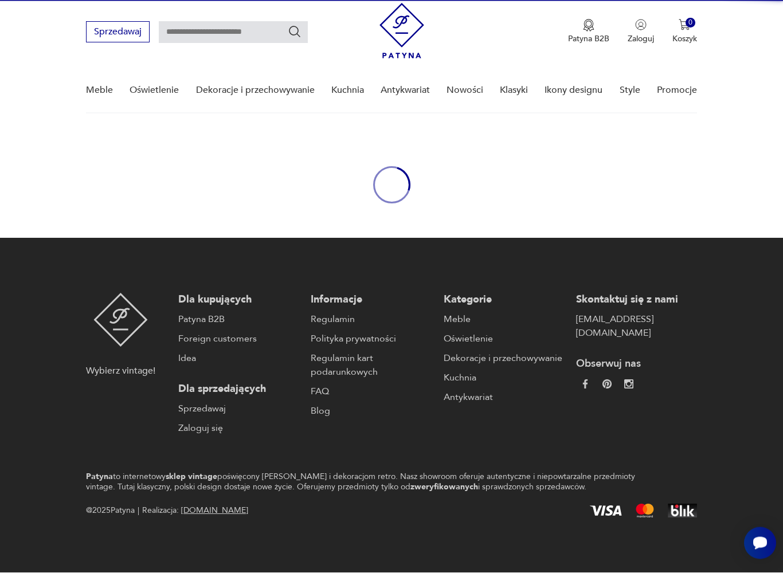
scroll to position [29, 0]
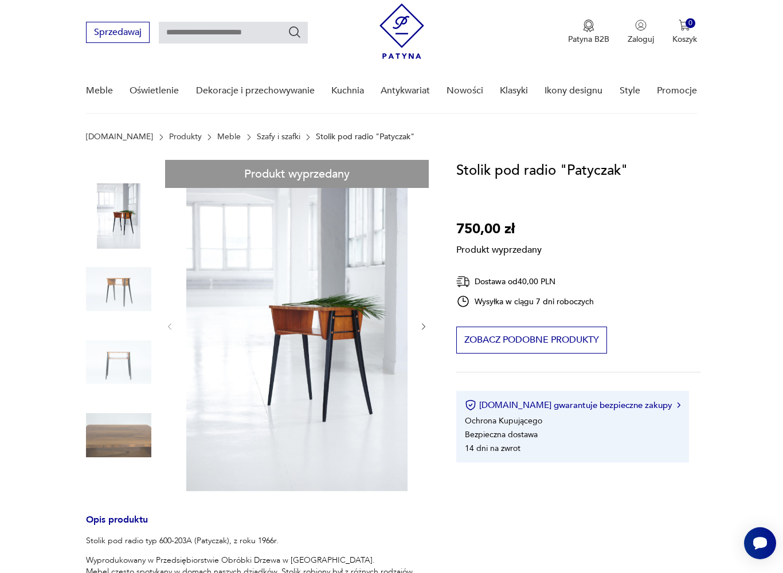
click at [429, 332] on div "Produkt wyprzedany Opis produktu Stolik pod radio typ 600-203A (Patyczak), z ro…" at bounding box center [257, 531] width 343 height 742
click at [430, 328] on section "Produkt wyprzedany Opis produktu Stolik pod radio typ 600-203A (Patyczak), z ro…" at bounding box center [391, 545] width 783 height 770
click at [125, 296] on div "Produkt wyprzedany Opis produktu Stolik pod radio typ 600-203A (Patyczak), z ro…" at bounding box center [257, 531] width 343 height 742
click at [120, 367] on div "Produkt wyprzedany Opis produktu Stolik pod radio typ 600-203A (Patyczak), z ro…" at bounding box center [257, 531] width 343 height 742
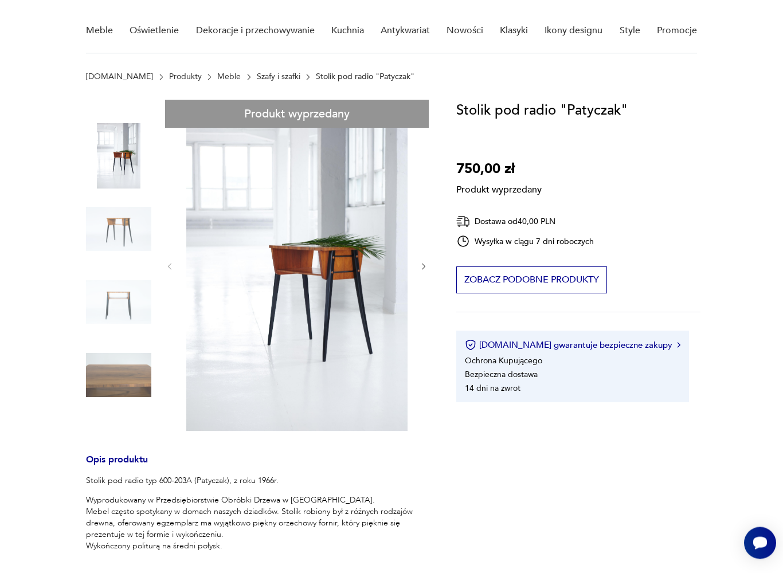
scroll to position [109, 0]
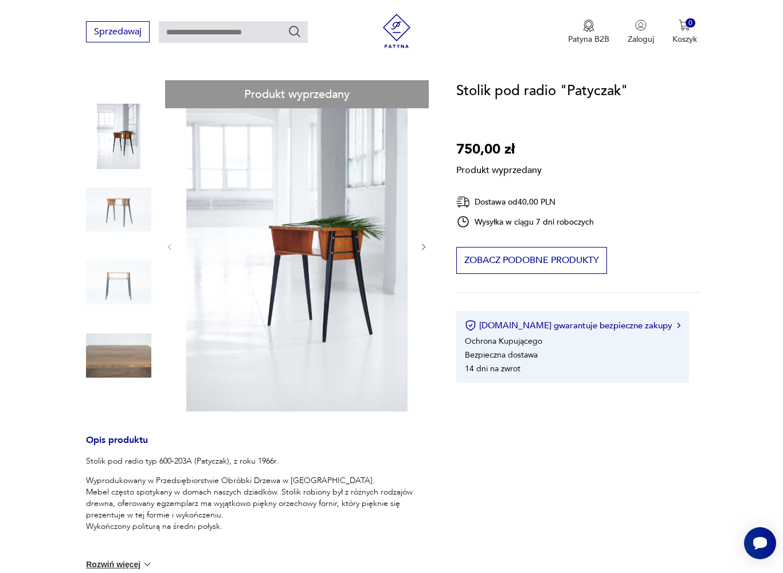
click at [320, 319] on div "Produkt wyprzedany Opis produktu Stolik pod radio typ 600-203A (Patyczak), z ro…" at bounding box center [257, 451] width 343 height 742
click at [418, 250] on div "Produkt wyprzedany Opis produktu Stolik pod radio typ 600-203A (Patyczak), z ro…" at bounding box center [257, 451] width 343 height 742
click at [123, 213] on div "Produkt wyprzedany Opis produktu Stolik pod radio typ 600-203A (Patyczak), z ro…" at bounding box center [257, 451] width 343 height 742
click at [128, 144] on div "Produkt wyprzedany Opis produktu Stolik pod radio typ 600-203A (Patyczak), z ro…" at bounding box center [257, 451] width 343 height 742
click at [126, 276] on div "Produkt wyprzedany Opis produktu Stolik pod radio typ 600-203A (Patyczak), z ro…" at bounding box center [257, 451] width 343 height 742
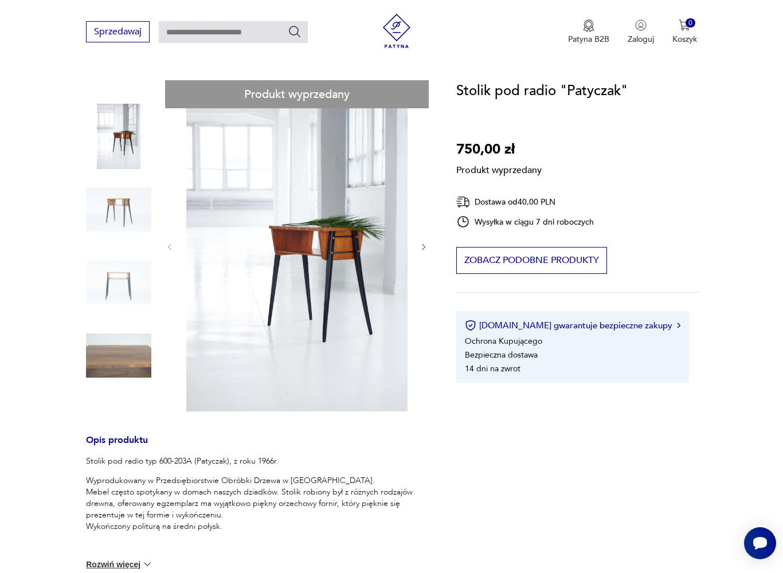
click at [350, 269] on div "Produkt wyprzedany Opis produktu Stolik pod radio typ 600-203A (Patyczak), z ro…" at bounding box center [257, 451] width 343 height 742
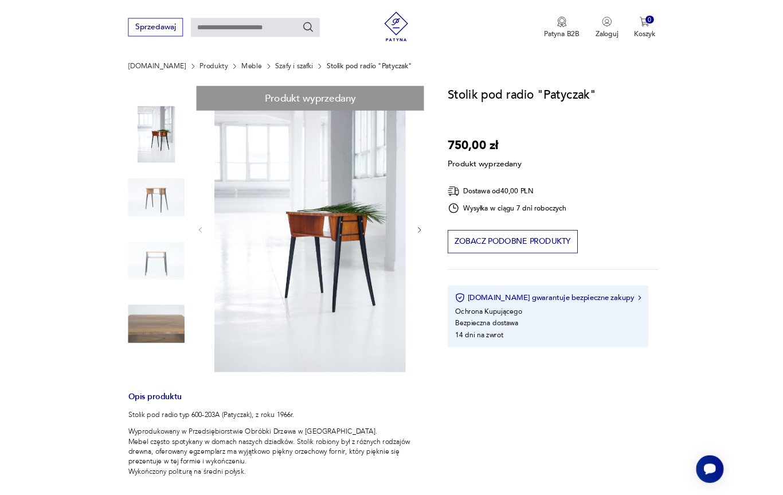
scroll to position [0, 0]
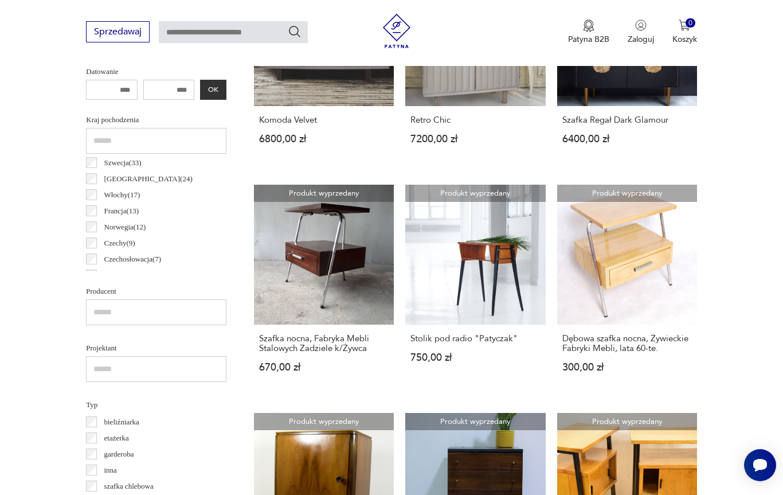
scroll to position [50, 0]
click at [97, 243] on label "Czechy ( 9 )" at bounding box center [116, 242] width 38 height 16
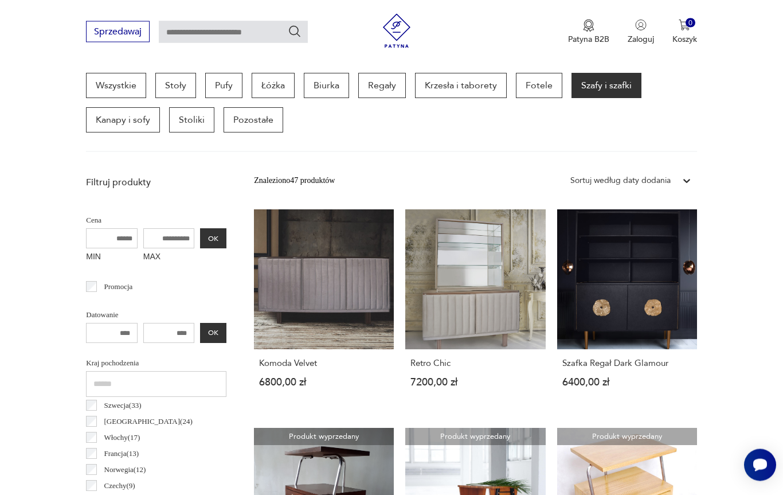
scroll to position [305, 0]
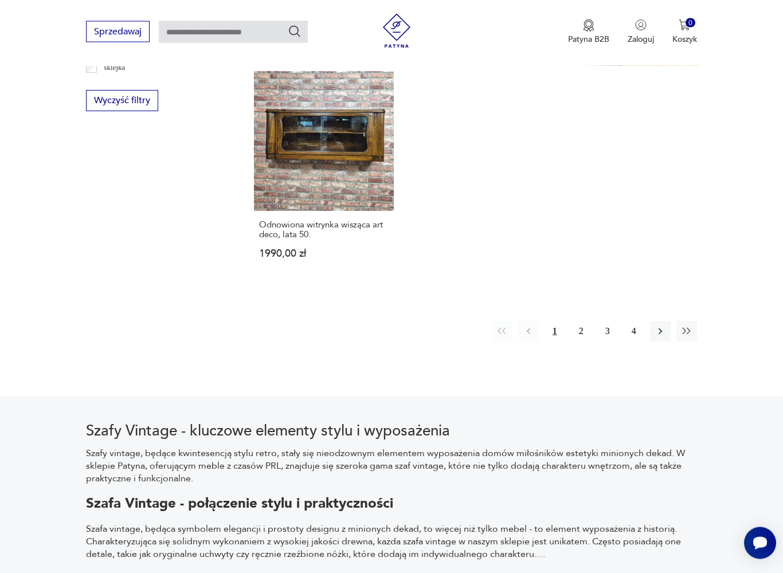
scroll to position [1645, 0]
click at [583, 341] on button "2" at bounding box center [581, 330] width 21 height 21
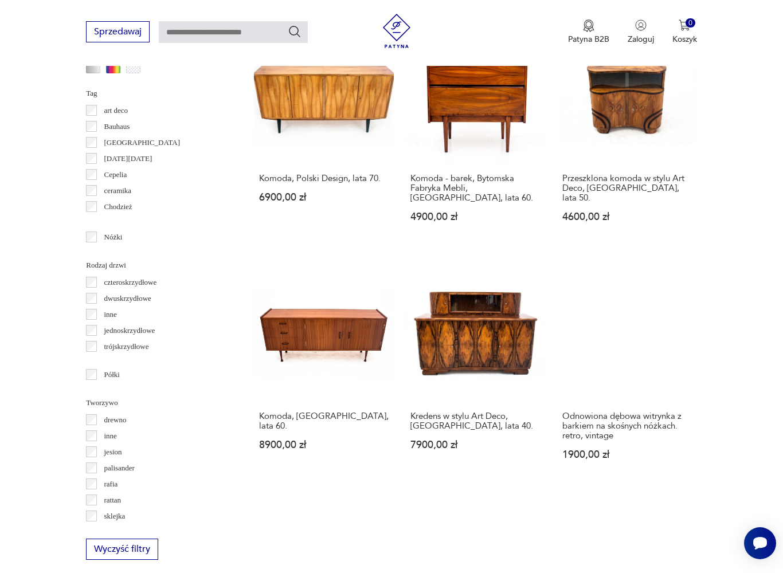
scroll to position [1196, 0]
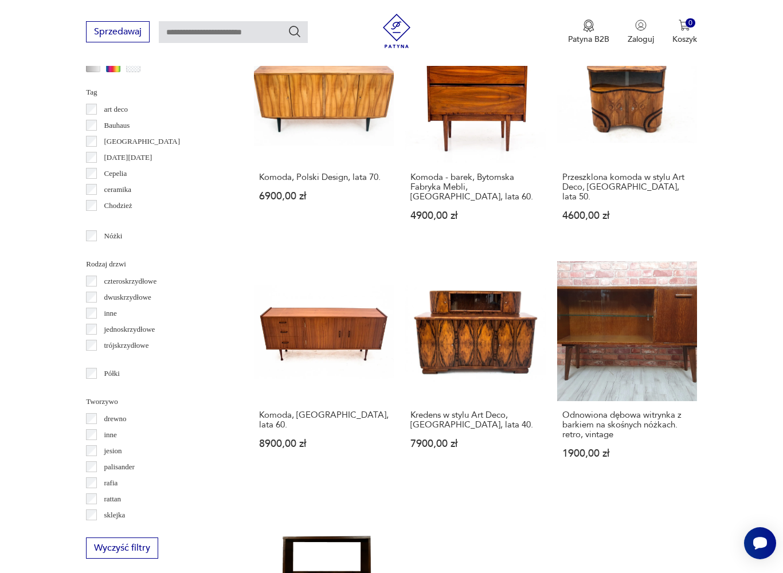
click at [316, 346] on link "Komoda, [GEOGRAPHIC_DATA], lata 60. 8900,00 zł" at bounding box center [324, 371] width 140 height 220
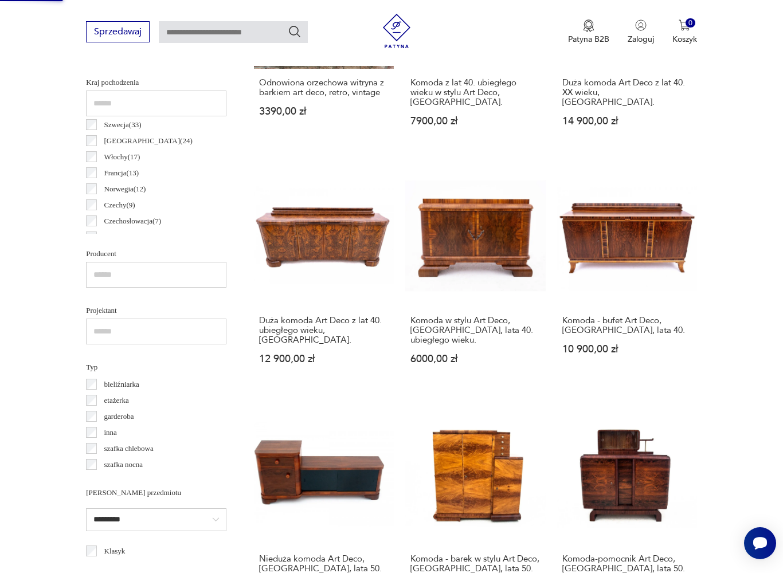
scroll to position [0, 0]
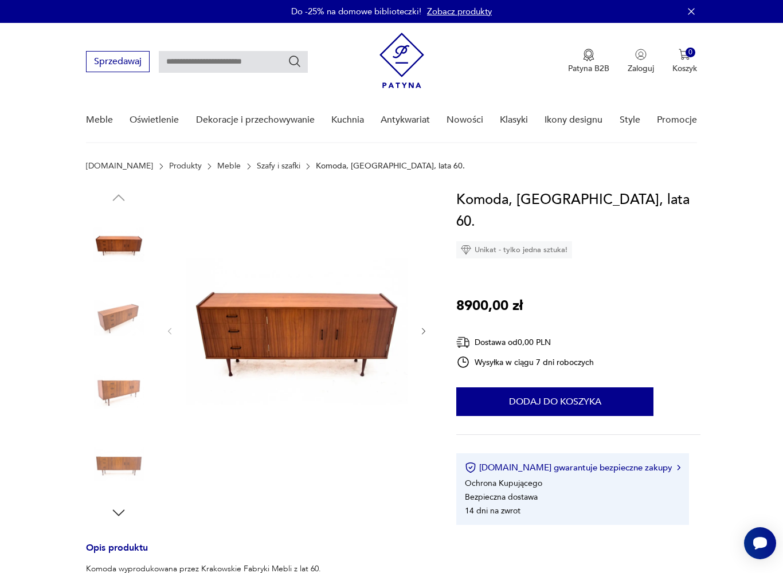
click at [424, 333] on icon "button" at bounding box center [424, 332] width 10 height 10
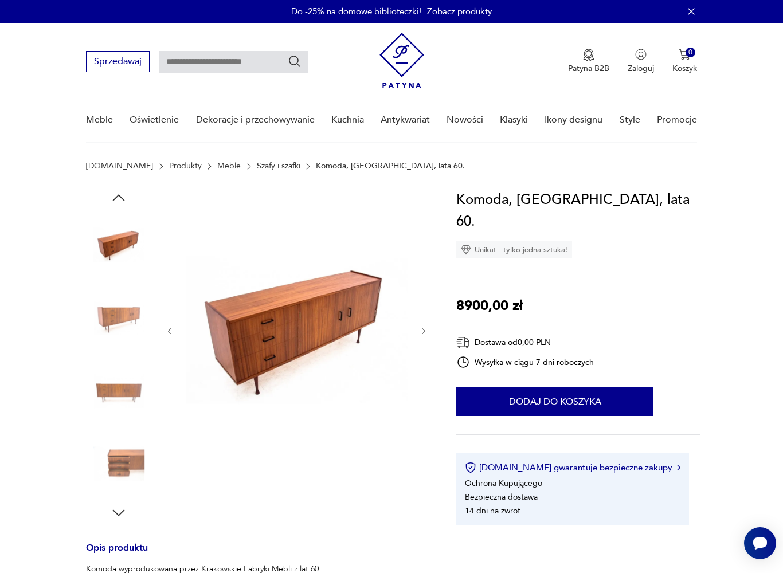
click at [420, 330] on icon "button" at bounding box center [424, 332] width 10 height 10
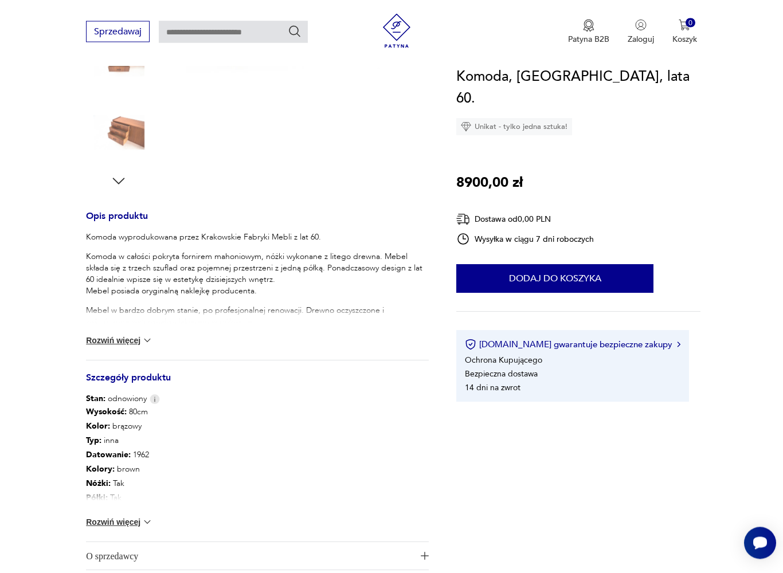
click at [142, 344] on img at bounding box center [147, 340] width 11 height 11
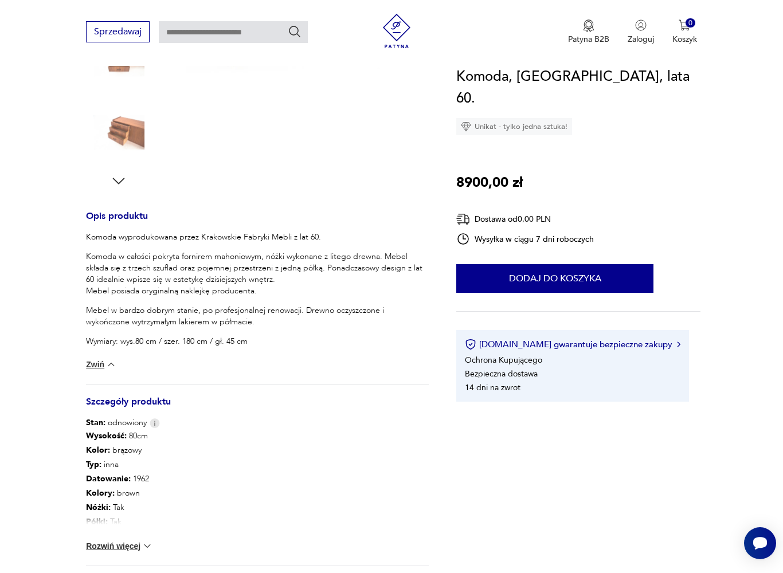
click at [381, 290] on p "Komoda w całości pokryta fornirem mahoniowym, nóżki wykonane z litego drewna. M…" at bounding box center [257, 274] width 343 height 46
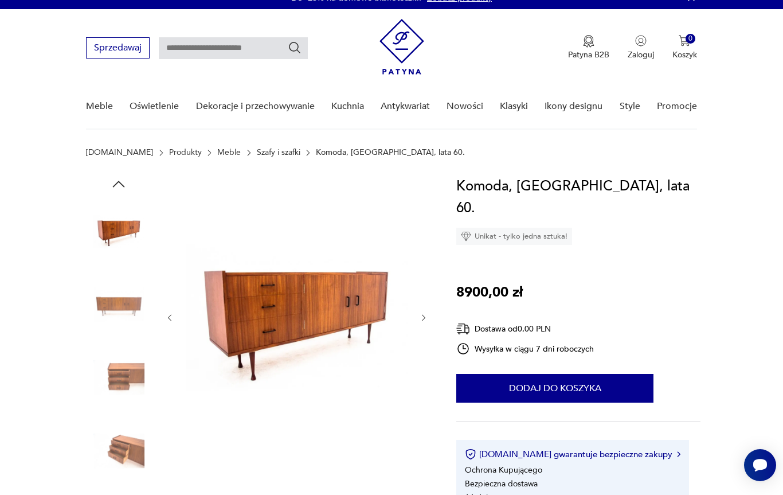
scroll to position [13, 0]
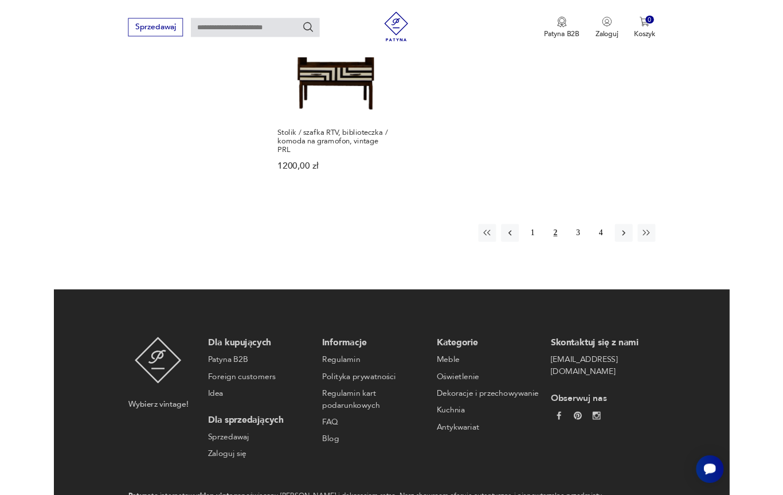
scroll to position [1689, 0]
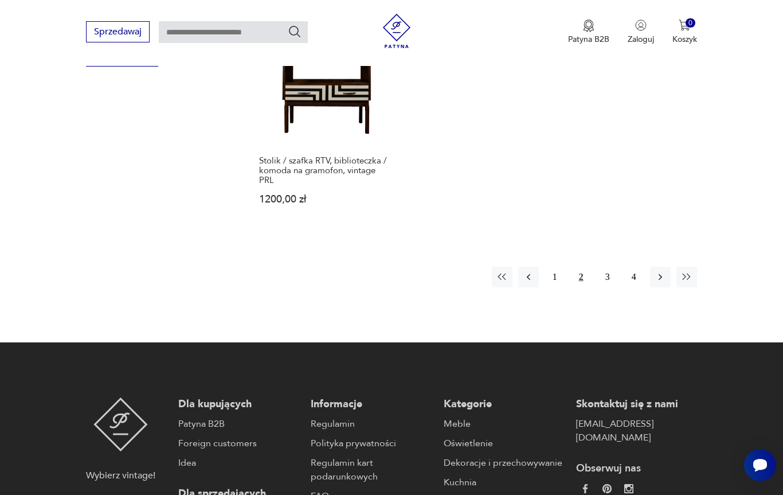
click at [608, 287] on button "3" at bounding box center [607, 277] width 21 height 21
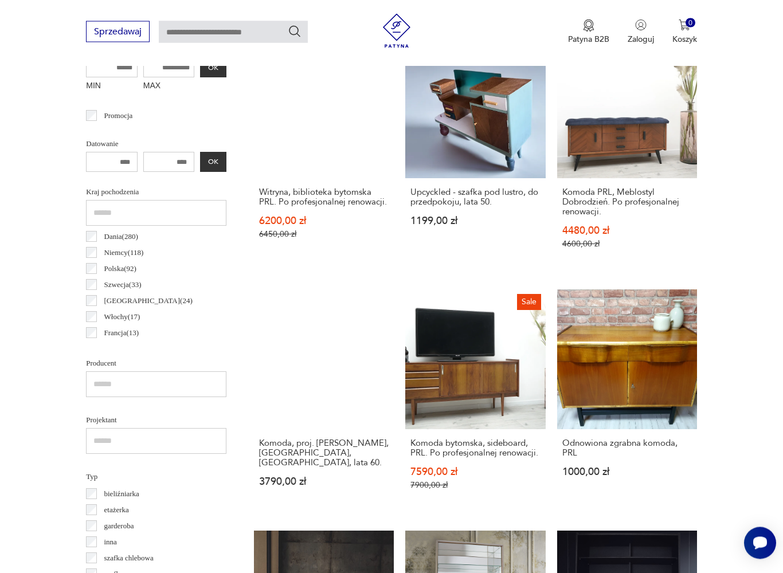
scroll to position [478, 0]
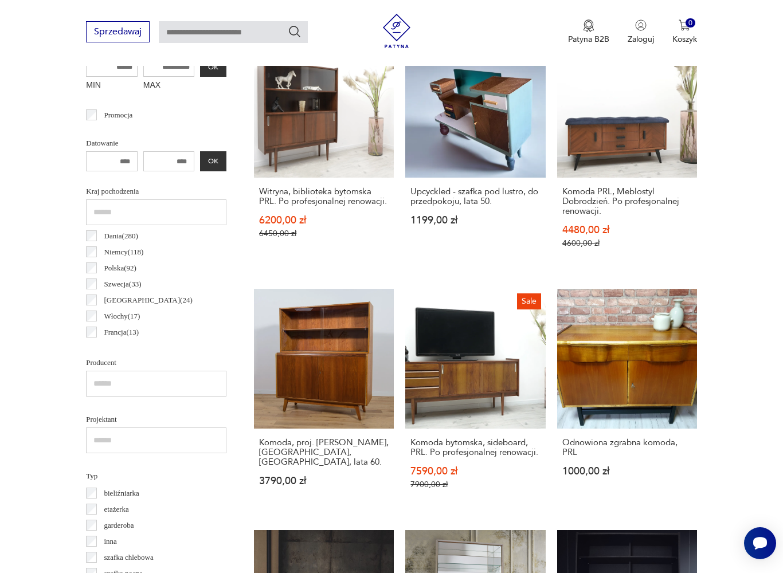
click at [449, 410] on link "Sale Komoda bytomska, sideboard, PRL. Po profesjonalnej renowacji. 7590,00 zł 7…" at bounding box center [475, 400] width 140 height 223
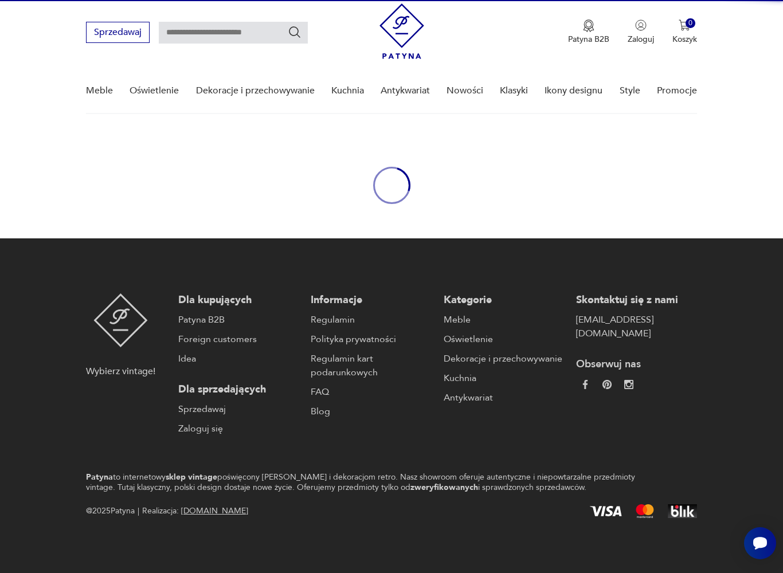
scroll to position [29, 0]
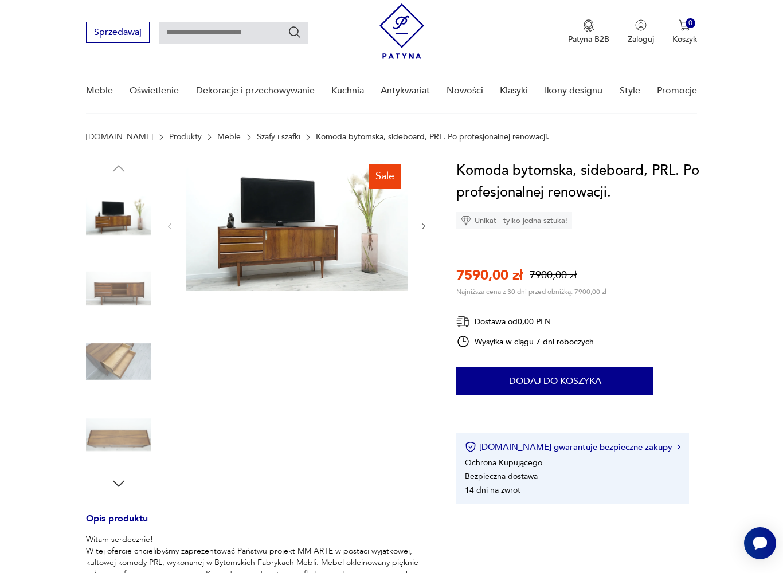
click at [426, 229] on icon "button" at bounding box center [424, 227] width 10 height 10
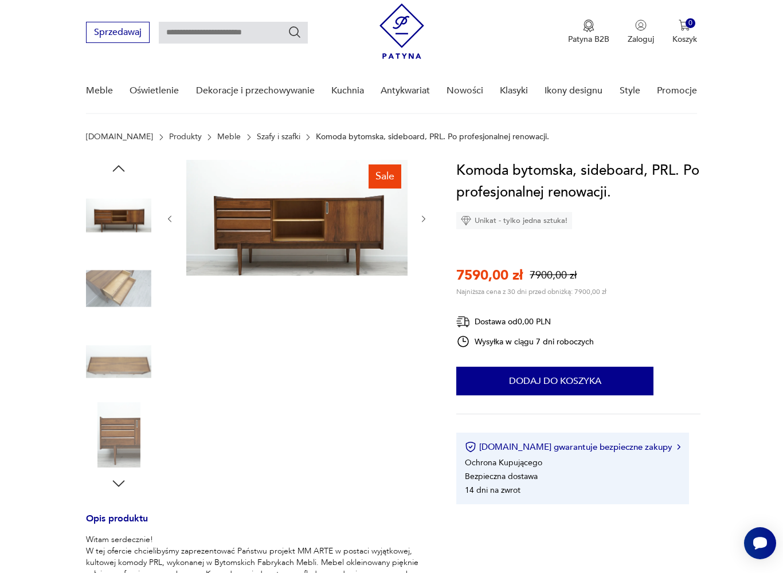
click at [424, 224] on button "button" at bounding box center [424, 218] width 10 height 11
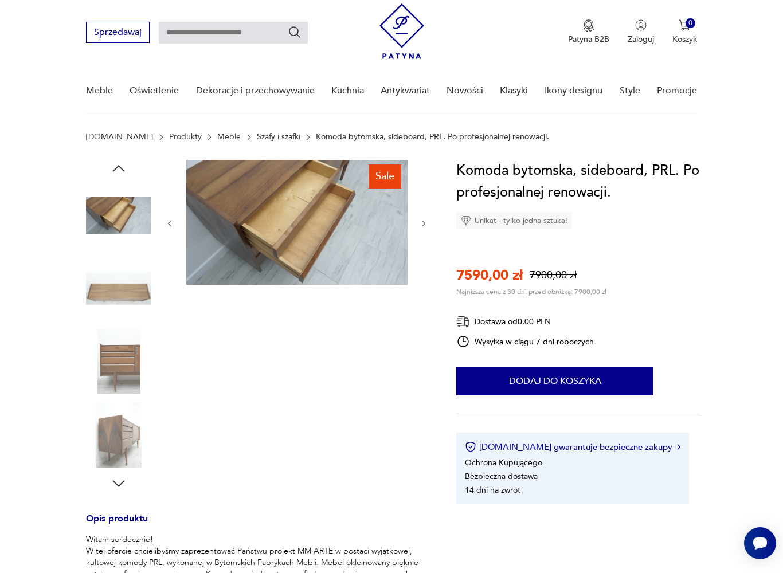
click at [425, 224] on icon "button" at bounding box center [424, 224] width 10 height 10
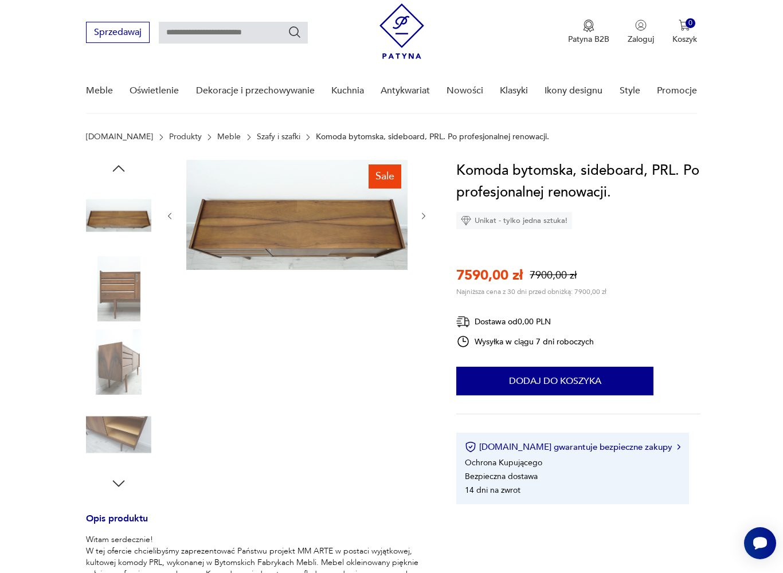
click at [425, 216] on icon "button" at bounding box center [423, 216] width 3 height 7
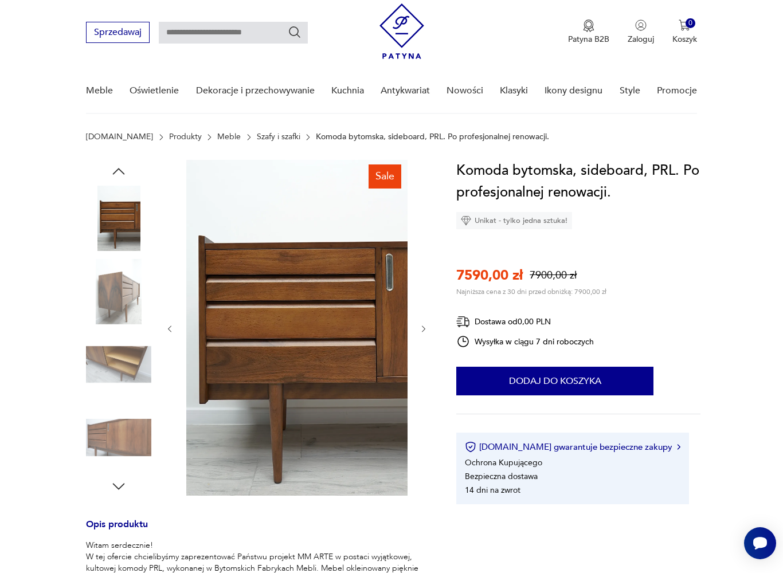
click at [424, 328] on icon "button" at bounding box center [424, 329] width 10 height 10
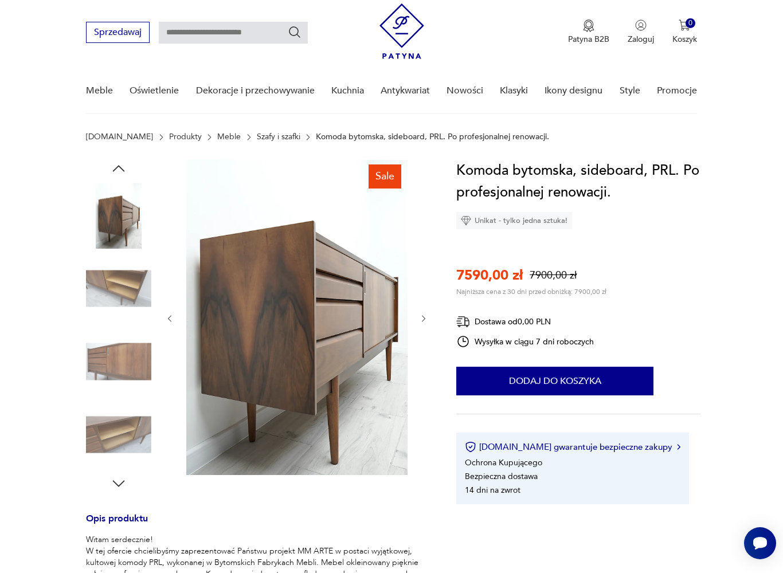
click at [422, 322] on icon "button" at bounding box center [424, 319] width 10 height 10
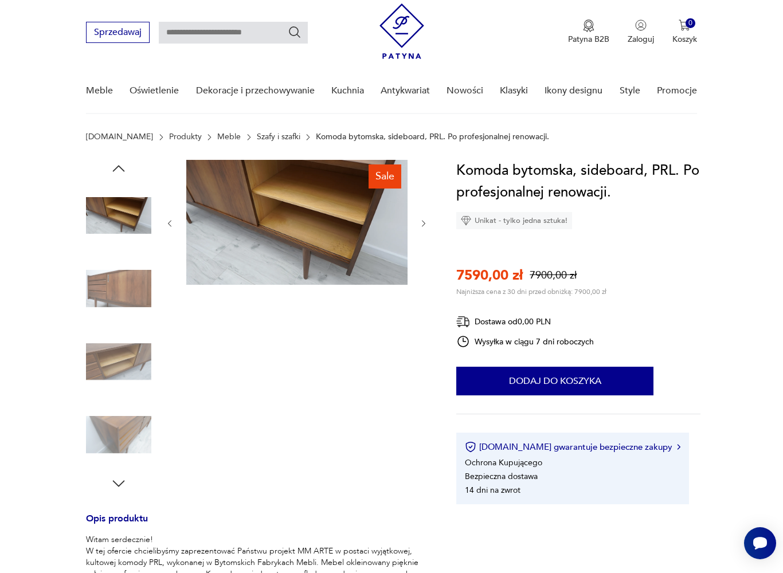
click at [420, 228] on icon "button" at bounding box center [424, 224] width 10 height 10
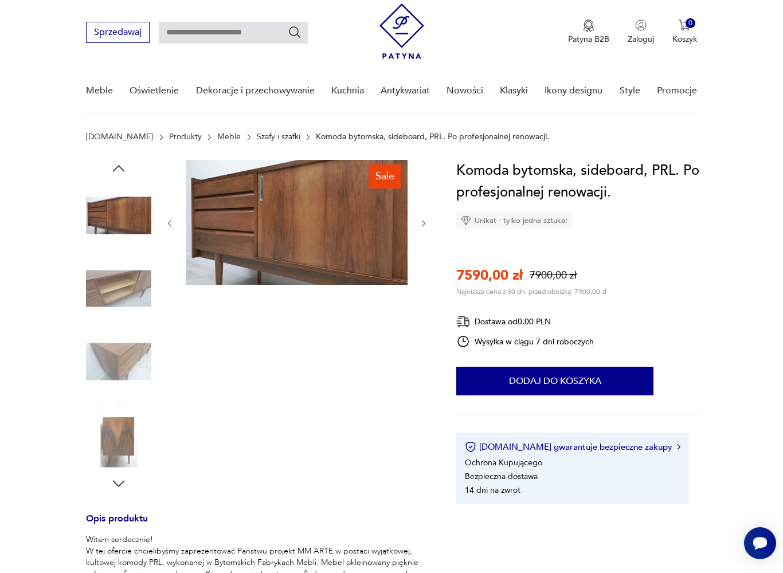
click at [428, 224] on icon "button" at bounding box center [424, 224] width 10 height 10
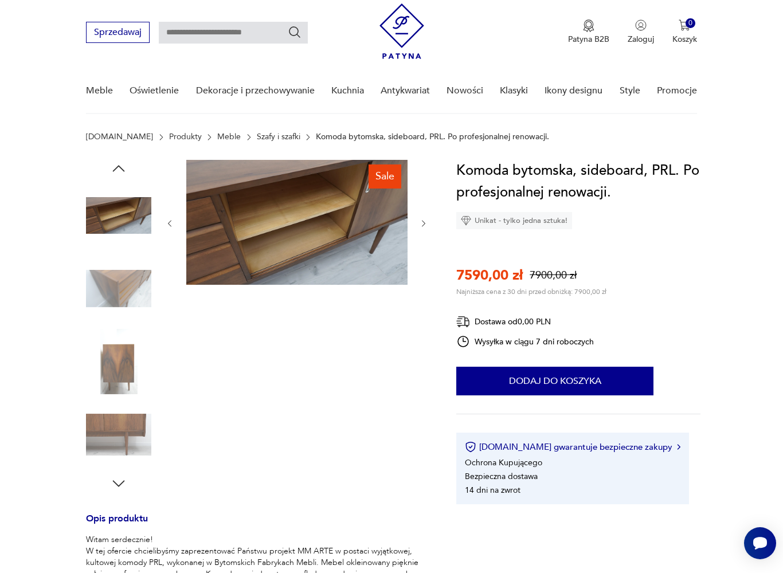
click at [427, 218] on button "button" at bounding box center [424, 223] width 10 height 11
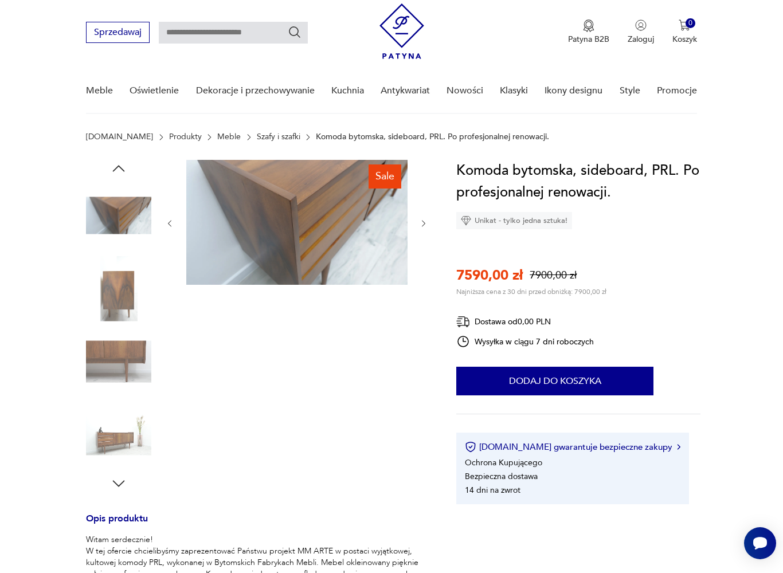
click at [424, 221] on icon "button" at bounding box center [424, 224] width 10 height 10
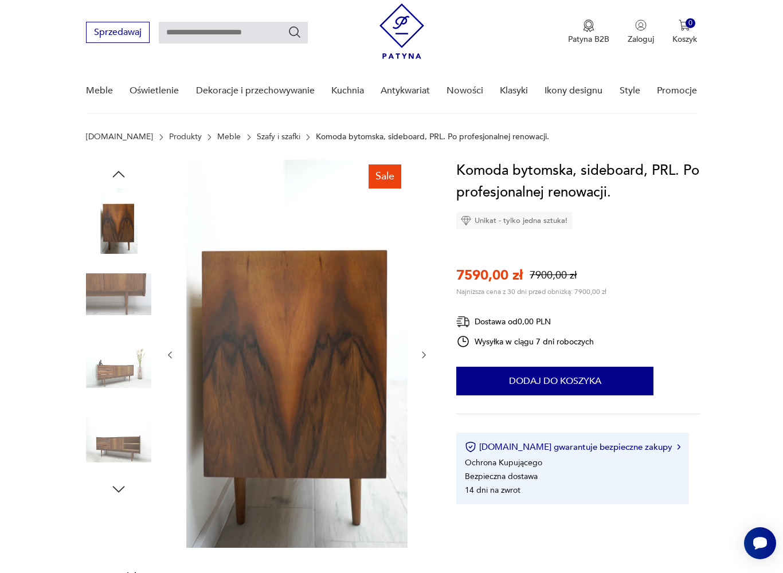
click at [429, 356] on icon "button" at bounding box center [424, 355] width 10 height 10
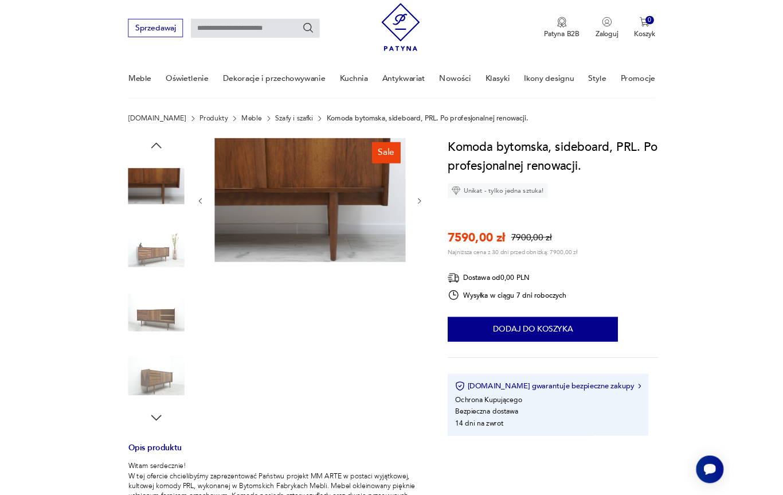
scroll to position [0, 0]
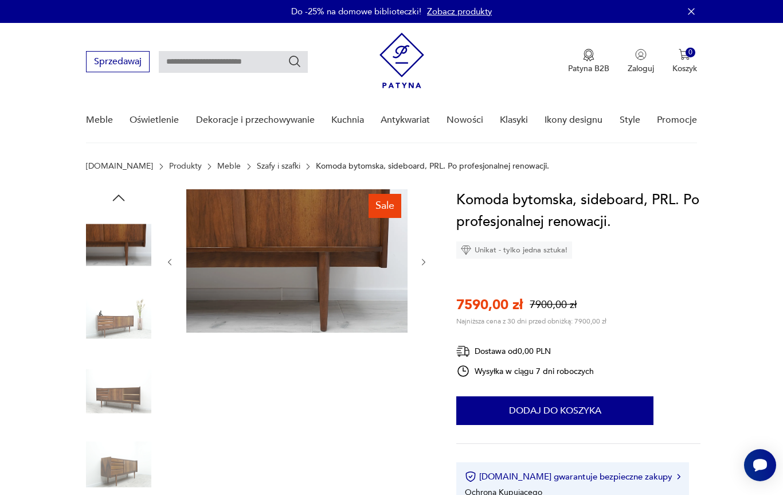
click at [127, 189] on icon "button" at bounding box center [118, 197] width 17 height 17
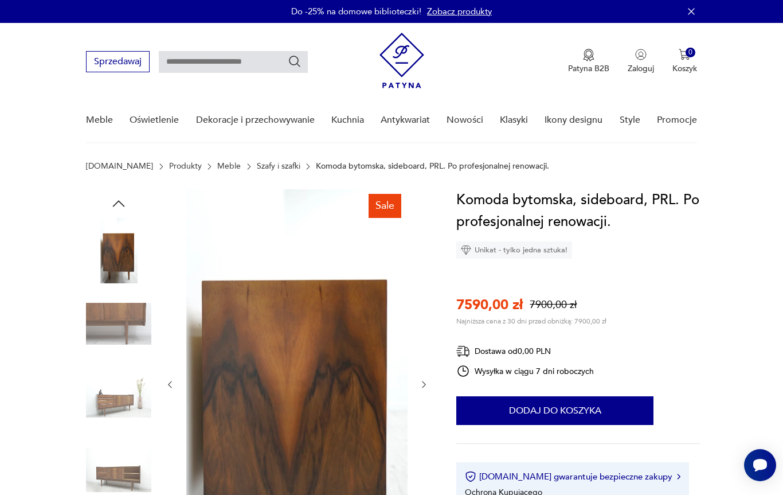
click at [120, 206] on icon "button" at bounding box center [118, 203] width 17 height 17
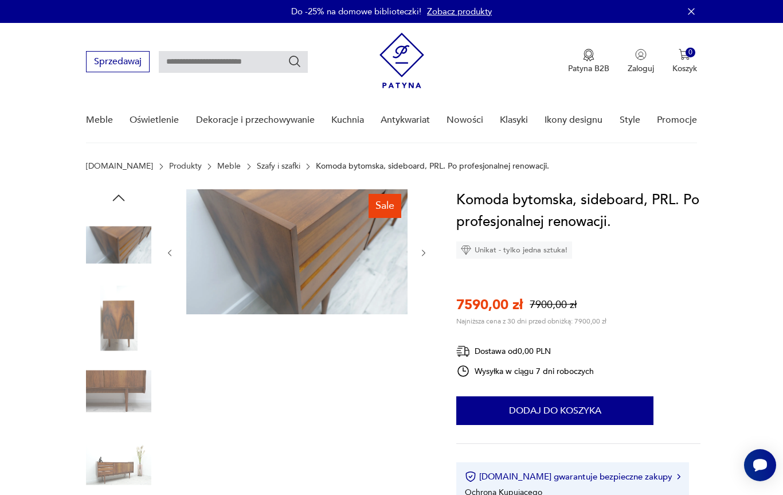
click at [112, 197] on icon "button" at bounding box center [118, 197] width 17 height 17
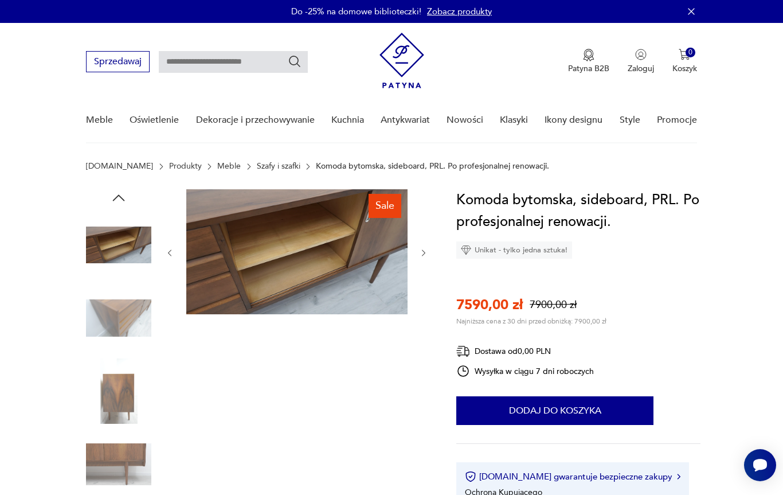
click at [117, 201] on icon "button" at bounding box center [118, 197] width 17 height 17
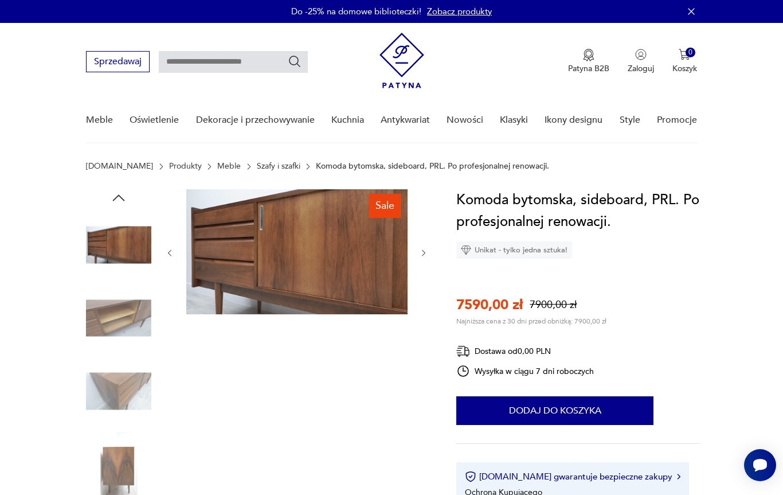
click at [117, 198] on icon "button" at bounding box center [118, 197] width 17 height 17
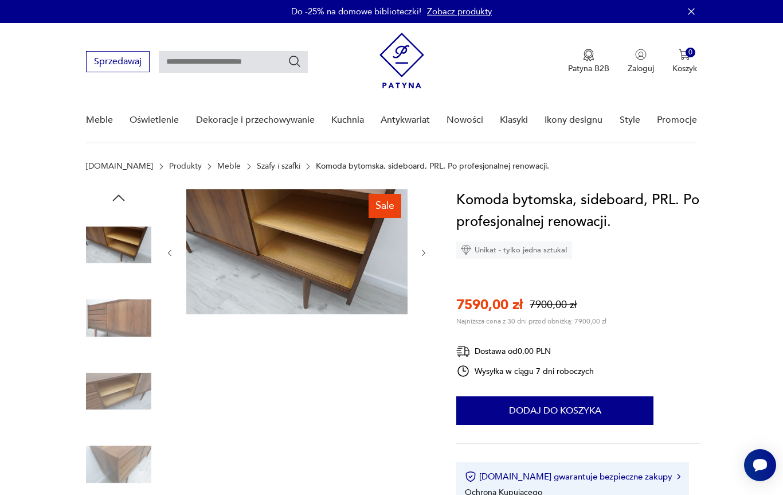
click at [120, 201] on icon "button" at bounding box center [118, 197] width 17 height 17
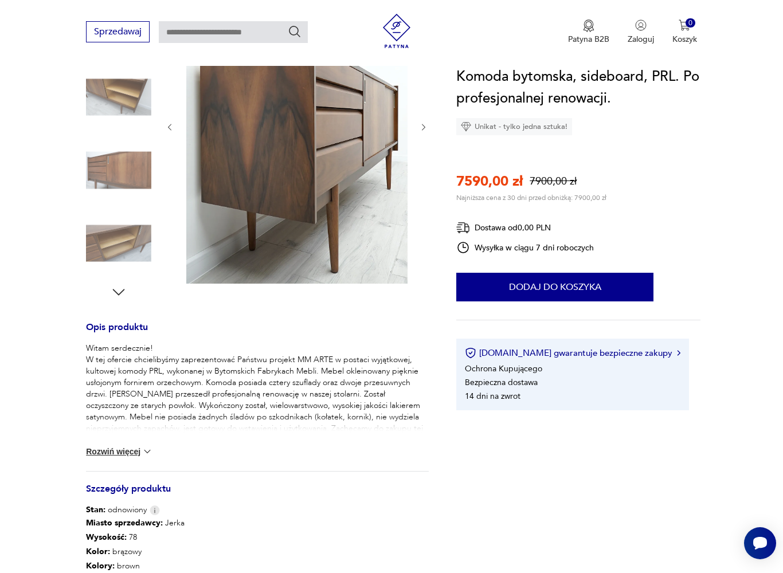
scroll to position [249, 0]
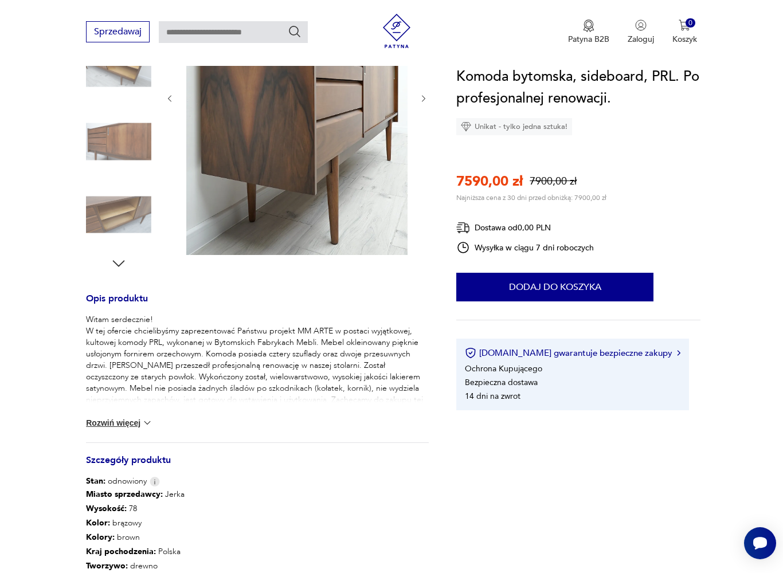
click at [144, 434] on div "Witam serdecznie! W tej ofercie chcielibyśmy zaprezentować Państwu projekt MM A…" at bounding box center [257, 378] width 343 height 128
click at [139, 424] on button "Rozwiń więcej" at bounding box center [119, 422] width 66 height 11
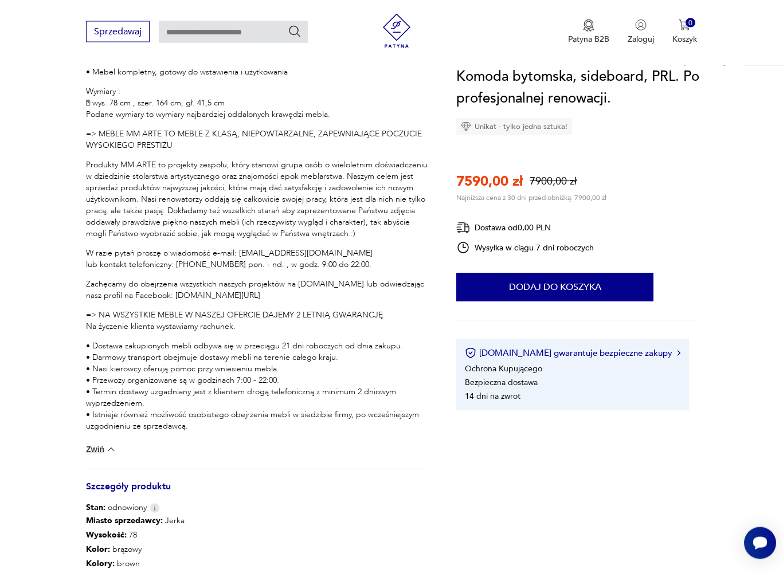
scroll to position [785, 0]
click at [109, 452] on img at bounding box center [110, 449] width 11 height 11
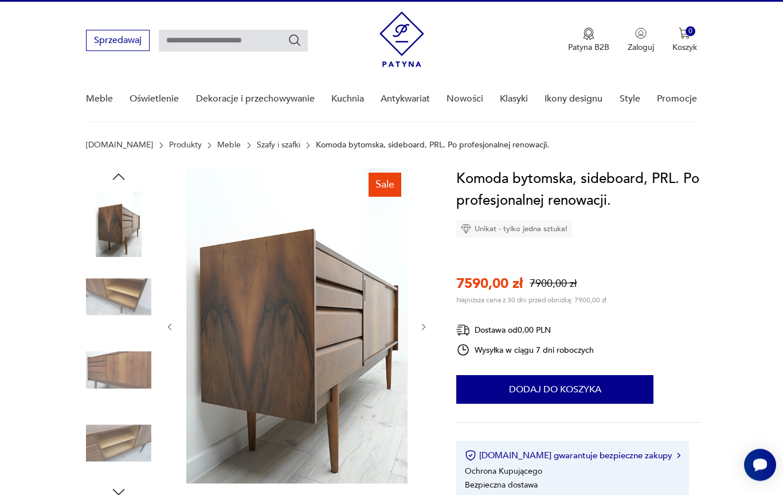
scroll to position [0, 0]
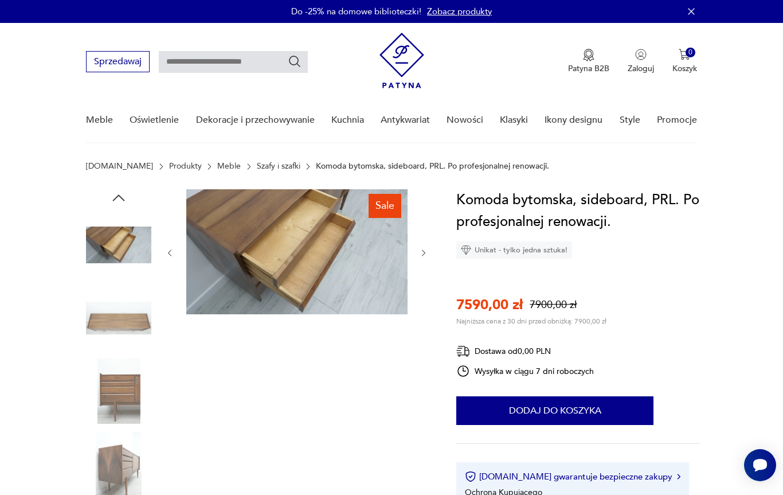
click at [323, 232] on img at bounding box center [296, 251] width 221 height 125
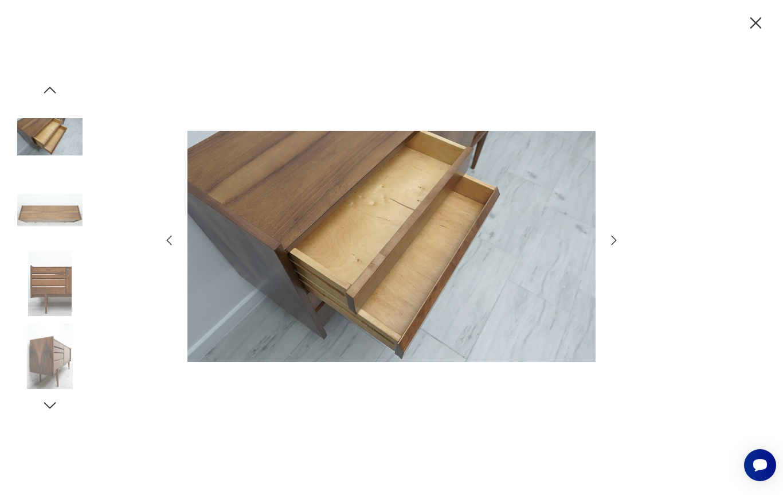
click at [418, 214] on img at bounding box center [391, 245] width 408 height 395
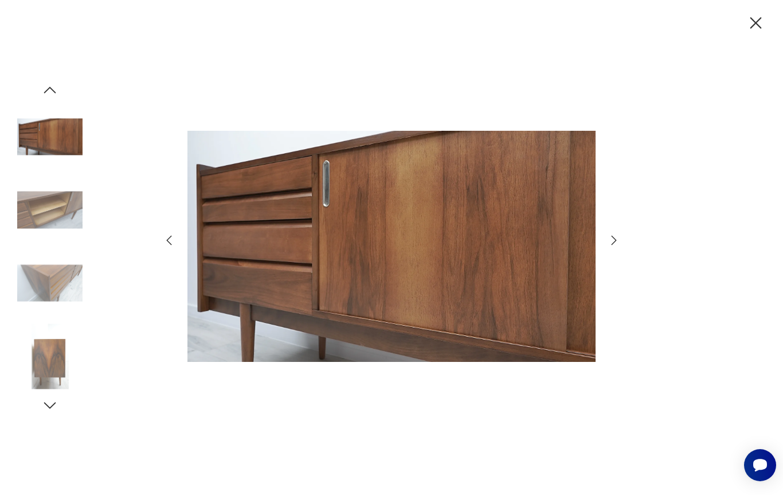
click at [347, 199] on img at bounding box center [391, 245] width 408 height 395
click at [369, 197] on img at bounding box center [391, 245] width 408 height 395
click at [357, 195] on img at bounding box center [391, 245] width 408 height 395
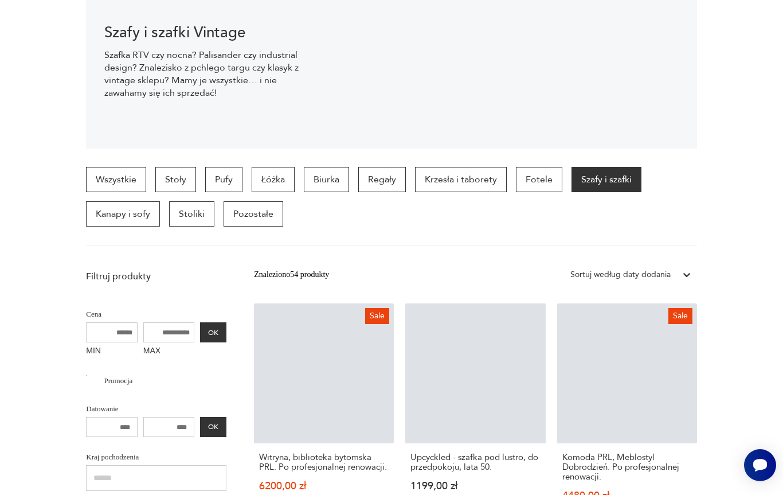
scroll to position [108, 0]
